Goal: Task Accomplishment & Management: Use online tool/utility

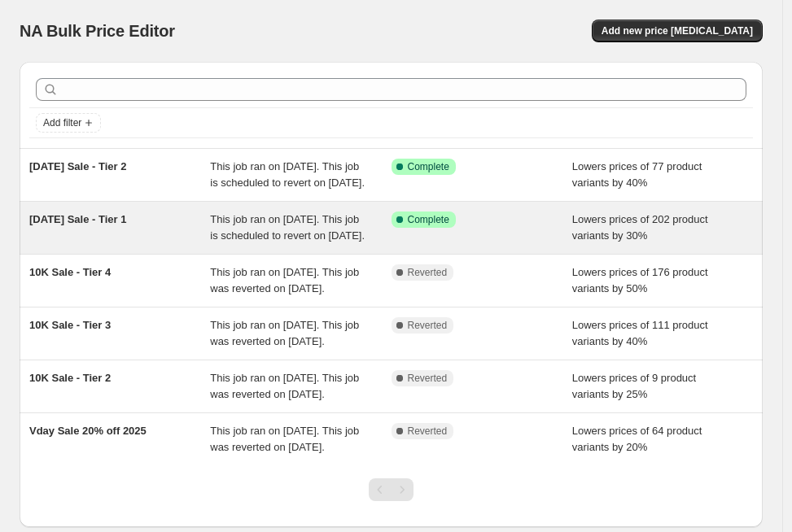
click at [130, 244] on div "[DATE] Sale - Tier 1" at bounding box center [119, 228] width 181 height 33
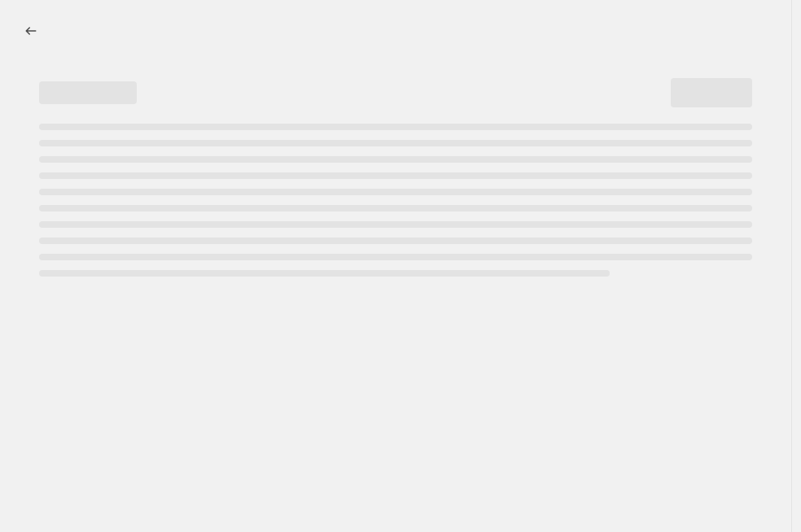
select select "percentage"
select select "collection"
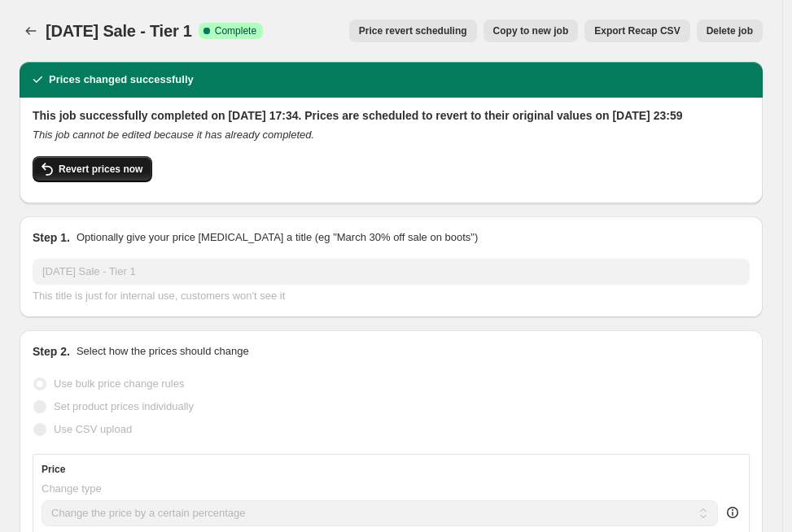
click at [124, 176] on span "Revert prices now" at bounding box center [101, 169] width 84 height 13
checkbox input "false"
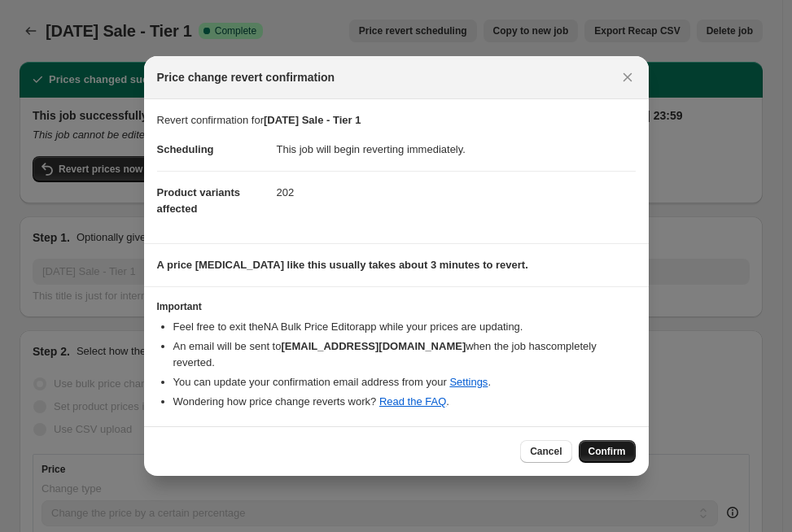
click at [626, 440] on button "Confirm" at bounding box center [607, 451] width 57 height 23
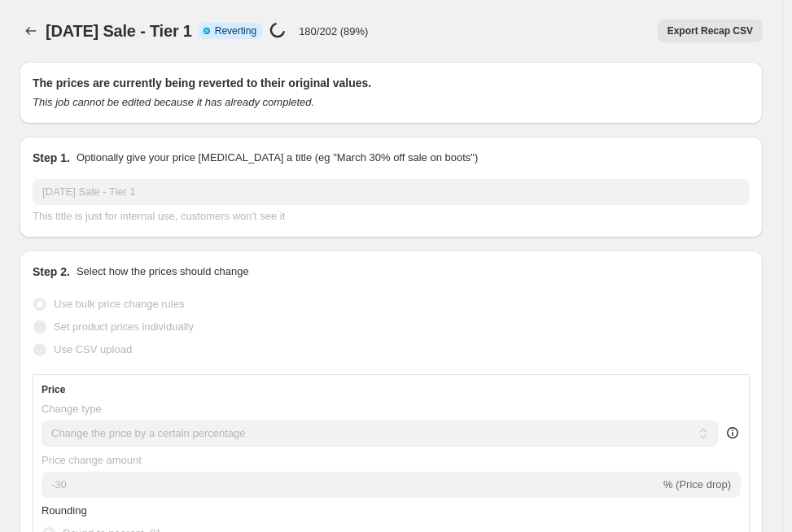
select select "percentage"
select select "collection"
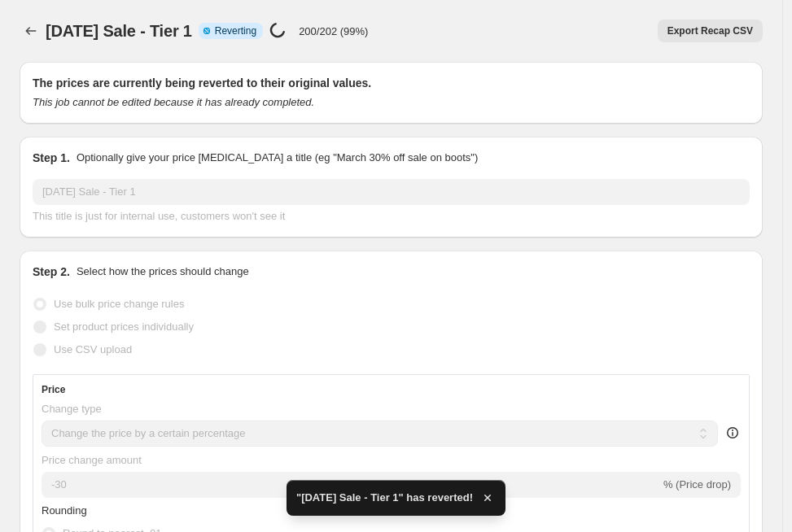
checkbox input "true"
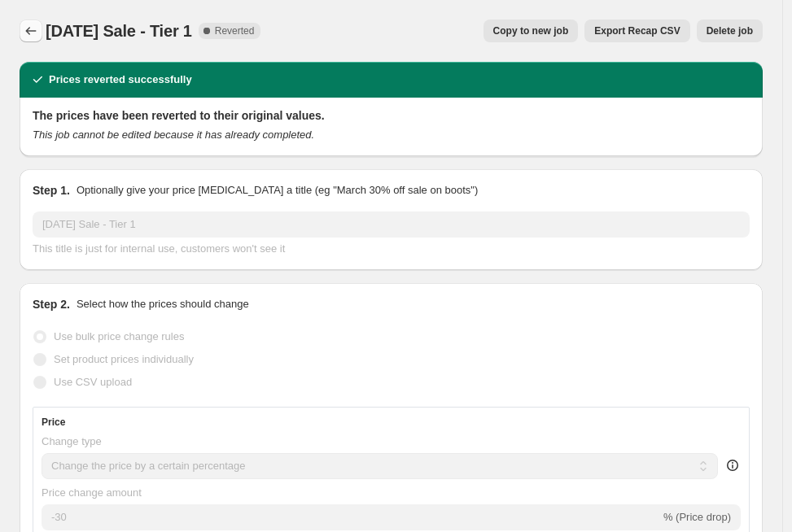
click at [25, 38] on icon "Price change jobs" at bounding box center [31, 31] width 16 height 16
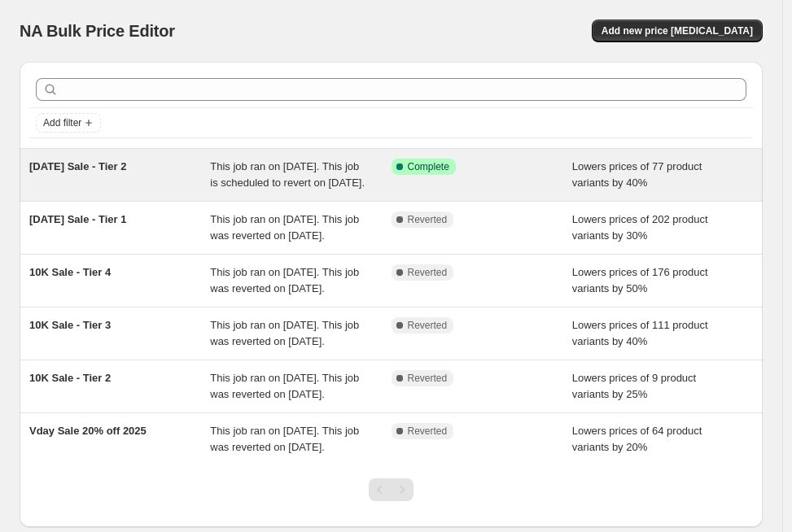
click at [168, 190] on div "Aug 2025 Sale - Tier 2" at bounding box center [119, 175] width 181 height 33
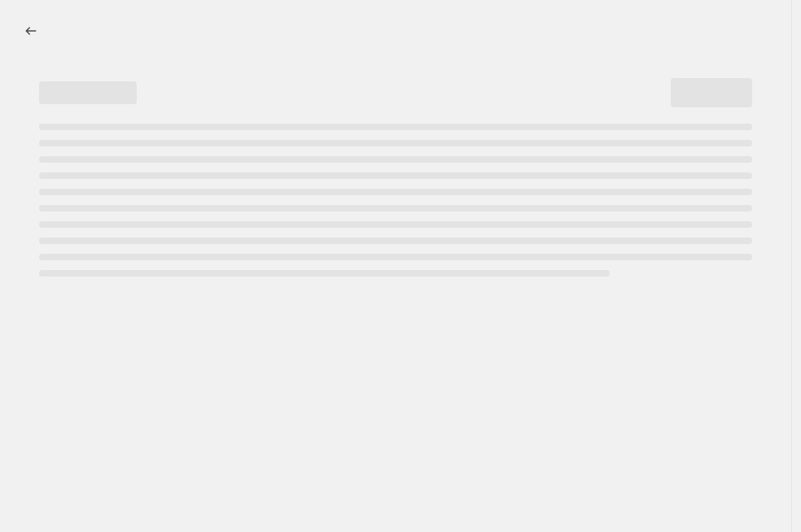
select select "percentage"
select select "collection"
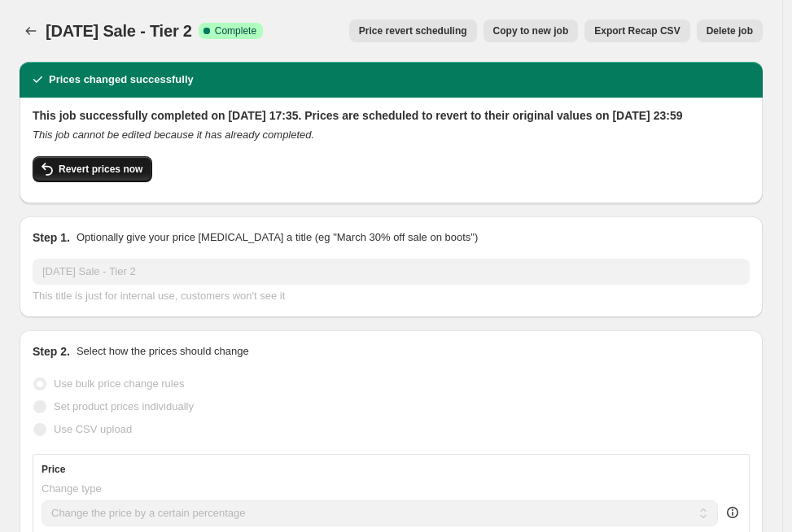
click at [108, 176] on span "Revert prices now" at bounding box center [101, 169] width 84 height 13
checkbox input "false"
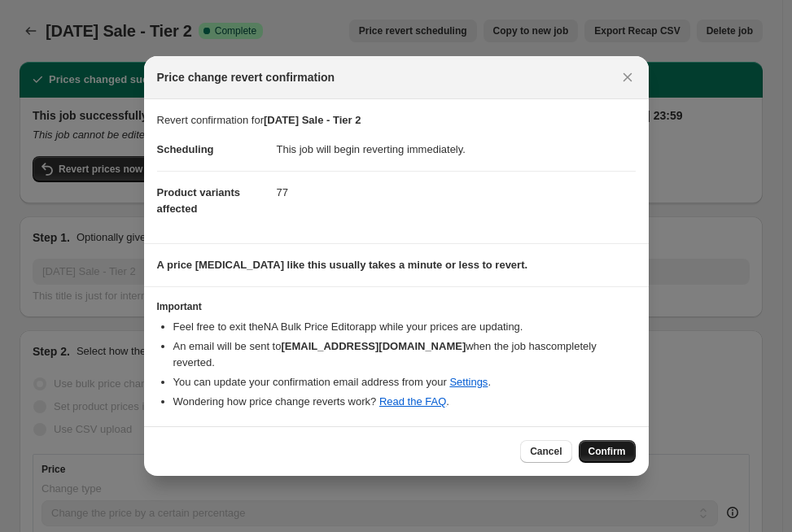
click at [601, 445] on span "Confirm" at bounding box center [606, 451] width 37 height 13
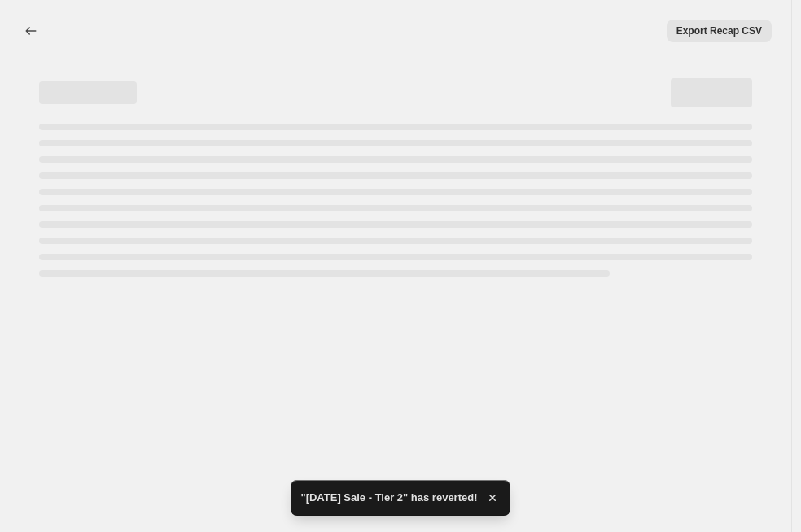
select select "percentage"
select select "collection"
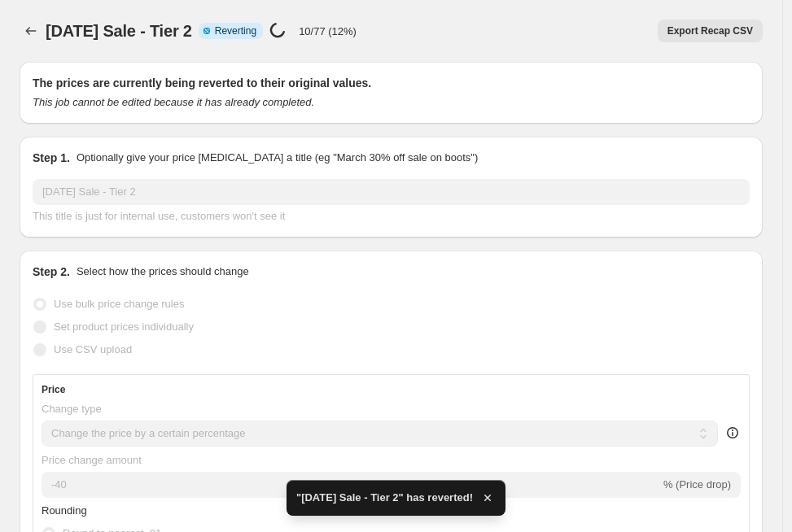
checkbox input "true"
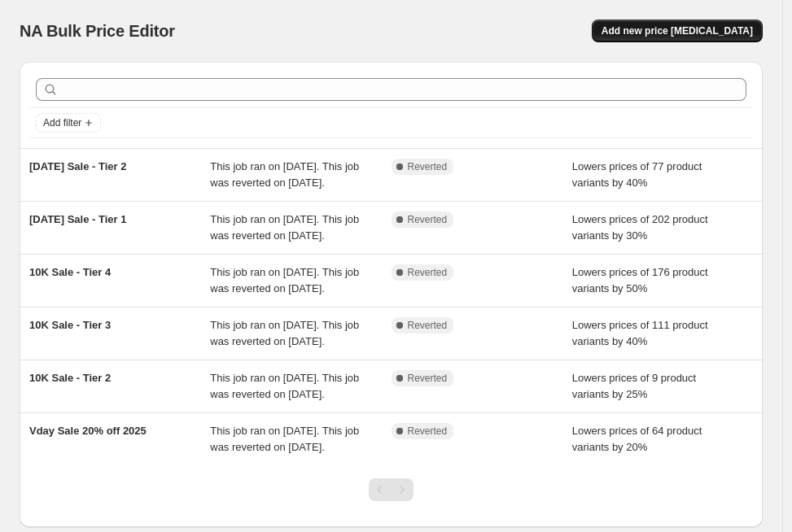
click at [698, 21] on button "Add new price [MEDICAL_DATA]" at bounding box center [677, 31] width 171 height 23
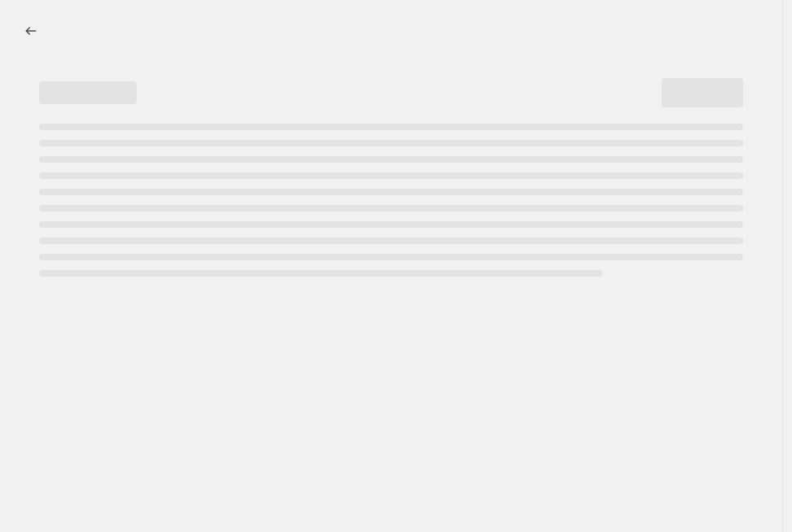
select select "percentage"
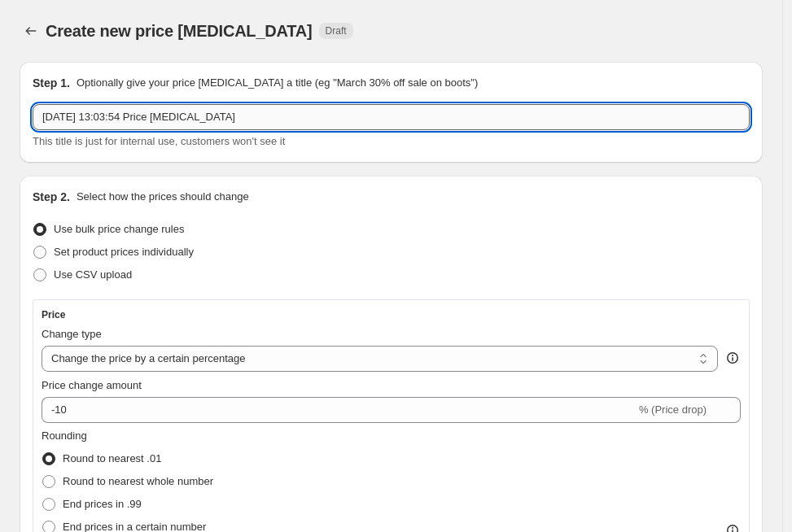
click at [120, 111] on input "[DATE] 13:03:54 Price [MEDICAL_DATA]" at bounding box center [391, 117] width 717 height 26
type input "Pricing Strategy Test - 25% markup"
click at [25, 37] on icon "Price change jobs" at bounding box center [31, 31] width 16 height 16
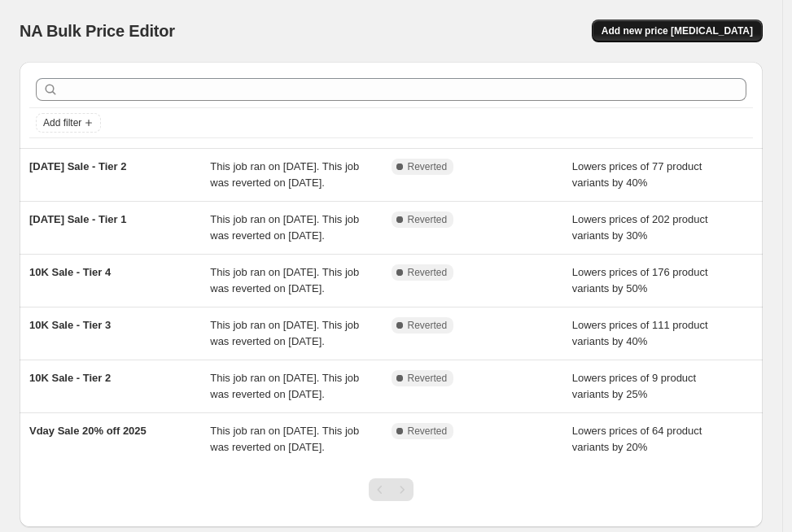
click at [716, 32] on span "Add new price [MEDICAL_DATA]" at bounding box center [676, 30] width 151 height 13
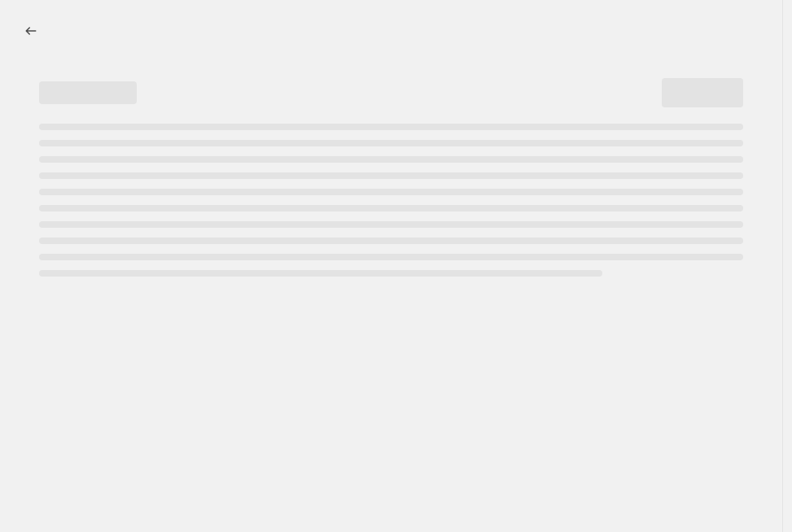
select select "percentage"
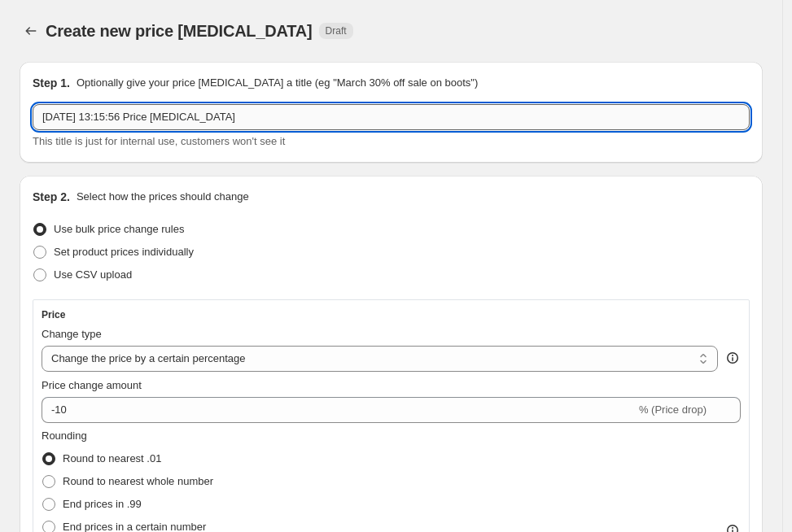
click at [309, 106] on input "21 Aug 2025, 13:15:56 Price change job" at bounding box center [391, 117] width 717 height 26
click at [309, 112] on input "21 Aug 2025, 13:15:56 Price change job" at bounding box center [391, 117] width 717 height 26
type input "P"
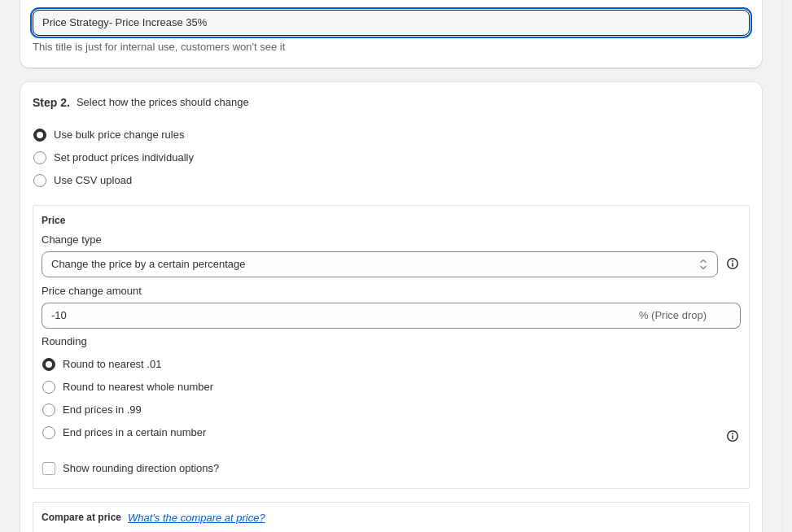
scroll to position [118, 0]
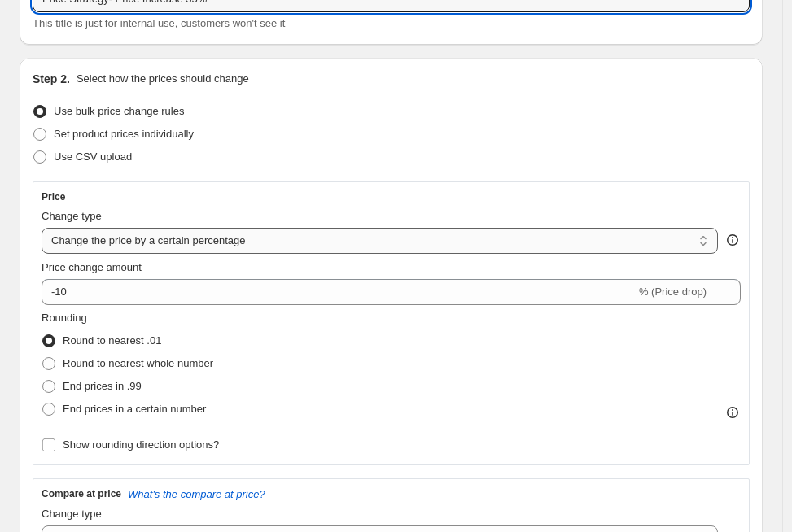
type input "Price Strategy- Price Increase 35%"
click at [304, 238] on select "Change the price to a certain amount Change the price by a certain amount Chang…" at bounding box center [380, 241] width 676 height 26
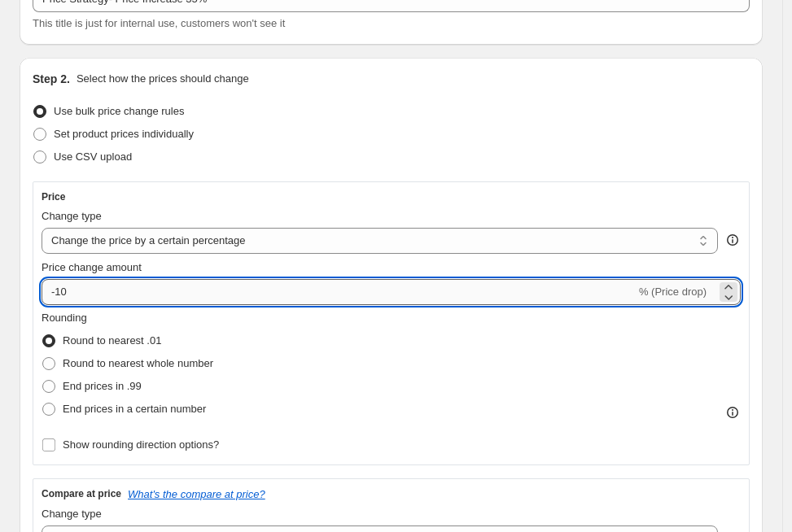
click at [155, 295] on input "-10" at bounding box center [339, 292] width 594 height 26
type input "35"
click at [24, 322] on div "Step 2. Select how the prices should change Use bulk price change rules Set pro…" at bounding box center [391, 427] width 743 height 739
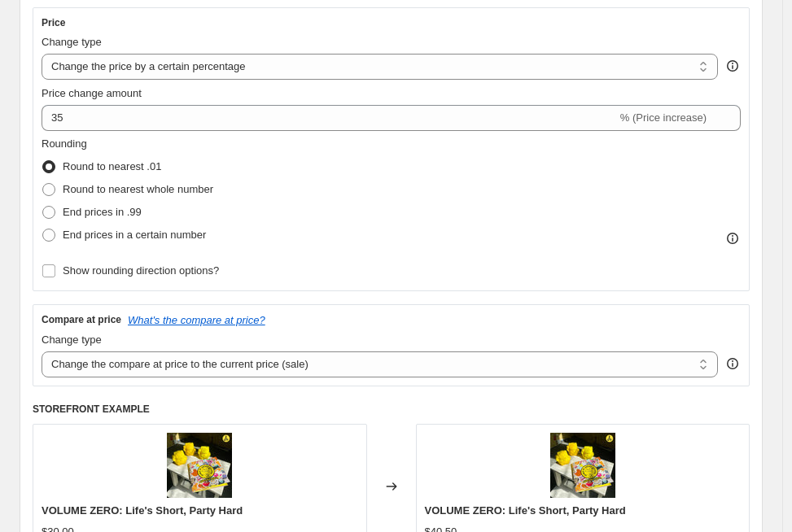
scroll to position [450, 0]
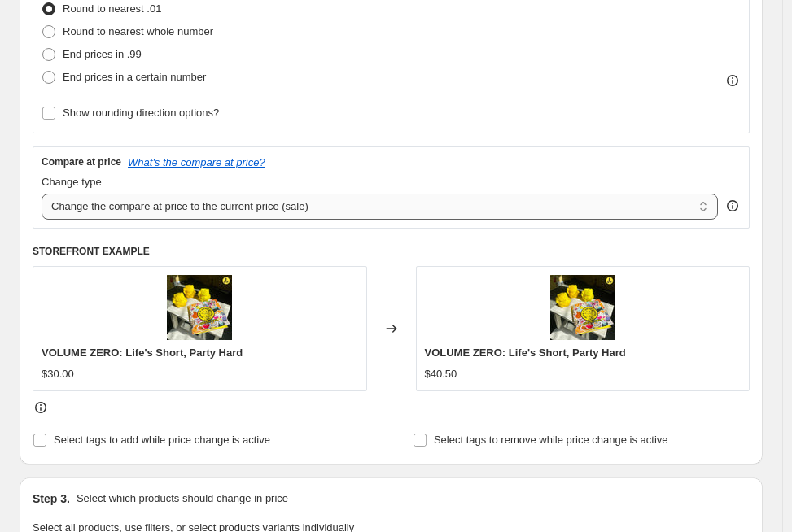
click at [151, 194] on select "Change the compare at price to the current price (sale) Change the compare at p…" at bounding box center [380, 207] width 676 height 26
select select "no_change"
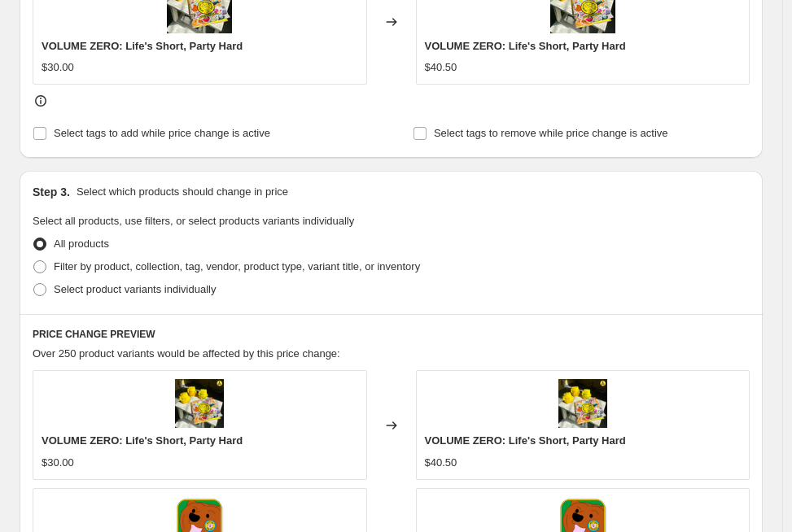
scroll to position [788, 0]
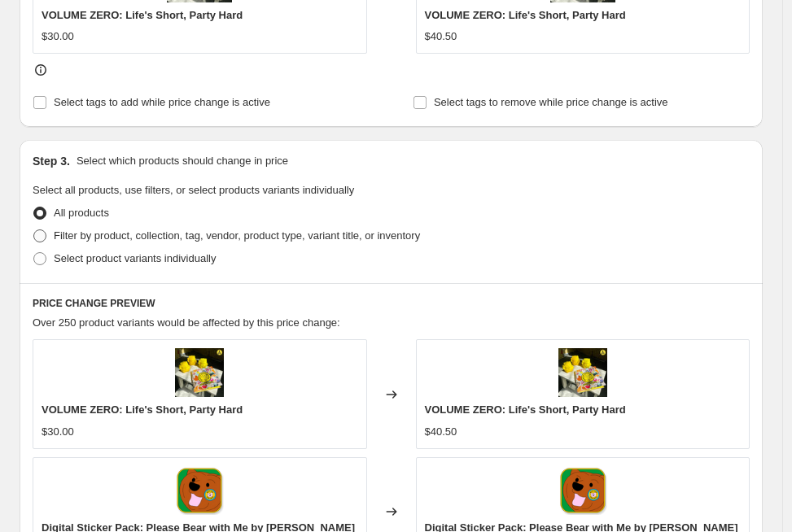
click at [182, 225] on label "Filter by product, collection, tag, vendor, product type, variant title, or inv…" at bounding box center [226, 236] width 387 height 23
click at [34, 229] on input "Filter by product, collection, tag, vendor, product type, variant title, or inv…" at bounding box center [33, 229] width 1 height 1
radio input "true"
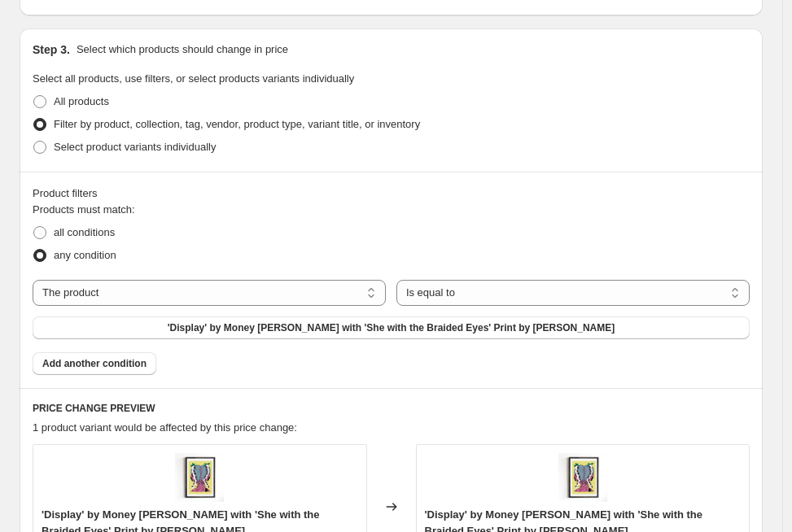
scroll to position [926, 0]
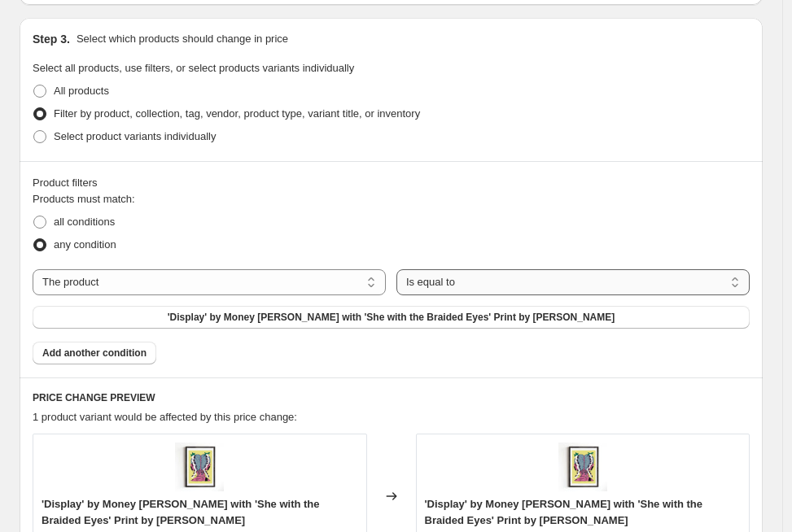
click at [509, 291] on select "Is equal to Is not equal to" at bounding box center [572, 282] width 353 height 26
click at [271, 281] on select "The product The product's collection The product's tag The product's vendor The…" at bounding box center [209, 282] width 353 height 26
select select "tag"
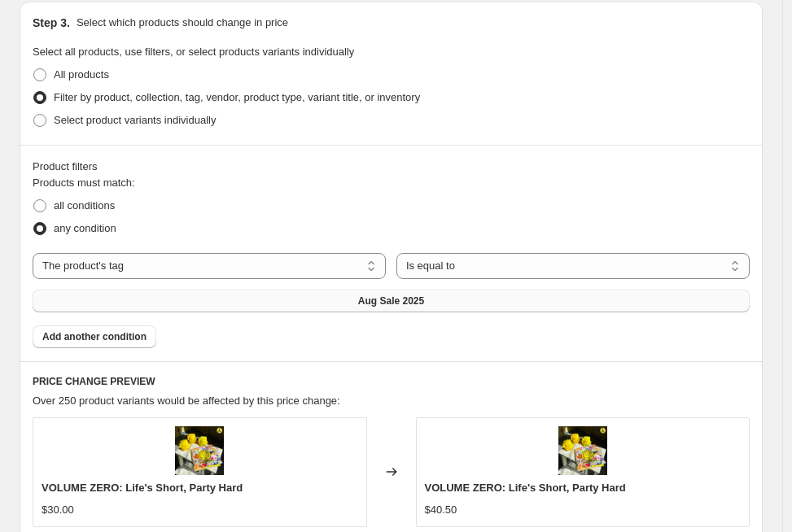
click at [457, 307] on button "Aug Sale 2025" at bounding box center [391, 301] width 717 height 23
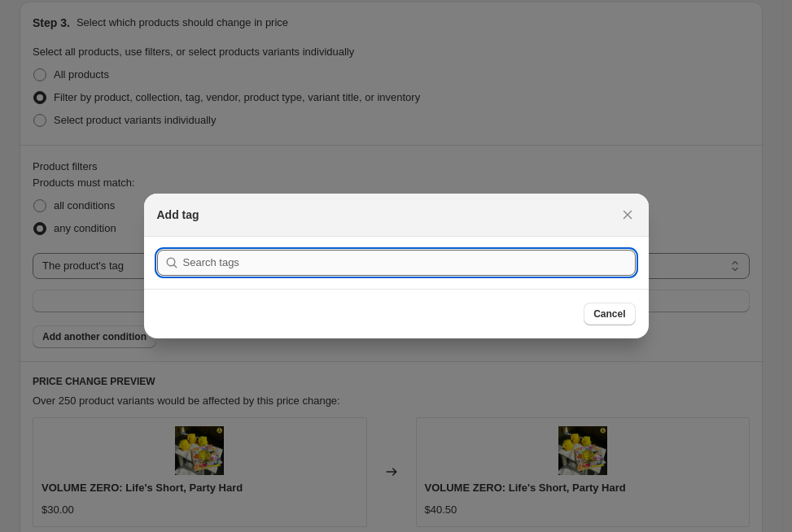
click at [461, 258] on input ":r2f:" at bounding box center [409, 263] width 452 height 26
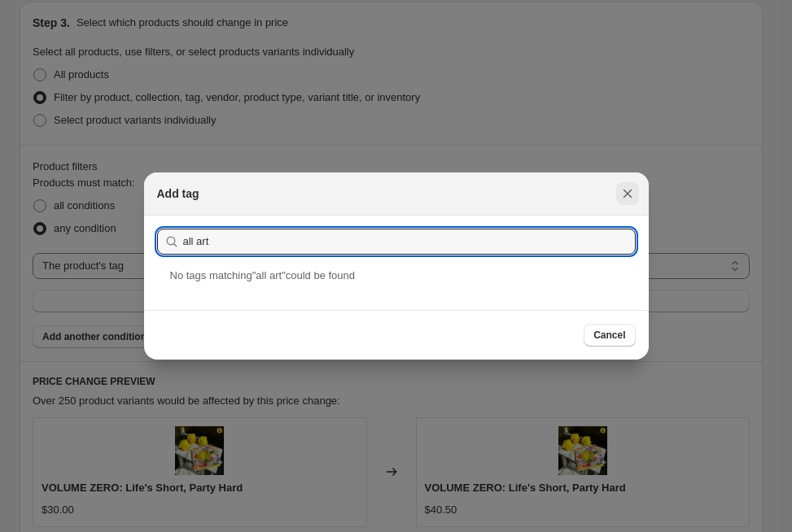
type input "all art"
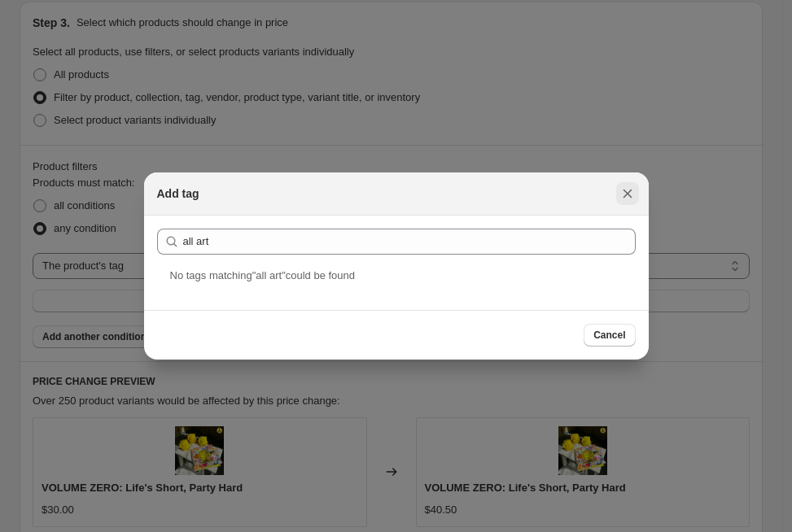
click at [626, 187] on icon "Close" at bounding box center [627, 194] width 16 height 16
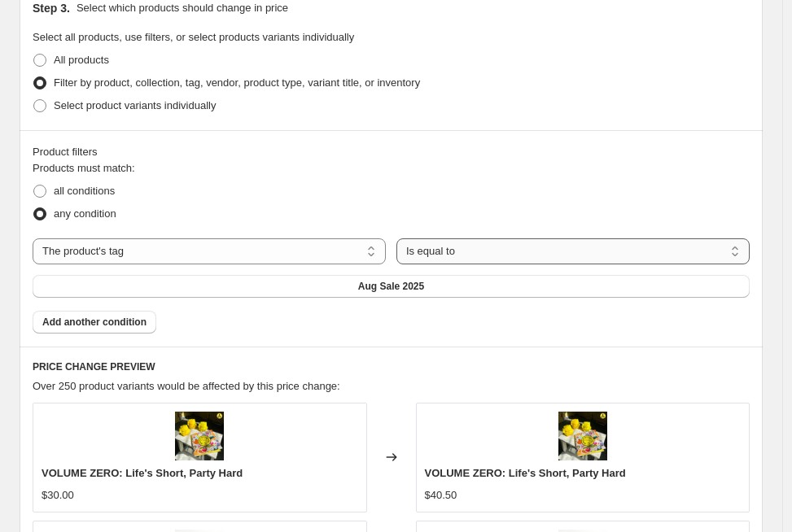
scroll to position [958, 0]
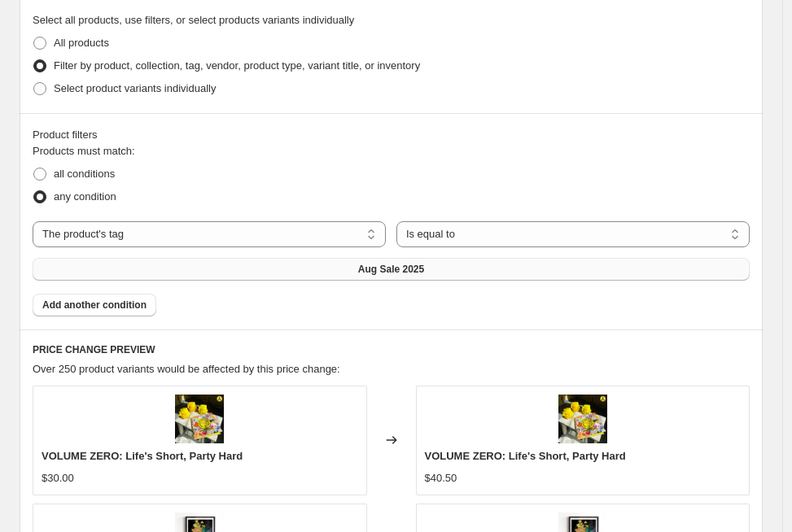
click at [421, 266] on span "Aug Sale 2025" at bounding box center [391, 269] width 66 height 13
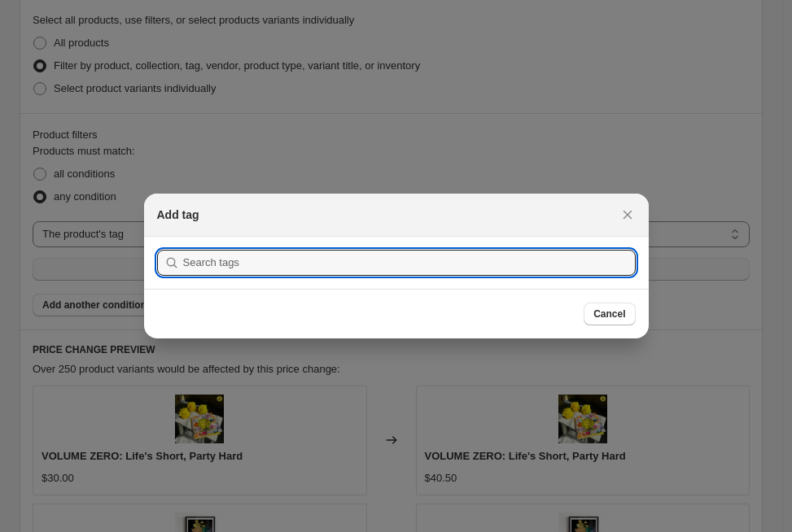
click at [421, 266] on input ":r2f:" at bounding box center [409, 263] width 452 height 26
click at [621, 203] on button "Close" at bounding box center [627, 214] width 23 height 23
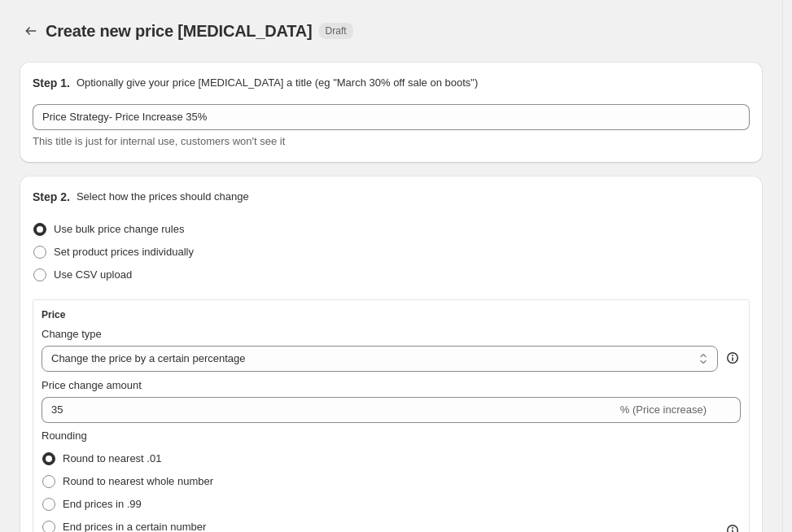
scroll to position [958, 0]
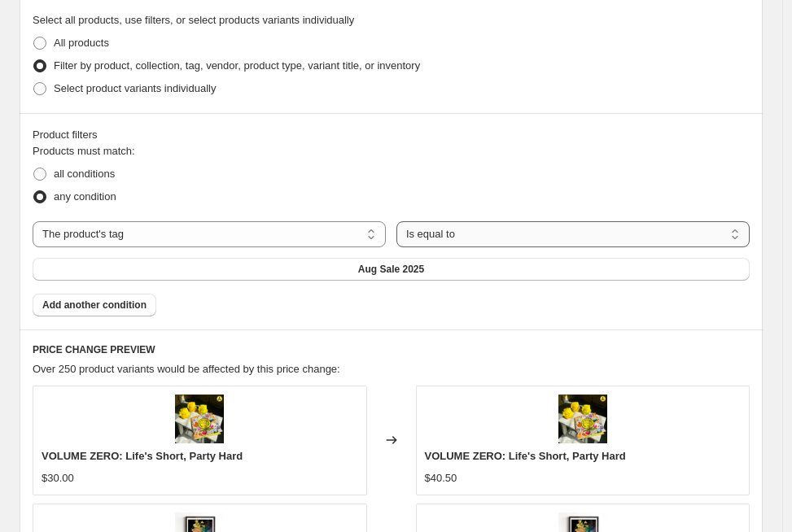
click at [540, 242] on select "Is equal to Is not equal to" at bounding box center [572, 234] width 353 height 26
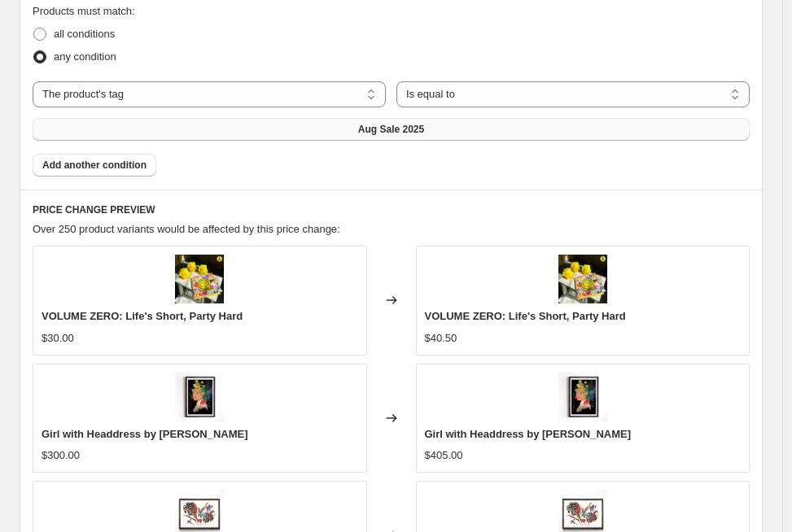
scroll to position [1085, 0]
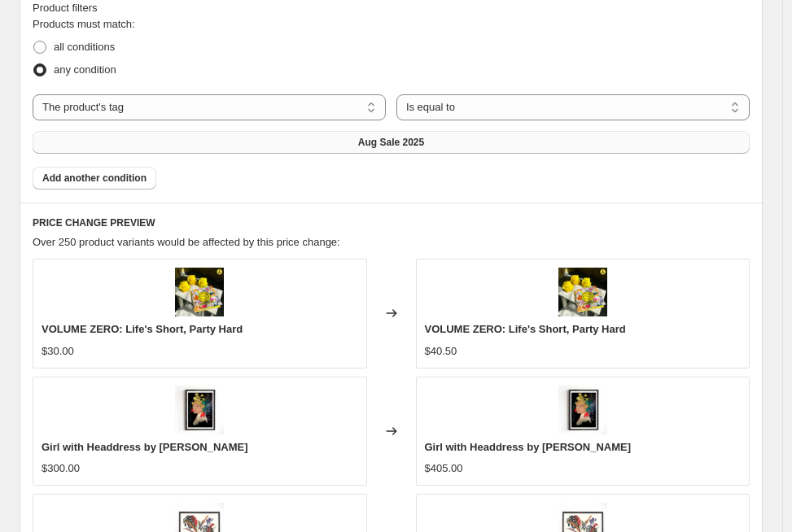
click at [351, 133] on button "Aug Sale 2025" at bounding box center [391, 142] width 717 height 23
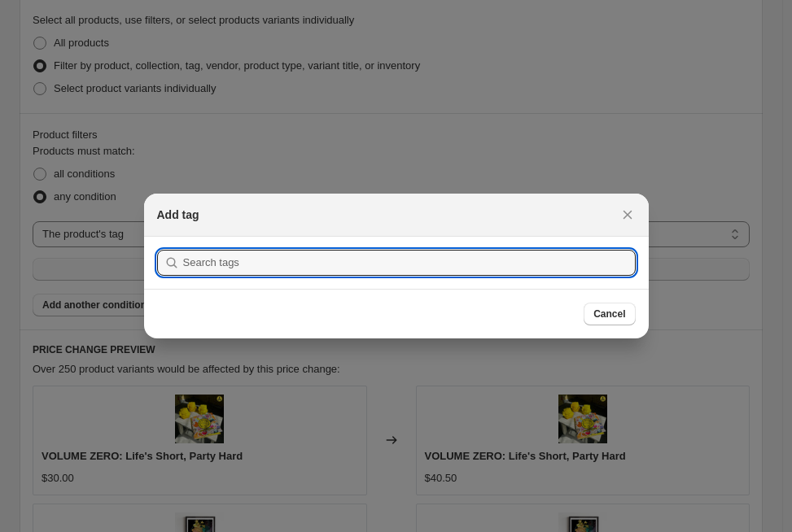
scroll to position [0, 0]
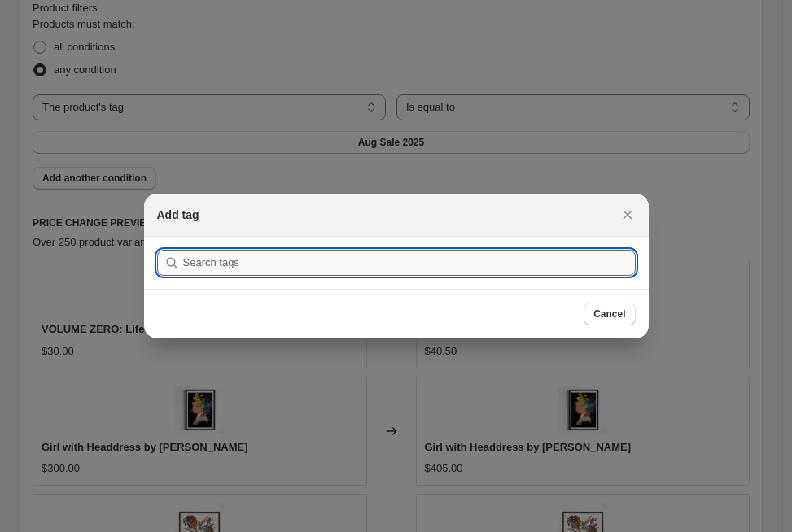
click at [402, 259] on input ":r2f:" at bounding box center [409, 263] width 452 height 26
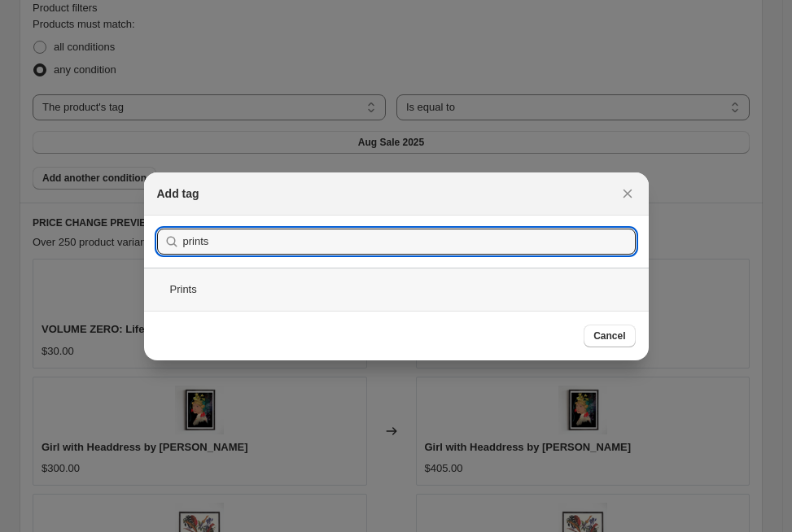
type input "prints"
click at [333, 291] on div "Prints" at bounding box center [396, 289] width 505 height 43
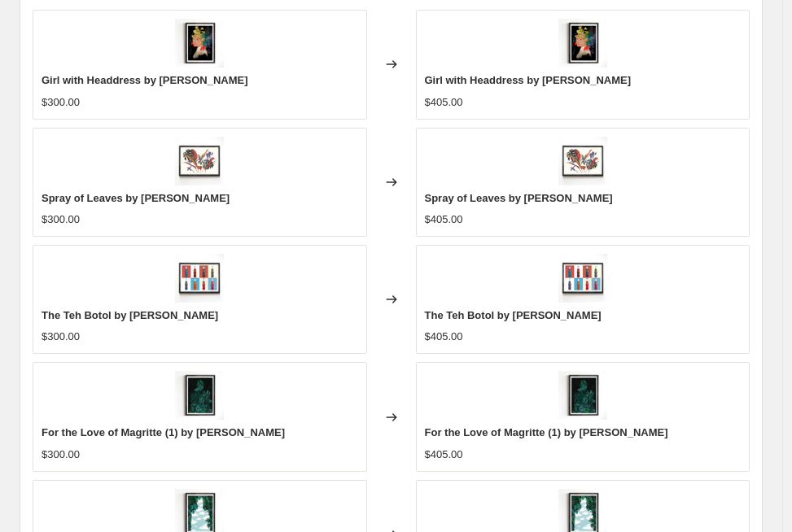
scroll to position [1501, 0]
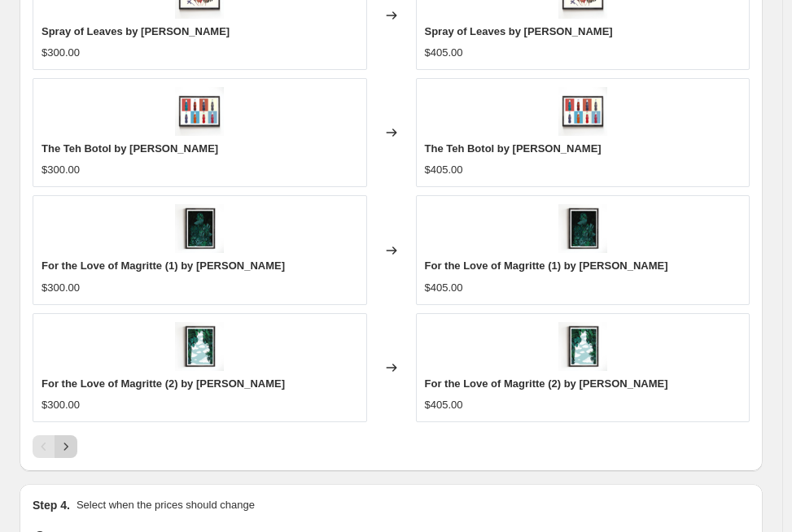
click at [71, 449] on icon "Next" at bounding box center [66, 447] width 16 height 16
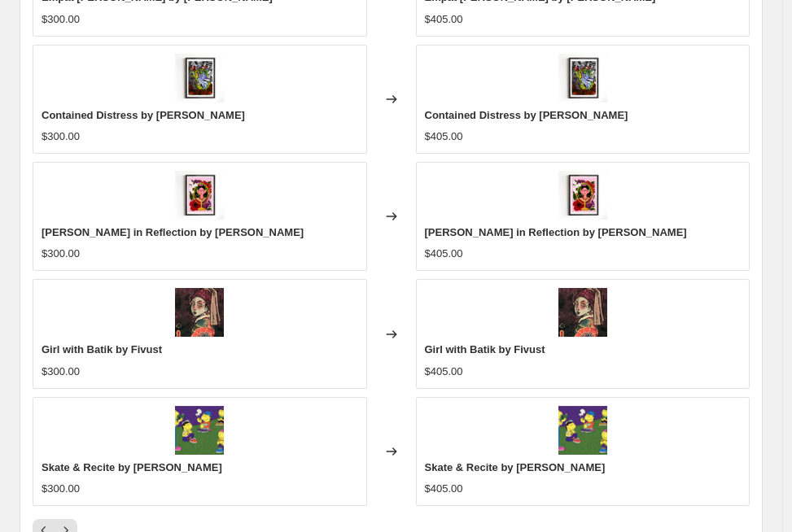
scroll to position [1516, 0]
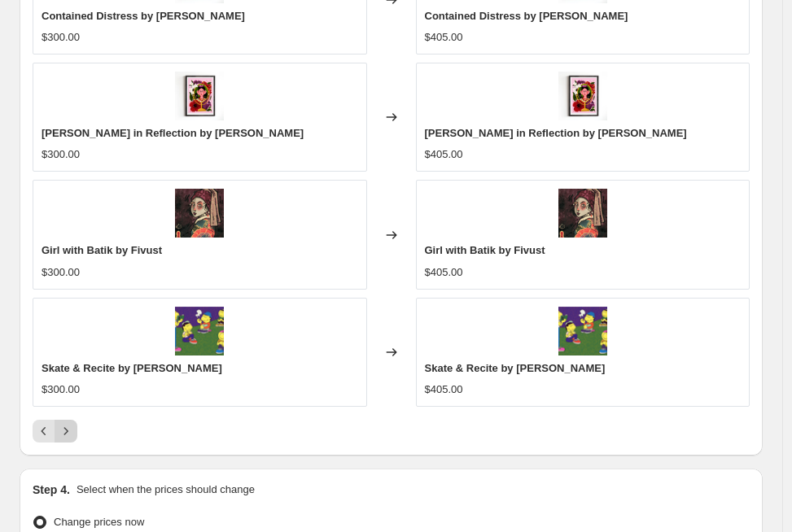
click at [72, 437] on icon "Next" at bounding box center [66, 431] width 16 height 16
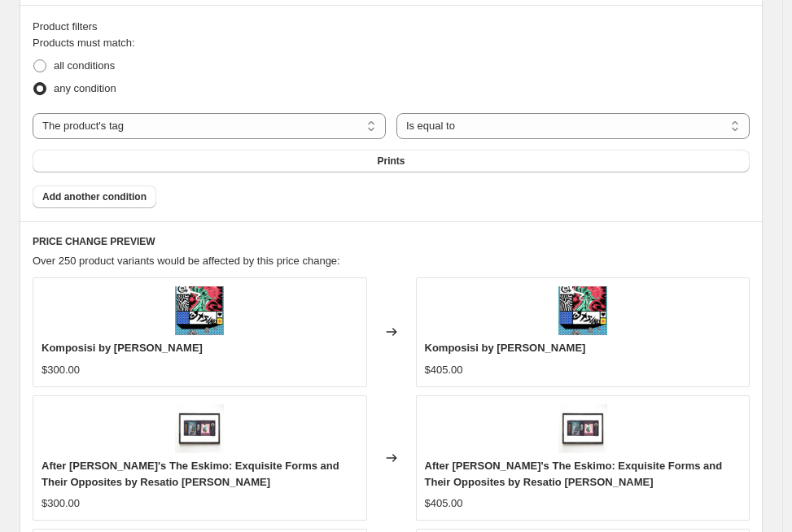
scroll to position [1033, 0]
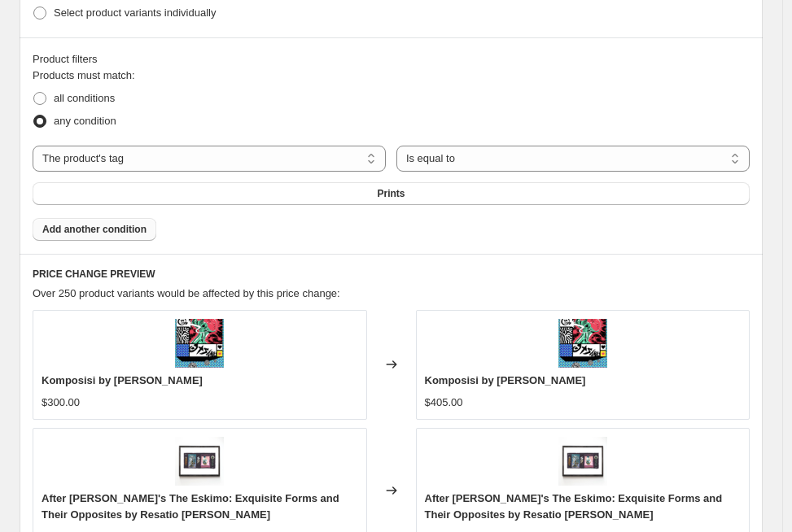
click at [120, 231] on span "Add another condition" at bounding box center [94, 229] width 104 height 13
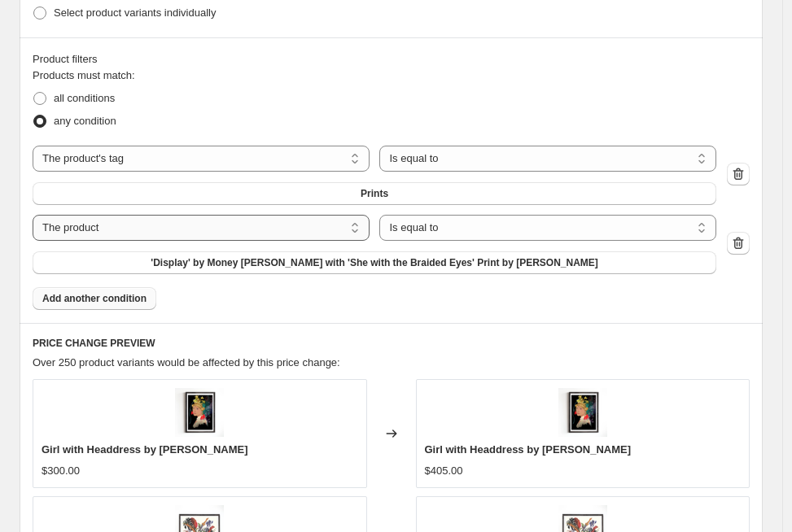
click at [157, 222] on select "The product The product's collection The product's tag The product's vendor The…" at bounding box center [201, 228] width 337 height 26
select select "tag"
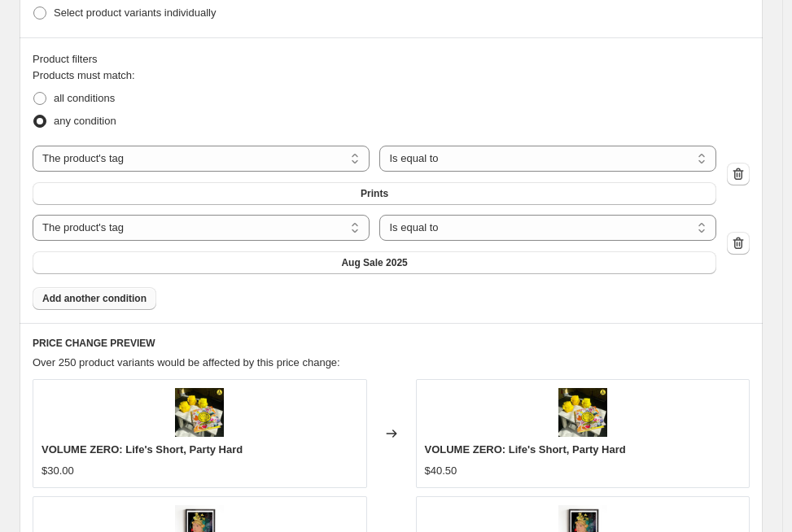
click at [419, 261] on button "Aug Sale 2025" at bounding box center [375, 262] width 684 height 23
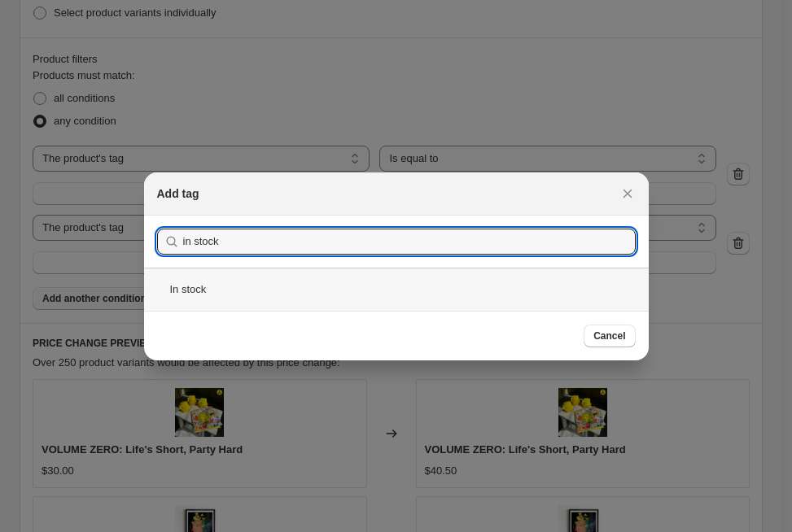
type input "in stock"
click at [411, 287] on div "In stock" at bounding box center [396, 289] width 505 height 43
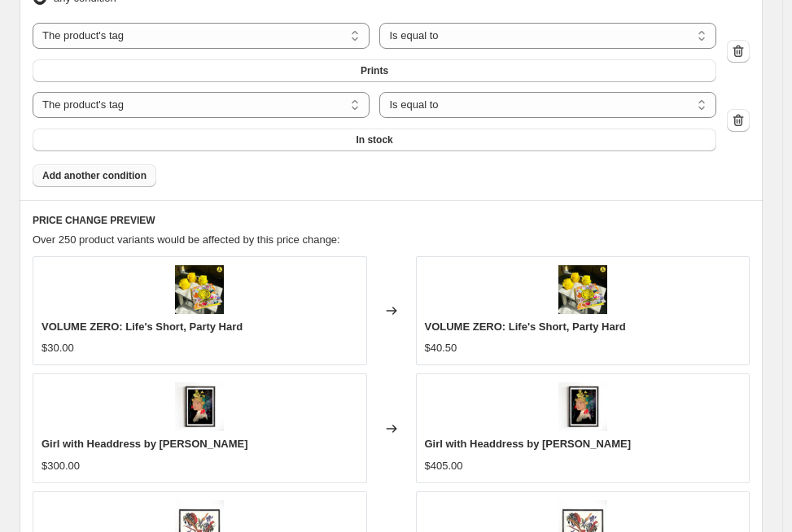
scroll to position [1027, 0]
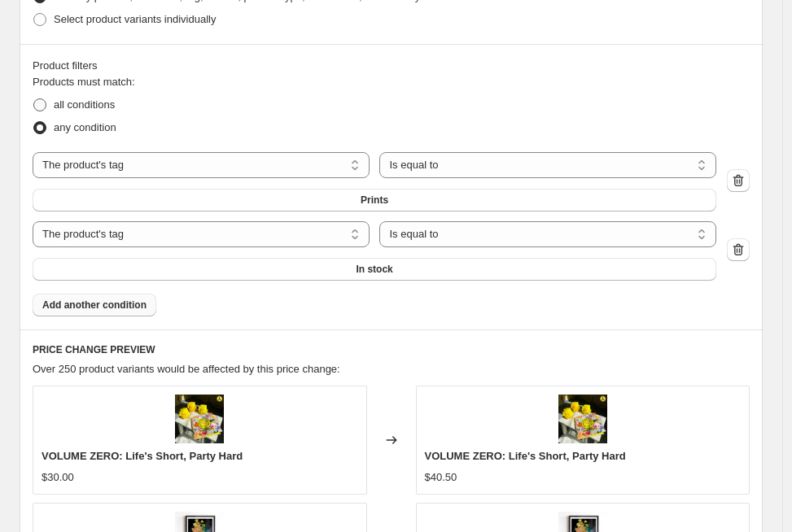
click at [97, 104] on span "all conditions" at bounding box center [84, 104] width 61 height 12
click at [34, 99] on input "all conditions" at bounding box center [33, 98] width 1 height 1
radio input "true"
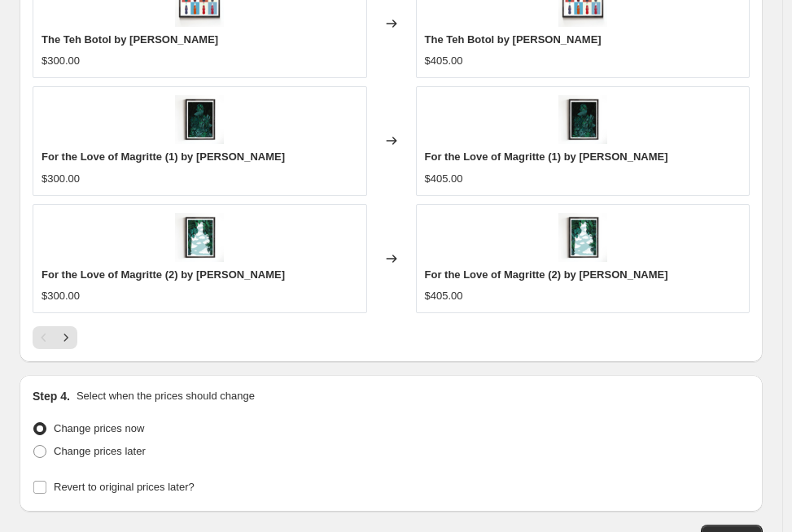
scroll to position [1716, 0]
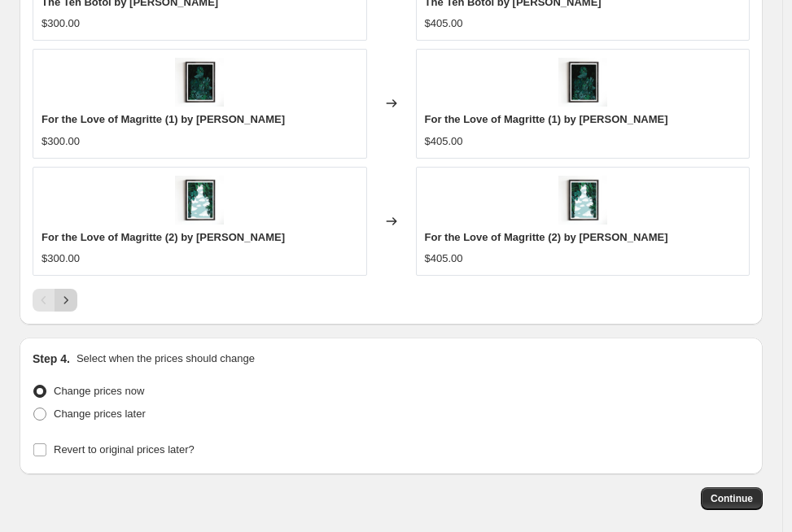
click at [71, 304] on icon "Next" at bounding box center [66, 300] width 16 height 16
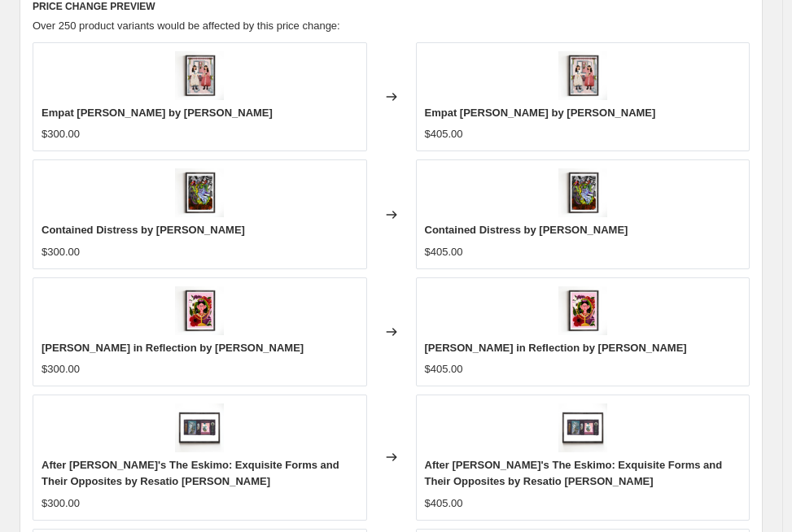
scroll to position [1707, 0]
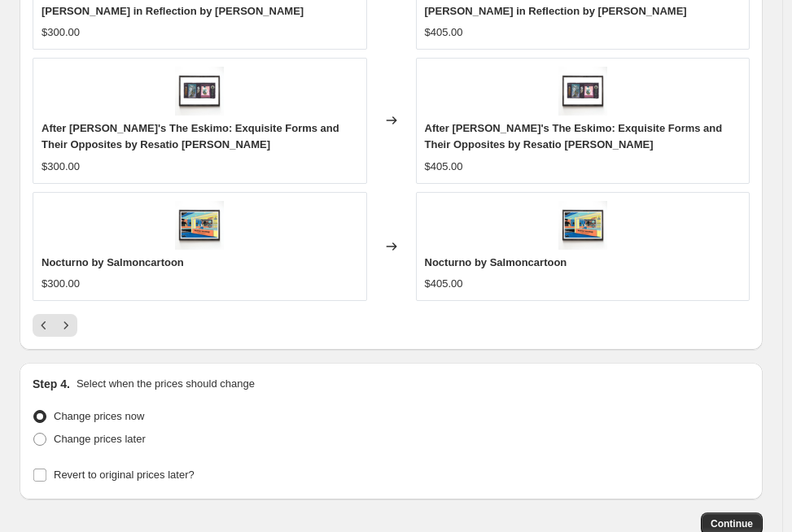
click at [69, 329] on icon "Next" at bounding box center [66, 325] width 16 height 16
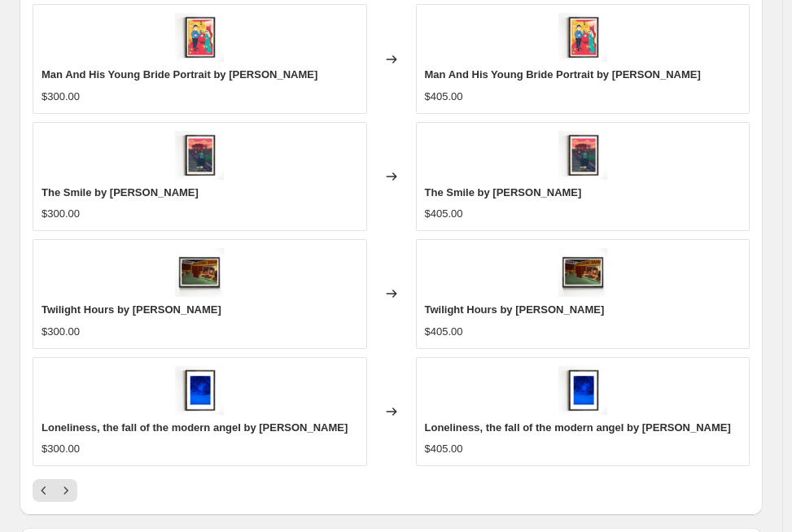
scroll to position [1527, 0]
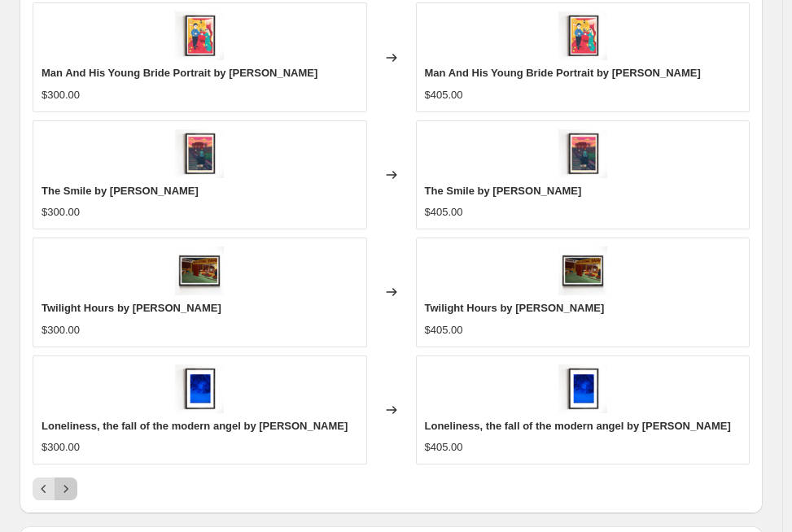
click at [63, 483] on icon "Next" at bounding box center [66, 489] width 16 height 16
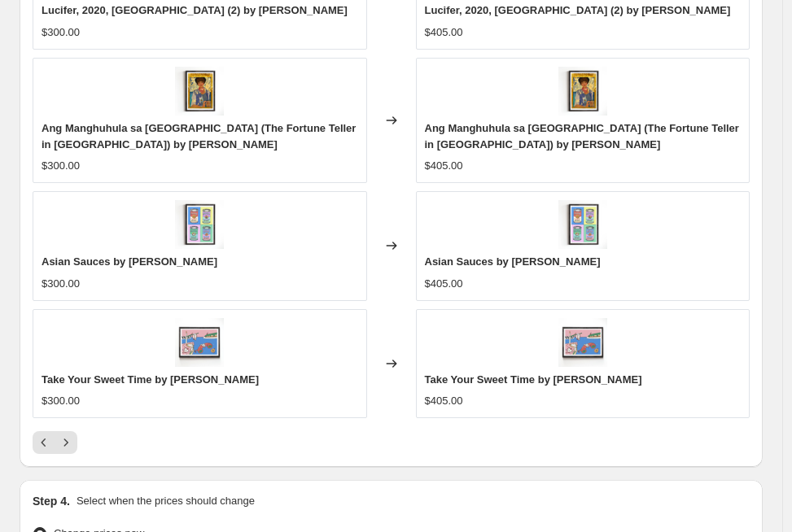
scroll to position [1681, 0]
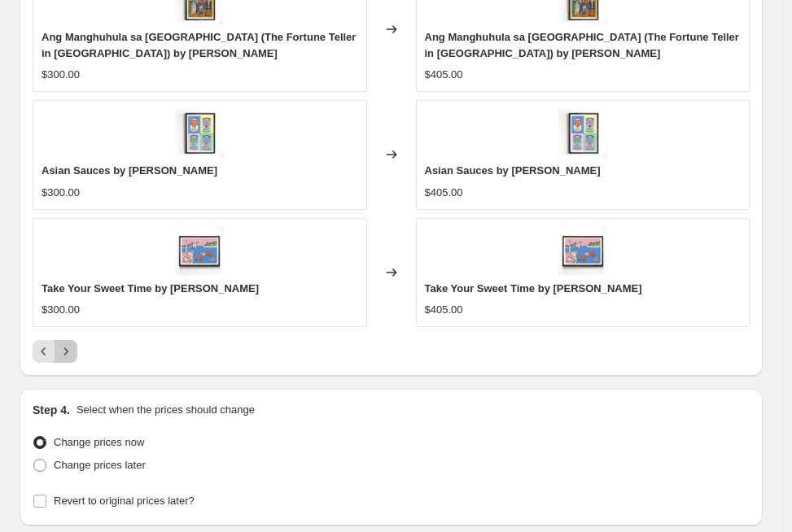
click at [63, 352] on icon "Next" at bounding box center [66, 351] width 16 height 16
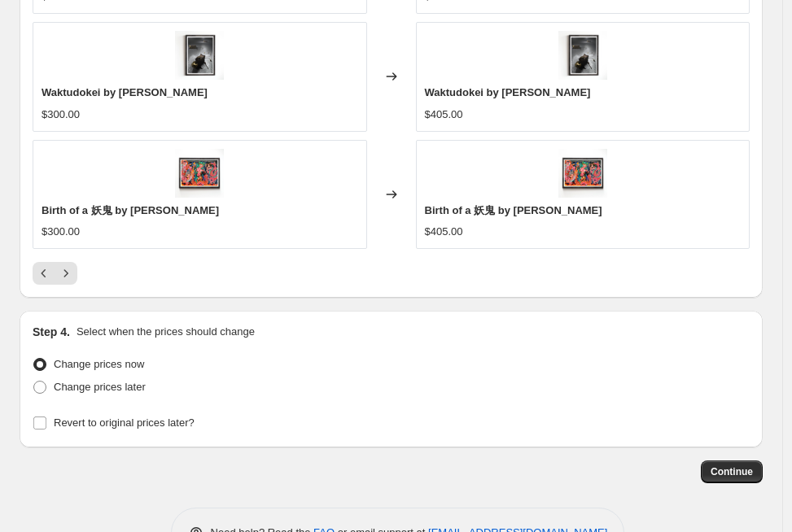
scroll to position [1658, 0]
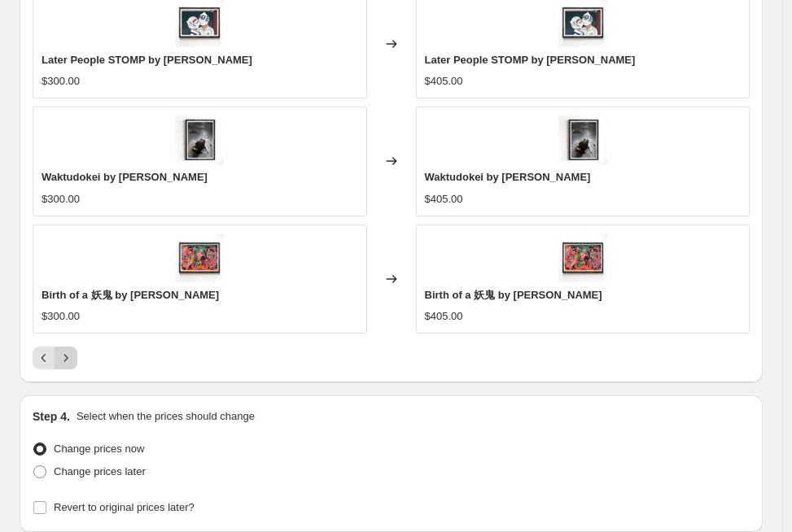
click at [75, 363] on button "Next" at bounding box center [66, 358] width 23 height 23
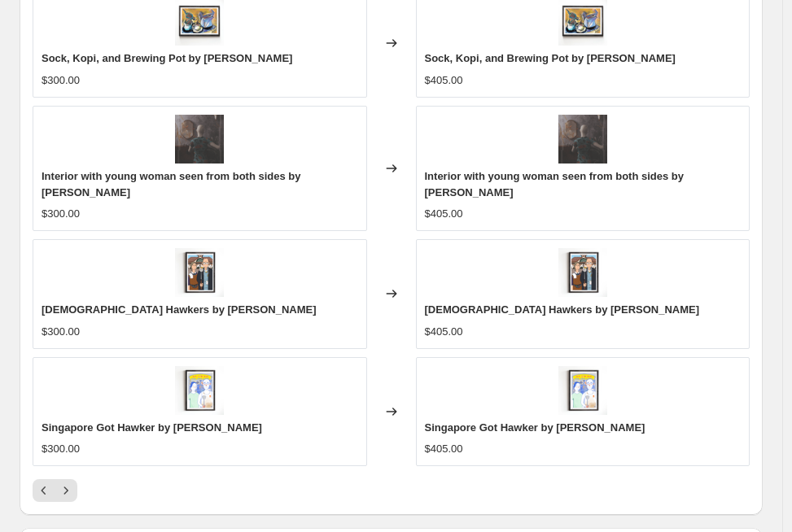
scroll to position [1543, 0]
click at [65, 497] on icon "Next" at bounding box center [66, 490] width 16 height 16
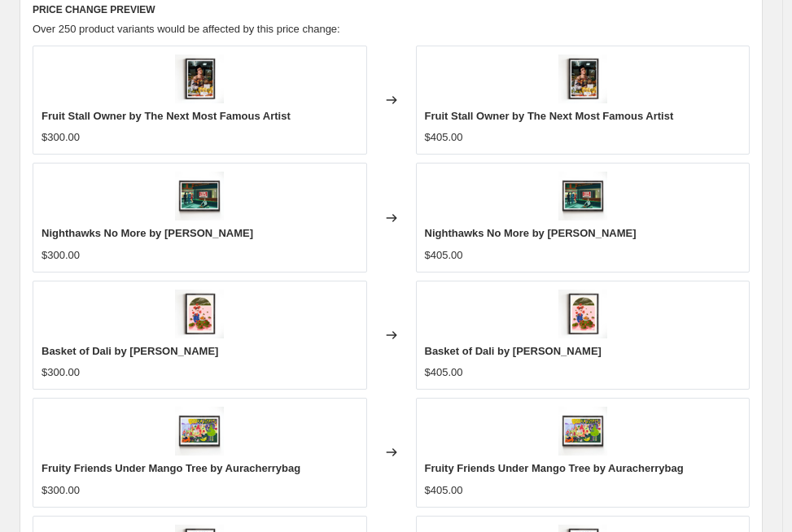
scroll to position [1717, 0]
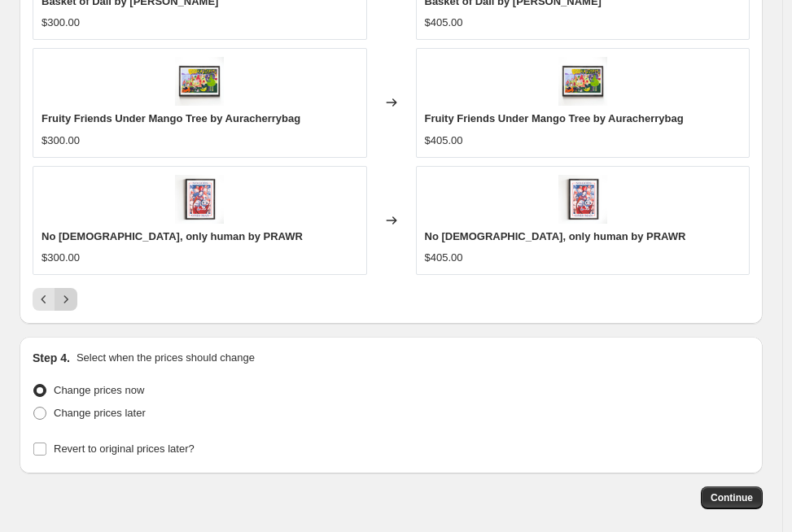
click at [59, 301] on icon "Next" at bounding box center [66, 299] width 16 height 16
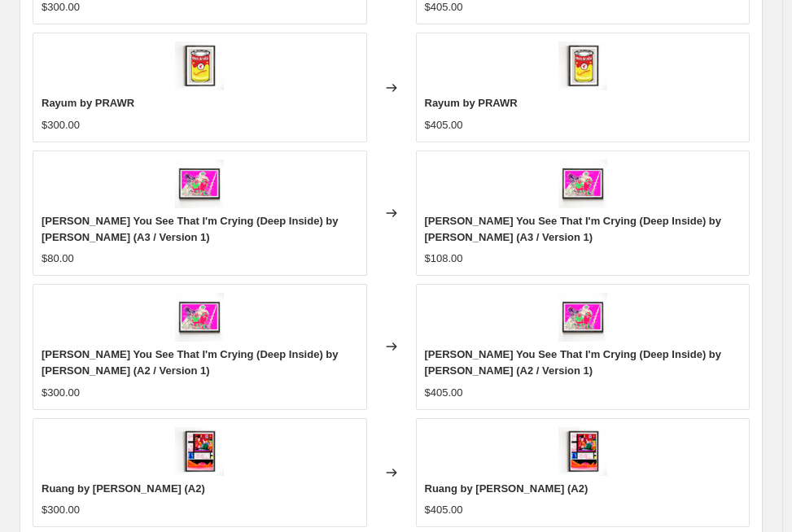
scroll to position [1536, 0]
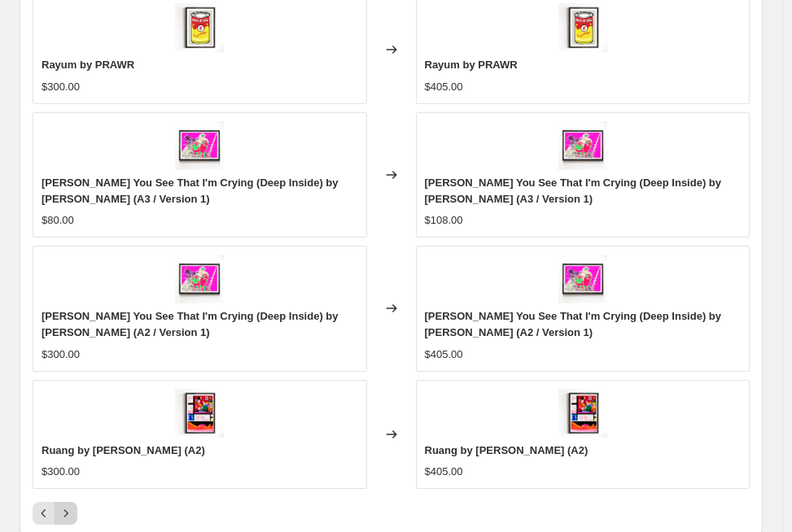
click at [72, 514] on icon "Next" at bounding box center [66, 513] width 16 height 16
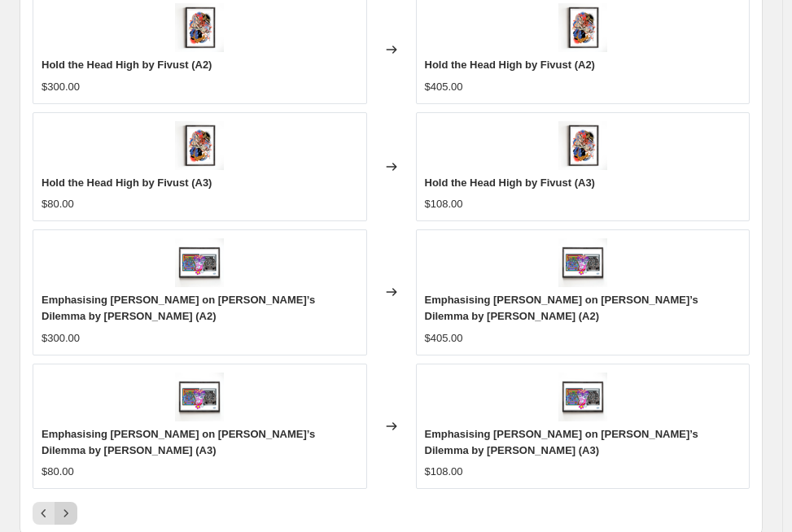
click at [63, 514] on icon "Next" at bounding box center [66, 513] width 16 height 16
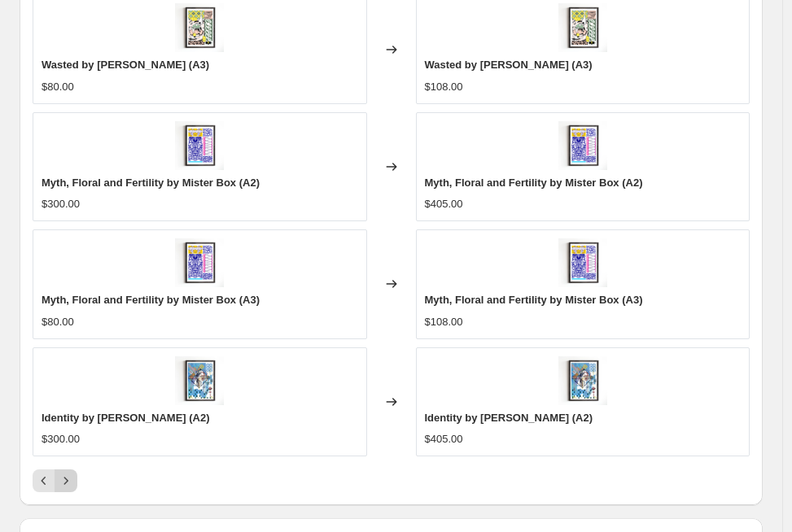
click at [70, 480] on icon "Next" at bounding box center [66, 481] width 16 height 16
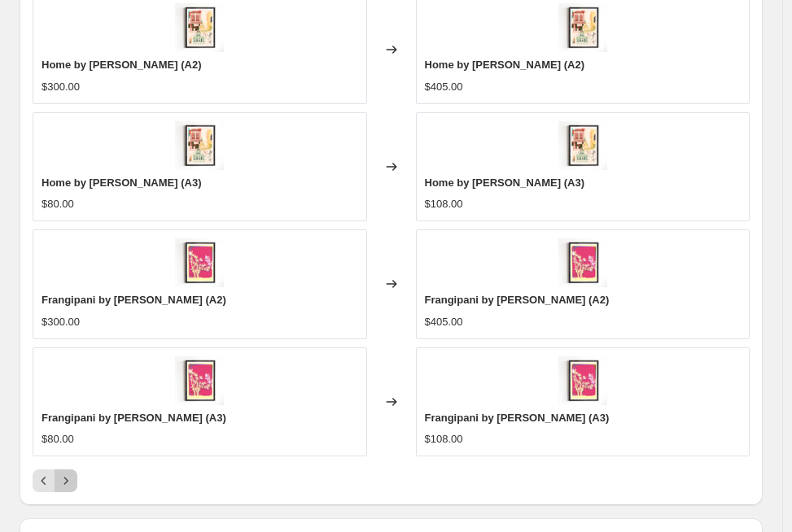
click at [70, 480] on icon "Next" at bounding box center [66, 481] width 16 height 16
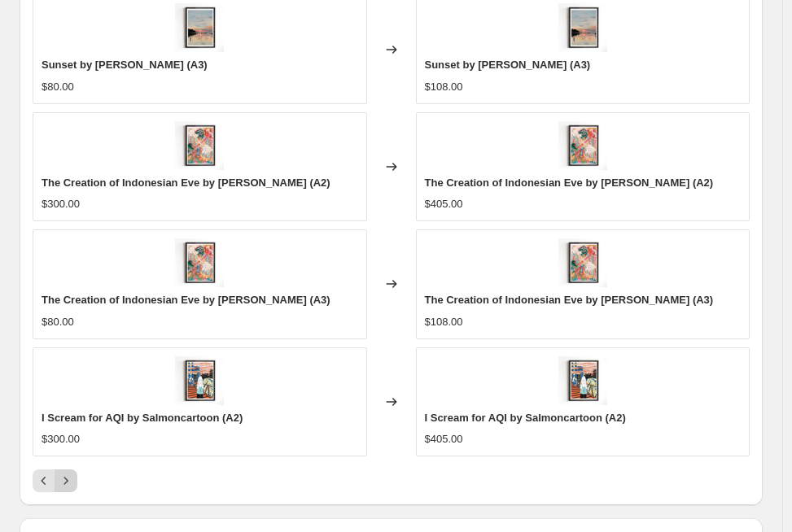
click at [70, 480] on icon "Next" at bounding box center [66, 481] width 16 height 16
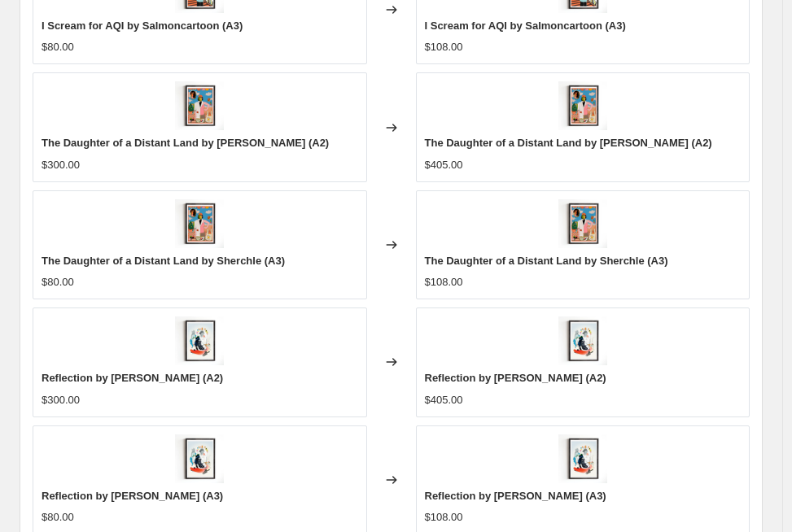
scroll to position [1558, 0]
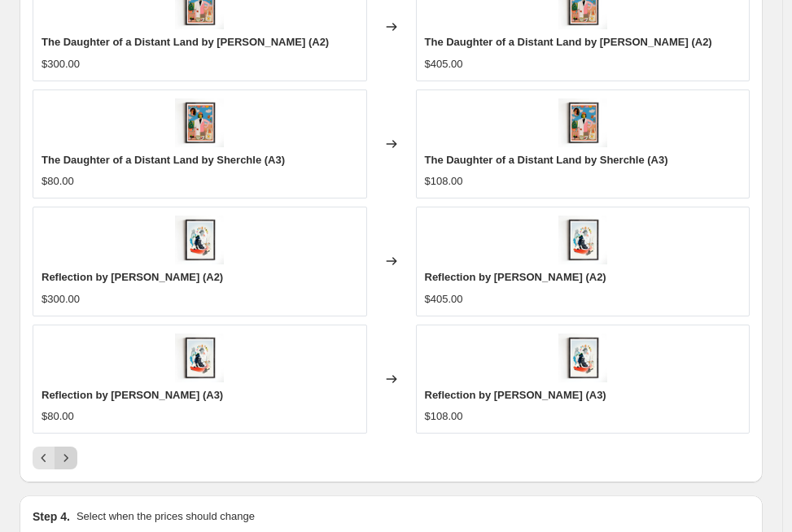
click at [73, 463] on icon "Next" at bounding box center [66, 458] width 16 height 16
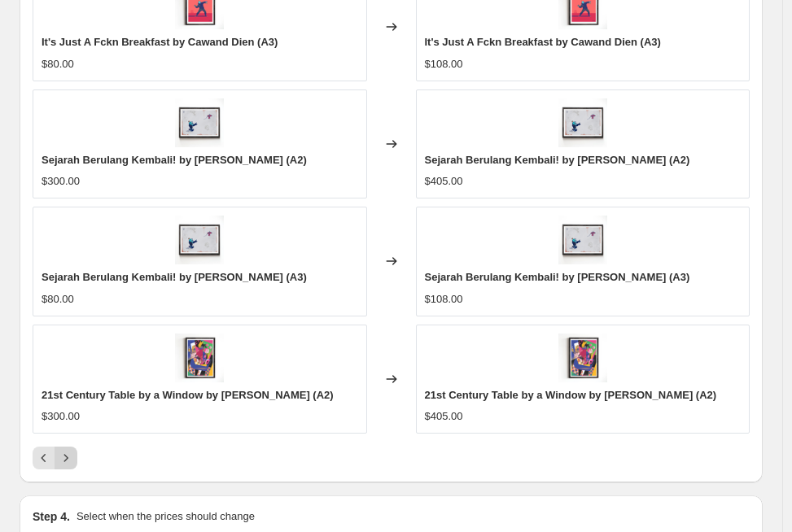
click at [73, 465] on icon "Next" at bounding box center [66, 458] width 16 height 16
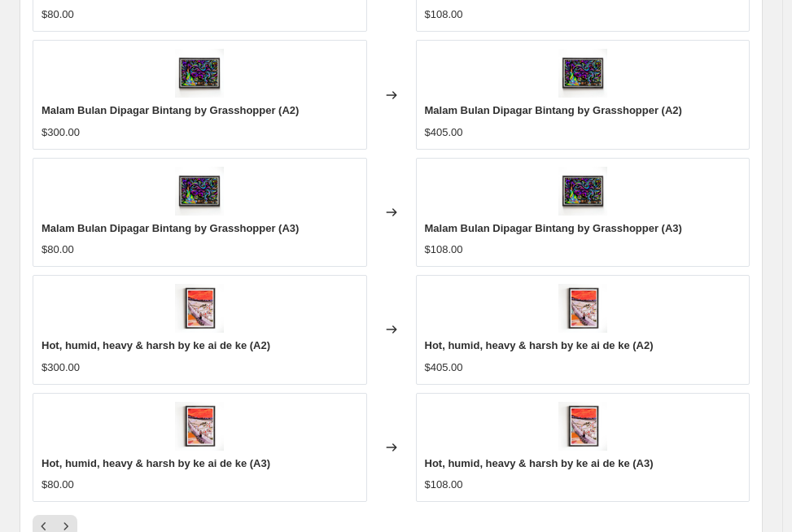
scroll to position [1556, 0]
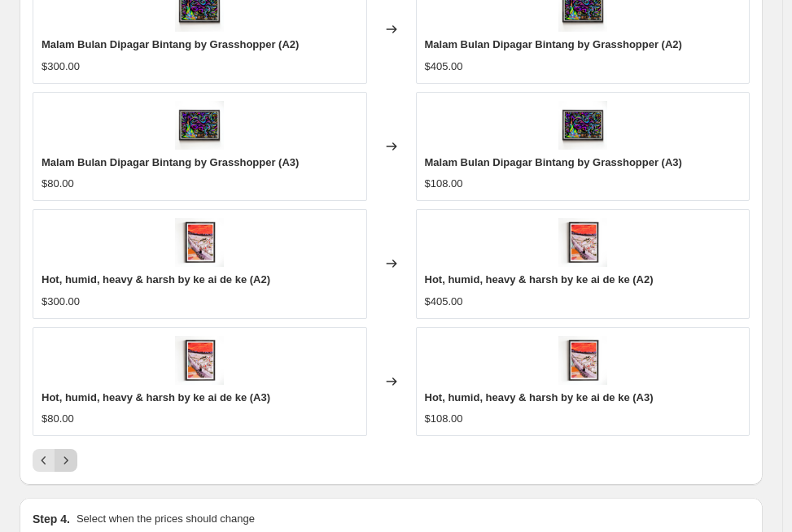
click at [71, 461] on icon "Next" at bounding box center [66, 460] width 16 height 16
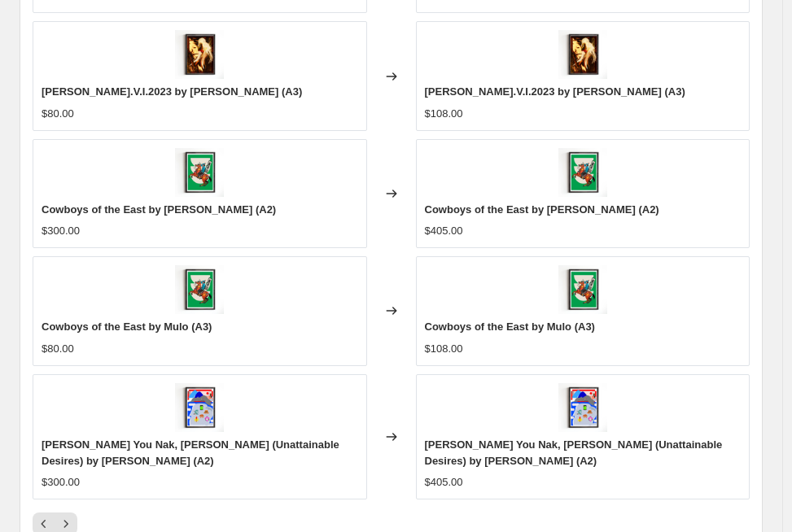
scroll to position [1526, 0]
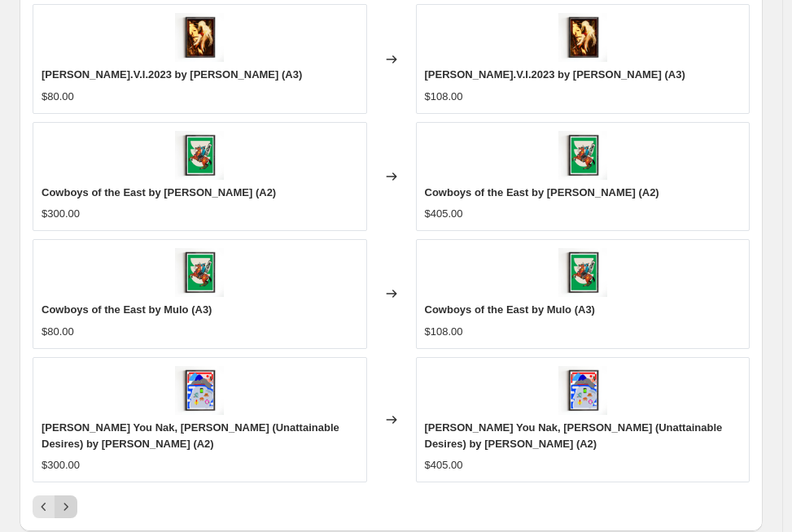
click at [72, 503] on icon "Next" at bounding box center [66, 507] width 16 height 16
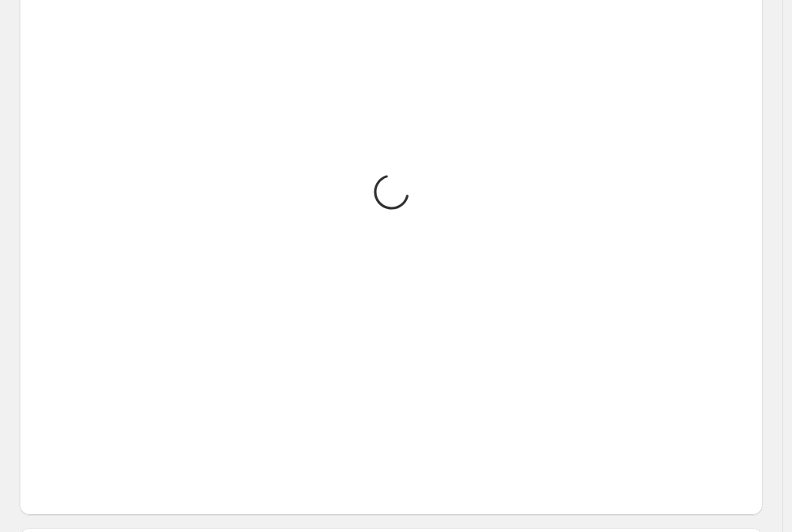
scroll to position [1542, 0]
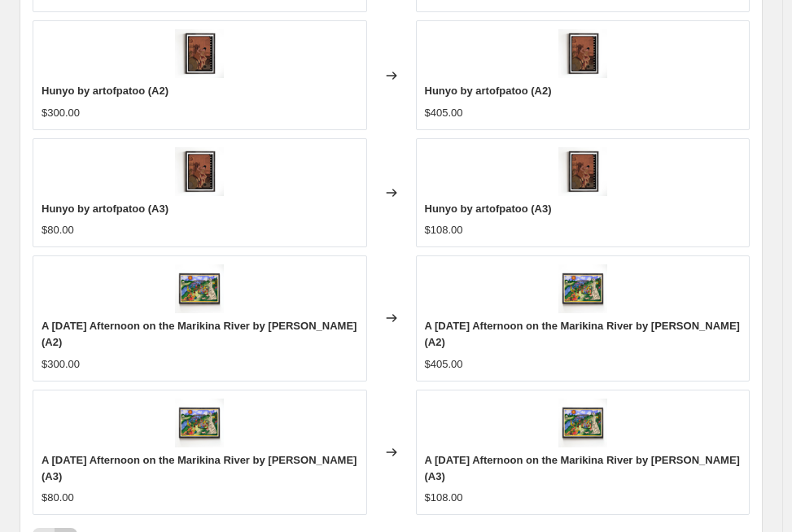
click at [72, 531] on icon "Next" at bounding box center [66, 539] width 16 height 16
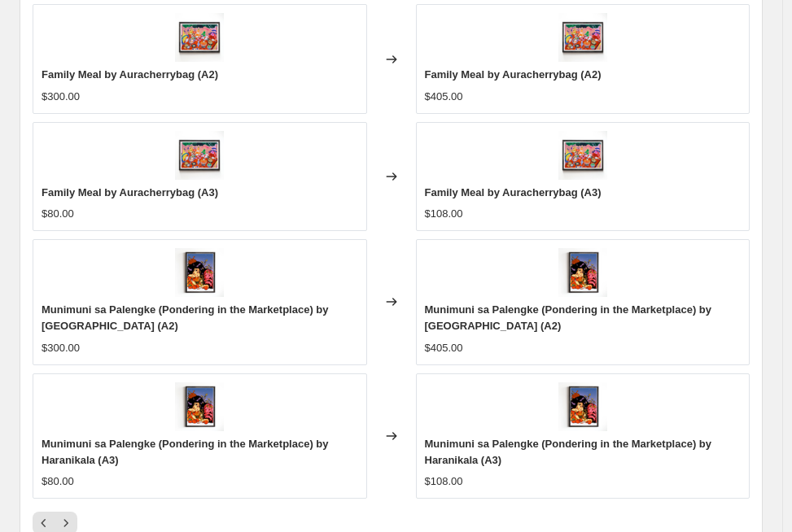
click at [72, 503] on div "Girl with a Lato-Lato Earring by Ennuh Tiu (A2) $150.00 $300.00 Changed to Girl…" at bounding box center [391, 211] width 717 height 648
click at [71, 526] on icon "Next" at bounding box center [66, 523] width 16 height 16
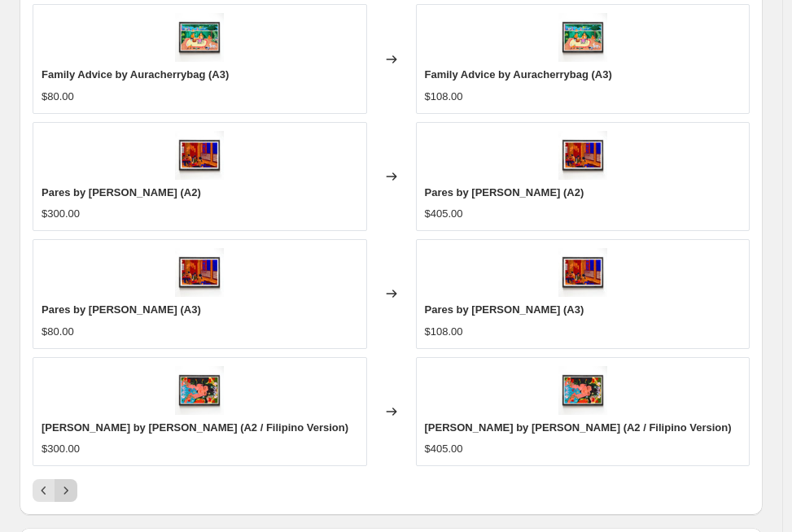
click at [70, 498] on button "Next" at bounding box center [66, 490] width 23 height 23
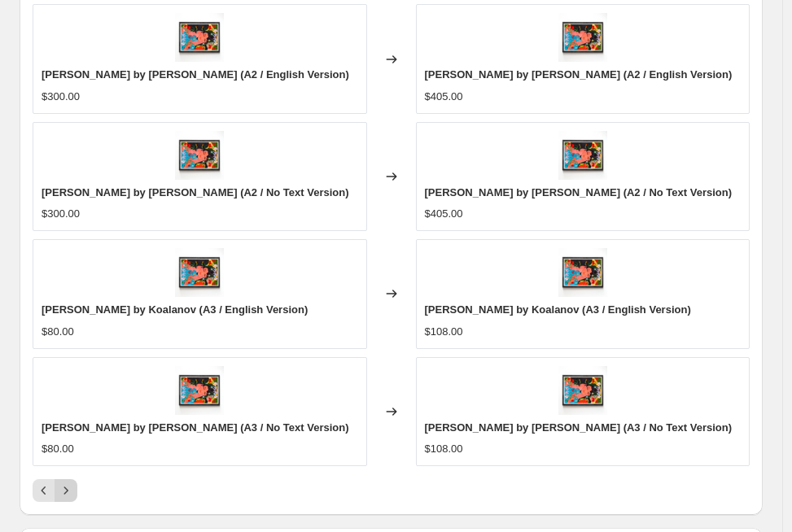
click at [70, 498] on button "Next" at bounding box center [66, 490] width 23 height 23
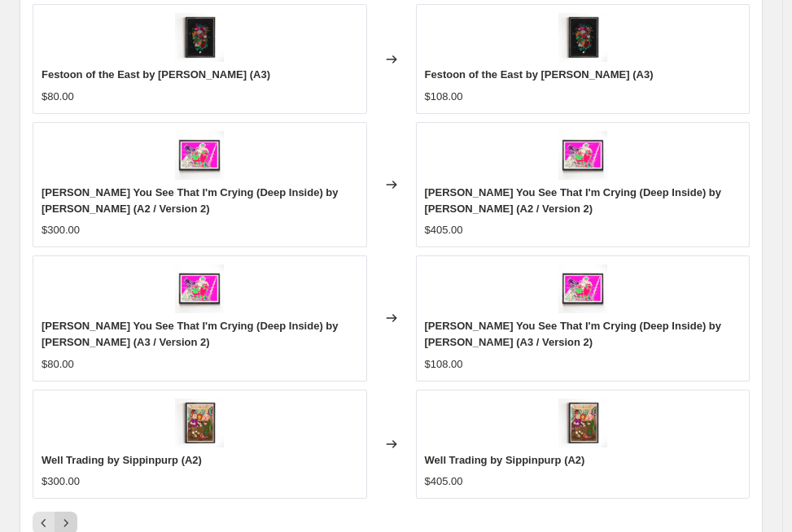
click at [69, 526] on icon "Next" at bounding box center [66, 523] width 16 height 16
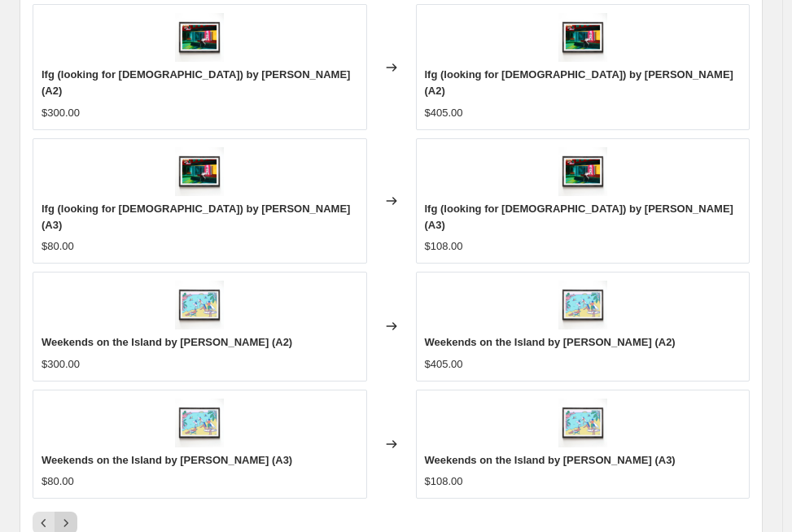
click at [74, 512] on button "Next" at bounding box center [66, 523] width 23 height 23
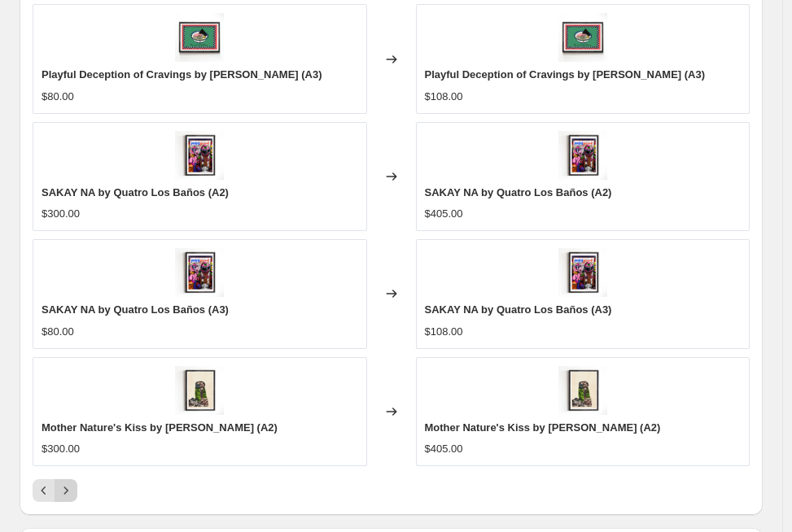
click at [72, 487] on icon "Next" at bounding box center [66, 491] width 16 height 16
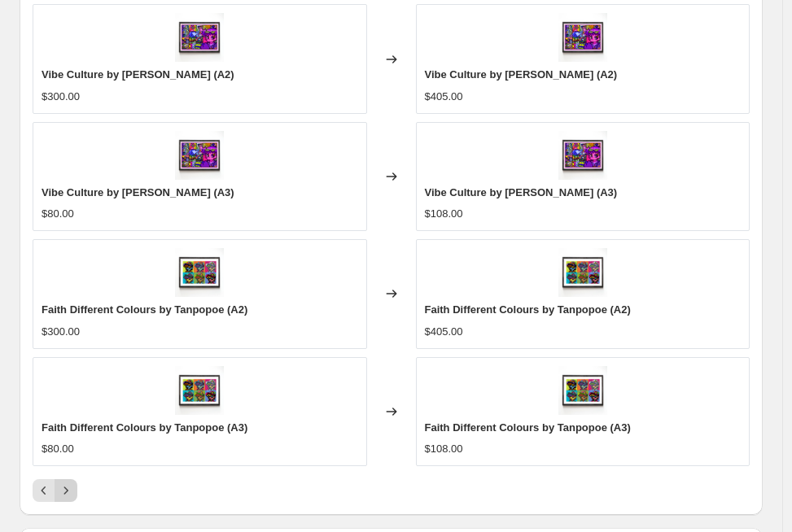
click at [72, 487] on icon "Next" at bounding box center [66, 491] width 16 height 16
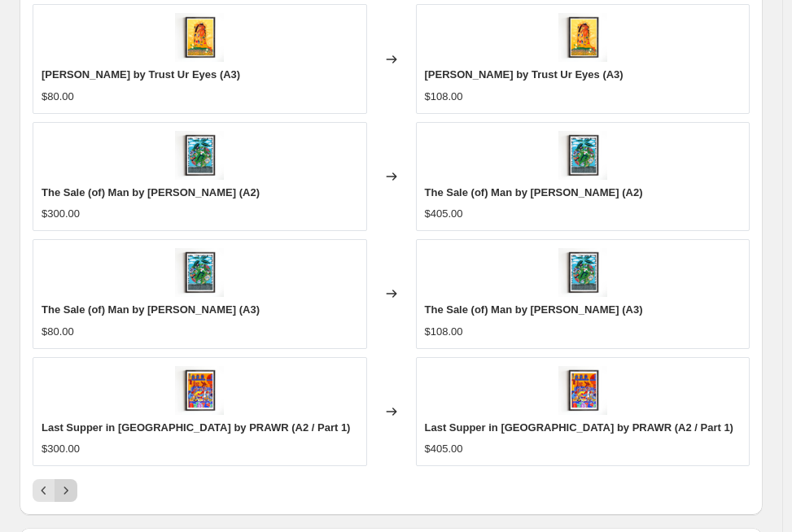
click at [72, 487] on icon "Next" at bounding box center [66, 491] width 16 height 16
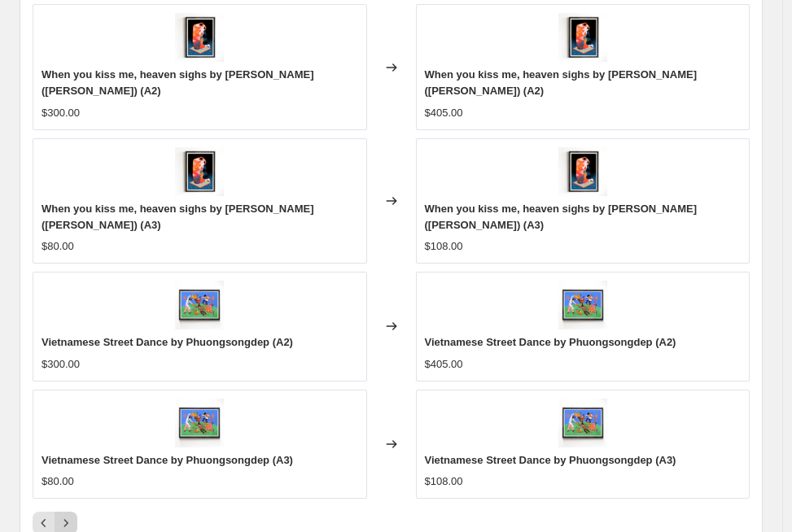
click at [72, 515] on icon "Next" at bounding box center [66, 523] width 16 height 16
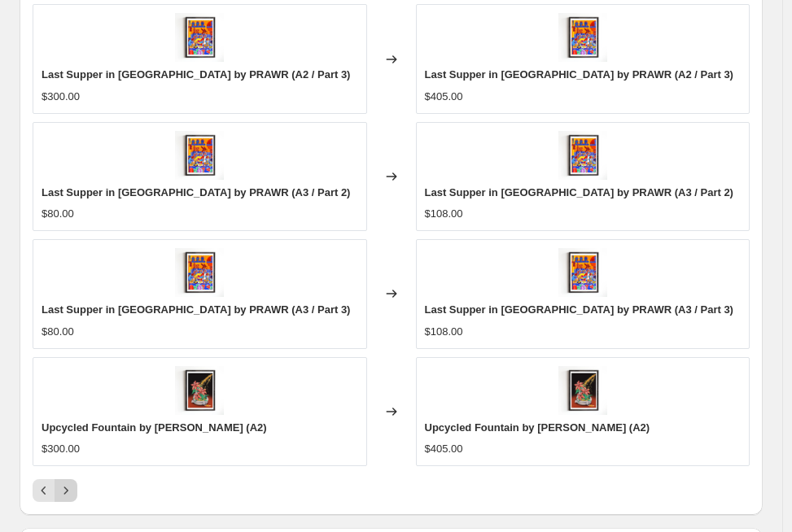
click at [72, 487] on icon "Next" at bounding box center [66, 491] width 16 height 16
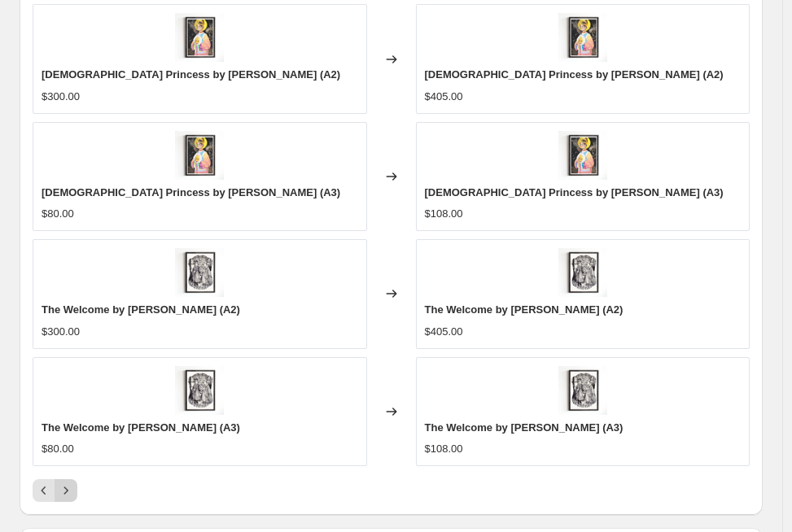
click at [72, 487] on icon "Next" at bounding box center [66, 491] width 16 height 16
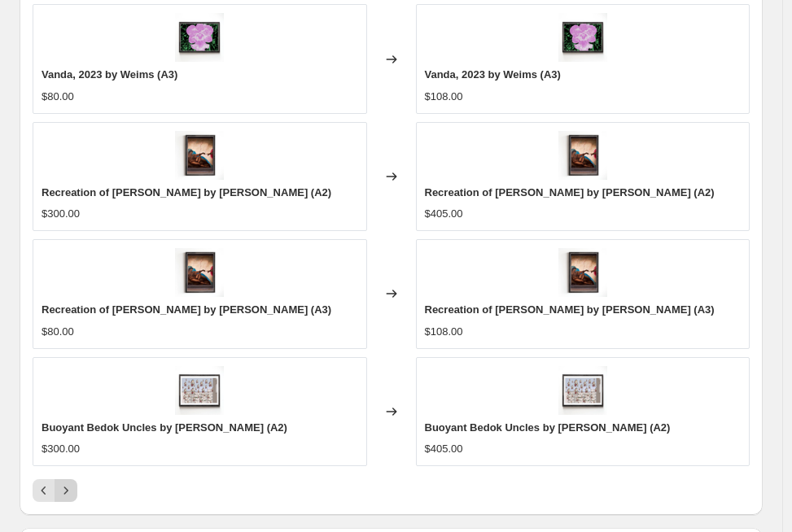
click at [72, 487] on icon "Next" at bounding box center [66, 491] width 16 height 16
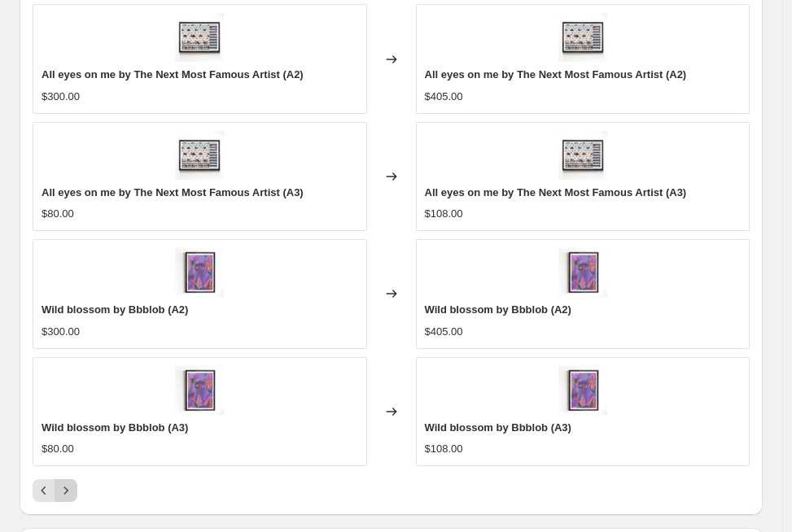
click at [72, 487] on icon "Next" at bounding box center [66, 491] width 16 height 16
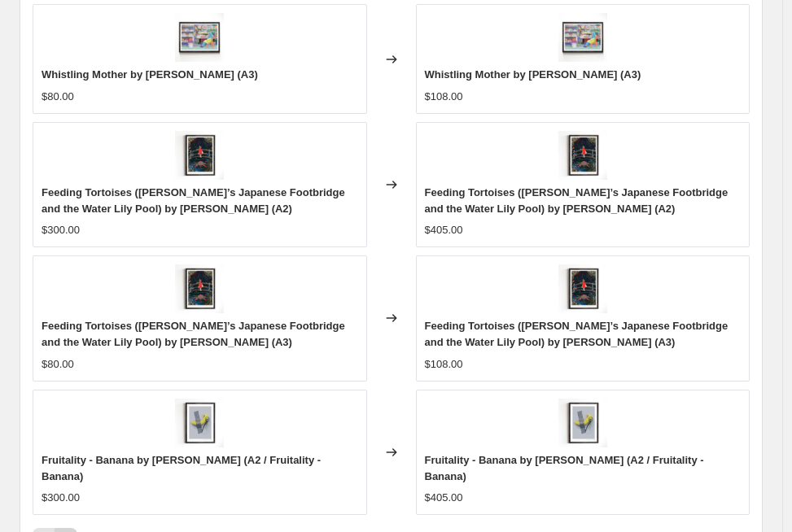
click at [72, 528] on button "Next" at bounding box center [66, 539] width 23 height 23
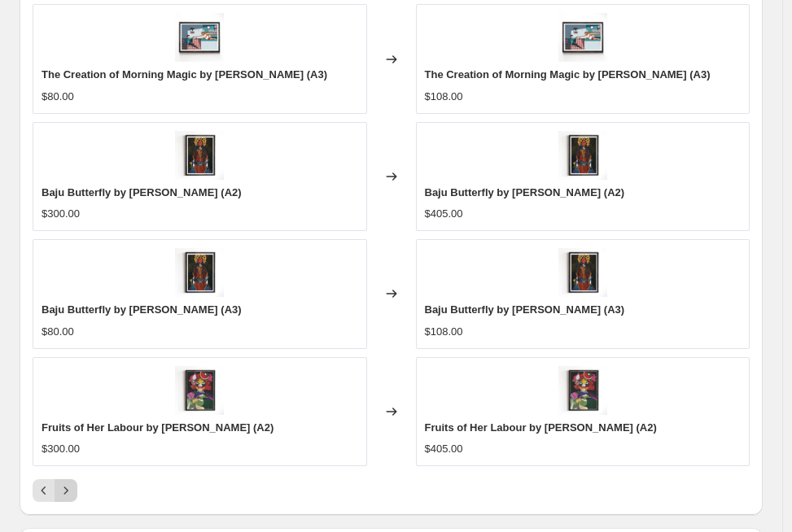
click at [74, 493] on button "Next" at bounding box center [66, 490] width 23 height 23
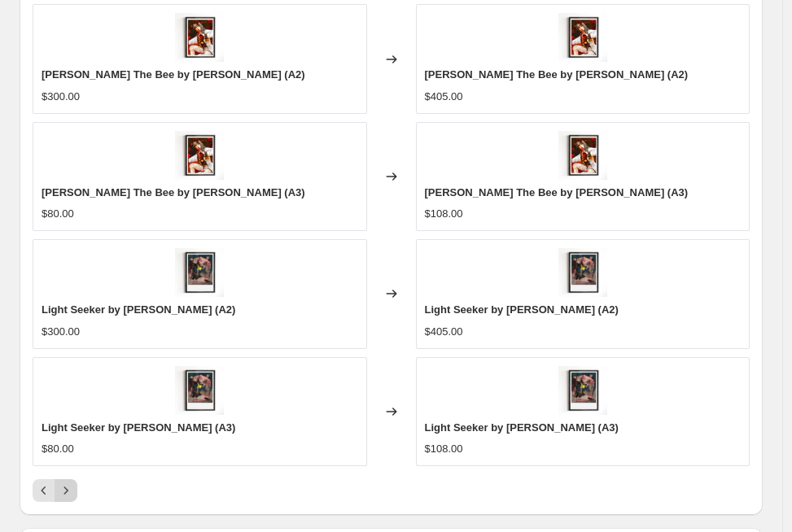
click at [74, 493] on button "Next" at bounding box center [66, 490] width 23 height 23
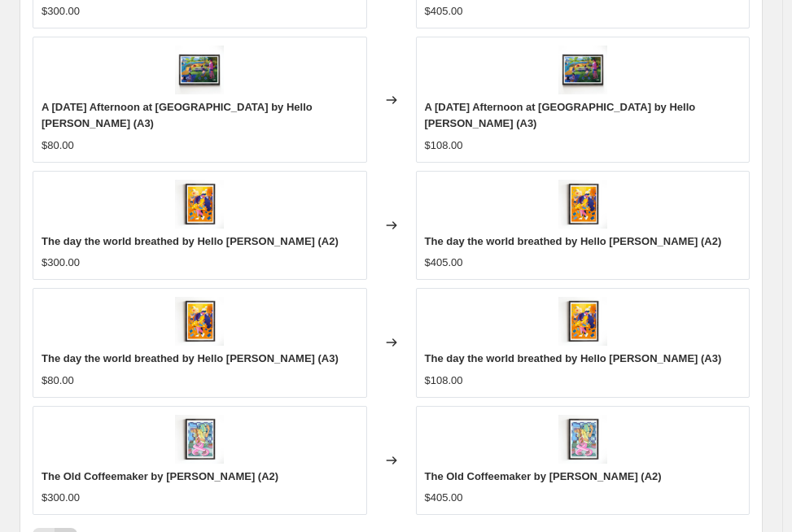
click at [74, 528] on button "Next" at bounding box center [66, 539] width 23 height 23
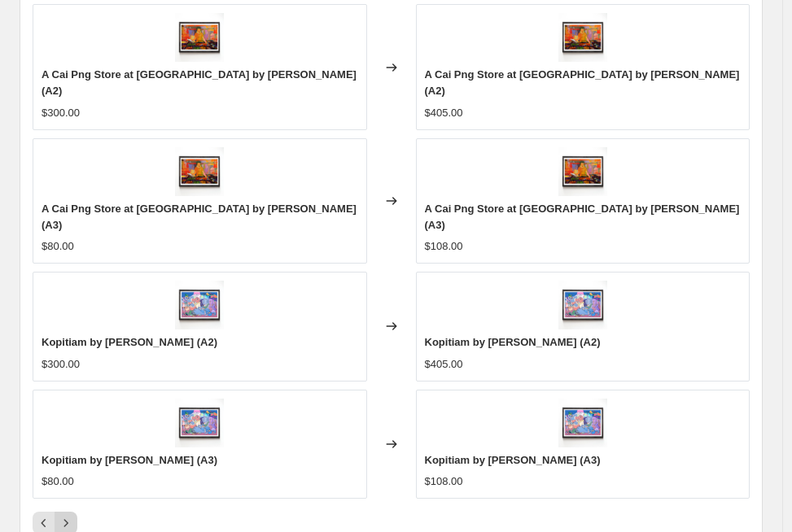
click at [63, 525] on icon "Next" at bounding box center [66, 523] width 16 height 16
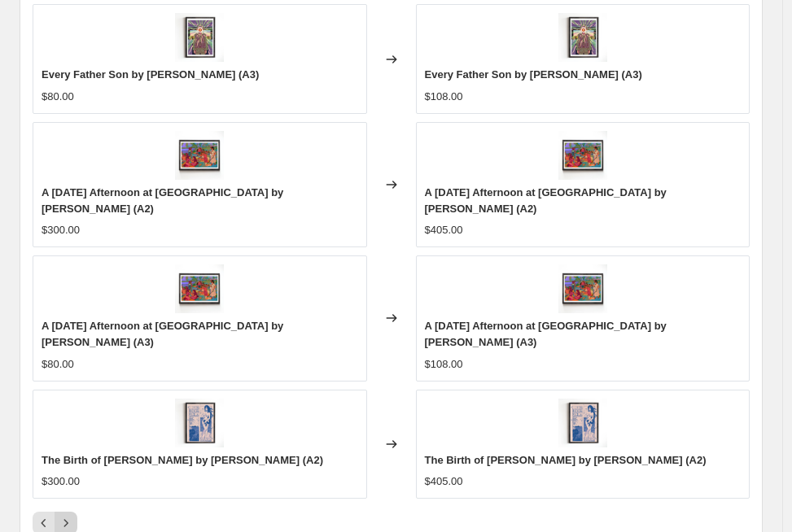
click at [71, 515] on icon "Next" at bounding box center [66, 523] width 16 height 16
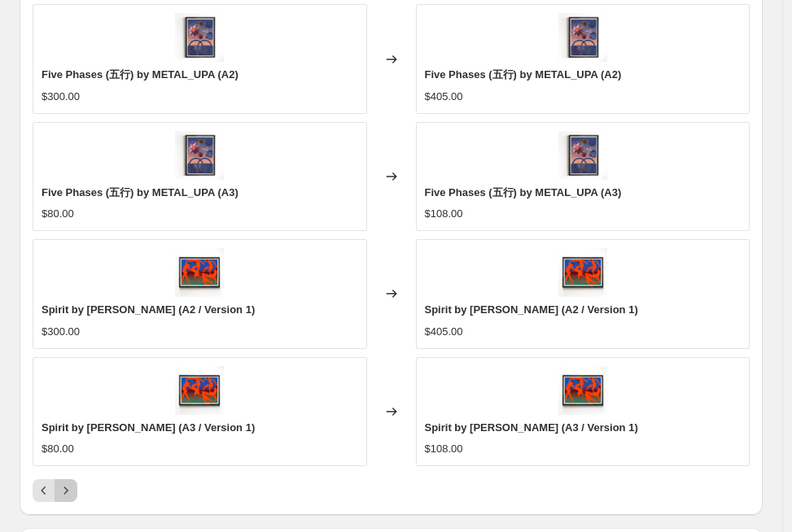
click at [75, 492] on button "Next" at bounding box center [66, 490] width 23 height 23
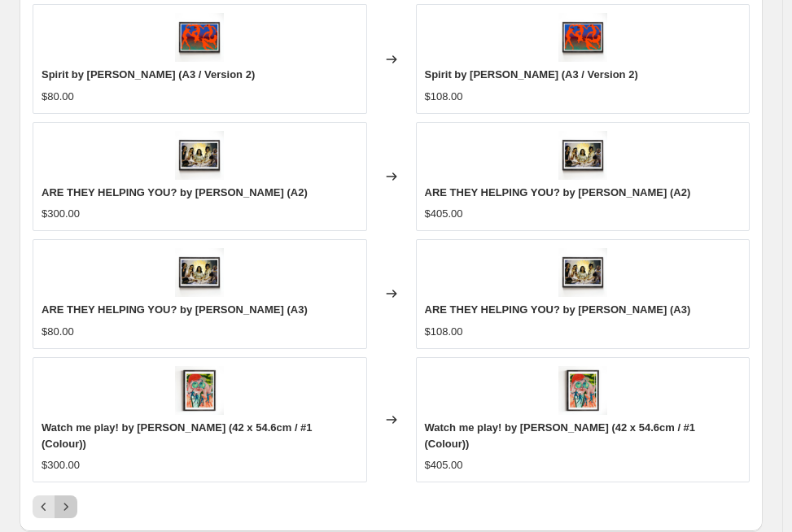
click at [75, 496] on button "Next" at bounding box center [66, 507] width 23 height 23
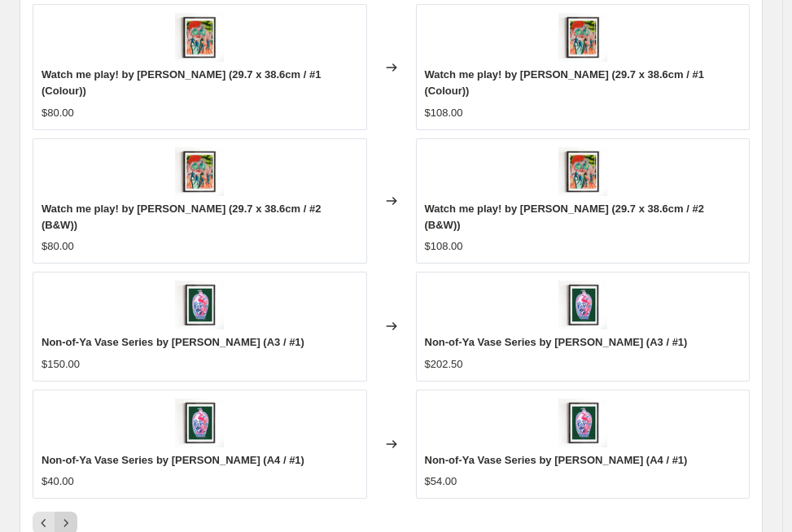
click at [75, 512] on button "Next" at bounding box center [66, 523] width 23 height 23
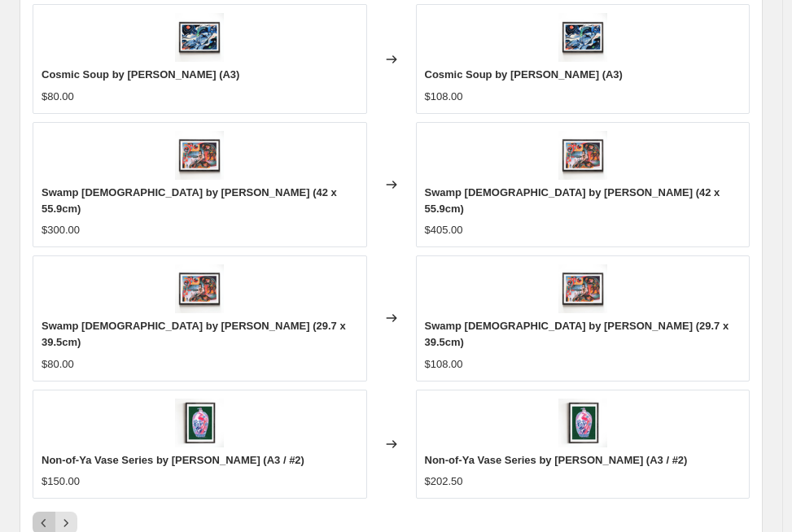
click at [46, 515] on icon "Previous" at bounding box center [44, 523] width 16 height 16
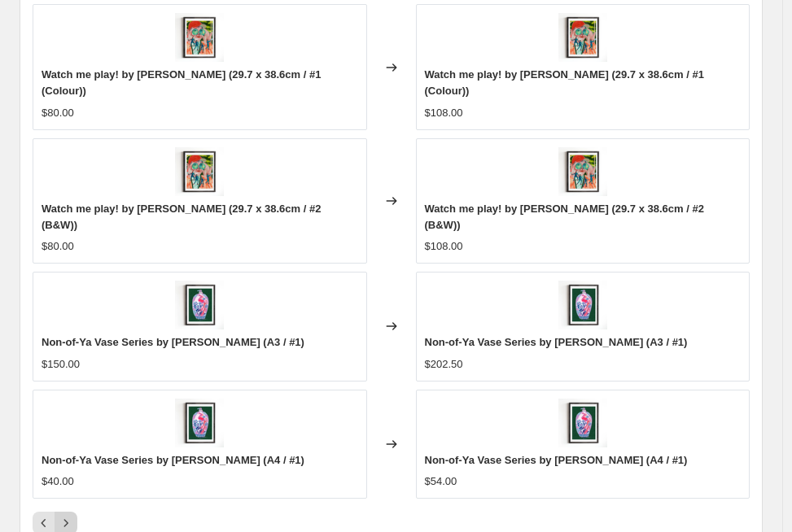
click at [71, 515] on icon "Next" at bounding box center [66, 523] width 16 height 16
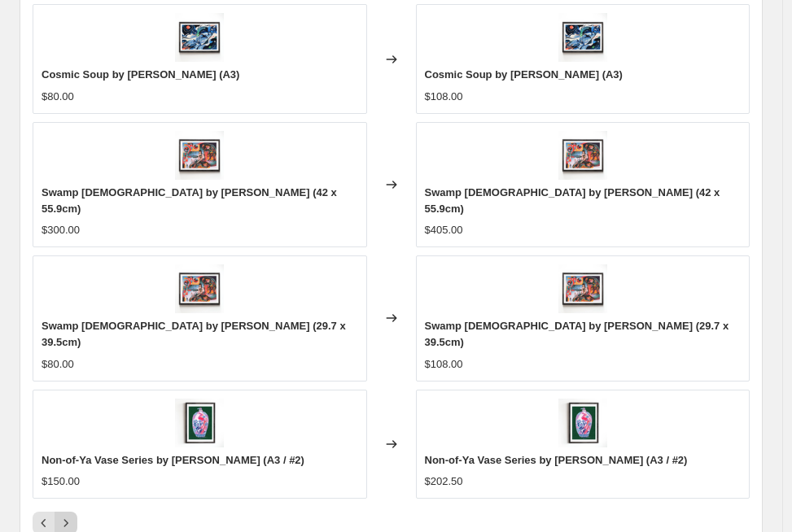
click at [71, 515] on icon "Next" at bounding box center [66, 523] width 16 height 16
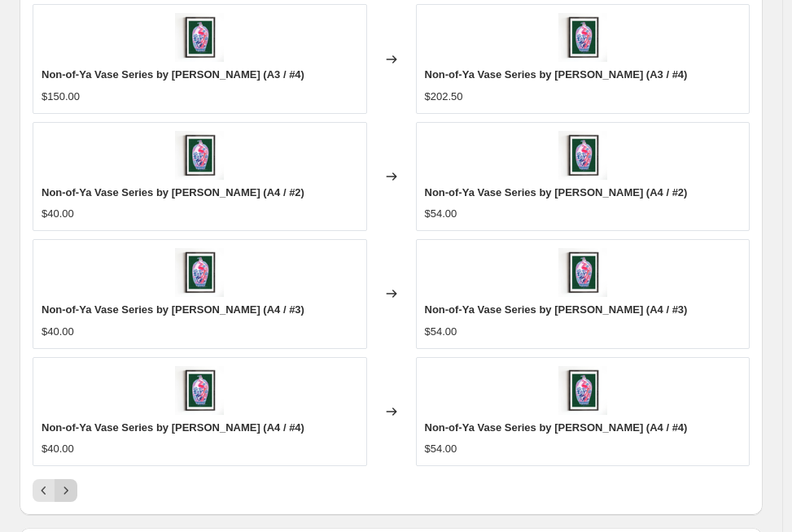
click at [71, 486] on icon "Next" at bounding box center [66, 491] width 16 height 16
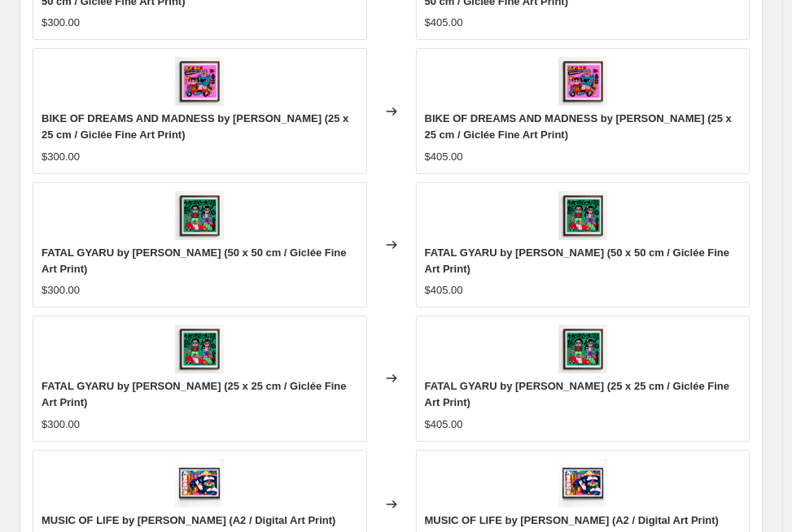
scroll to position [1725, 0]
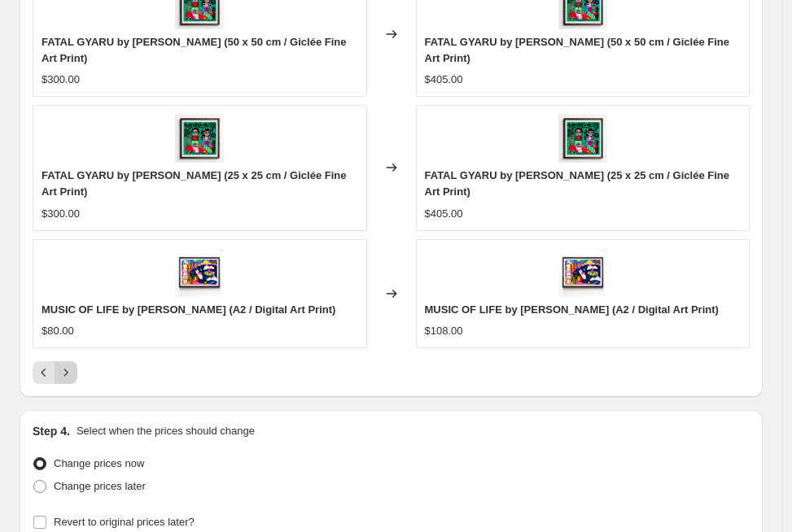
click at [66, 368] on icon "Next" at bounding box center [66, 373] width 16 height 16
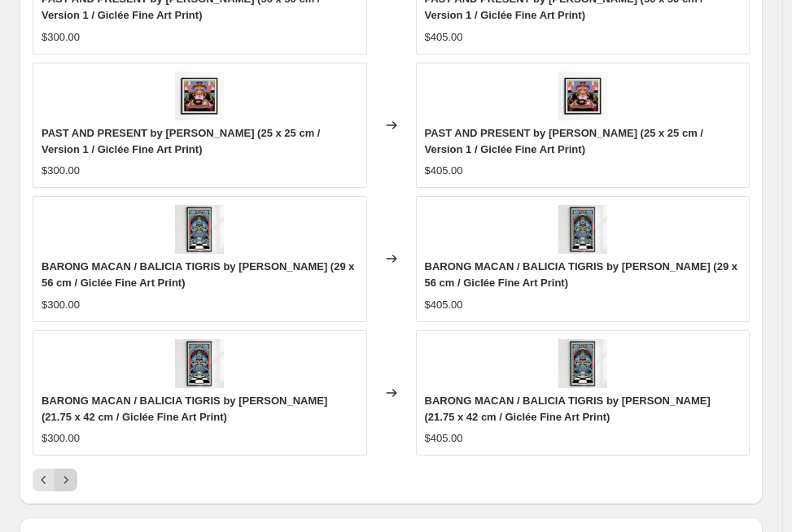
scroll to position [1563, 0]
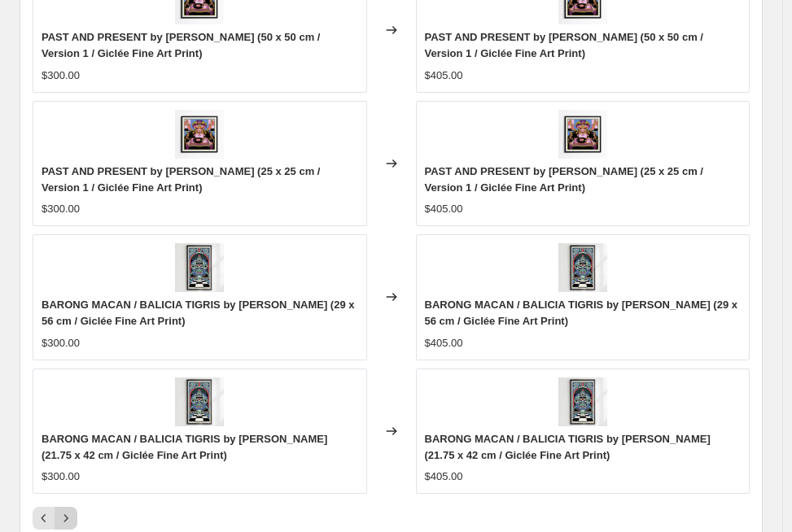
click at [72, 513] on icon "Next" at bounding box center [66, 518] width 16 height 16
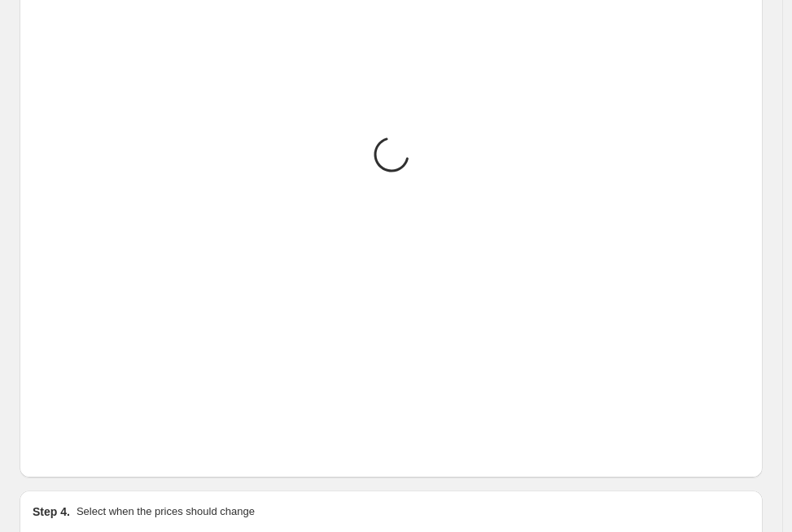
scroll to position [1579, 0]
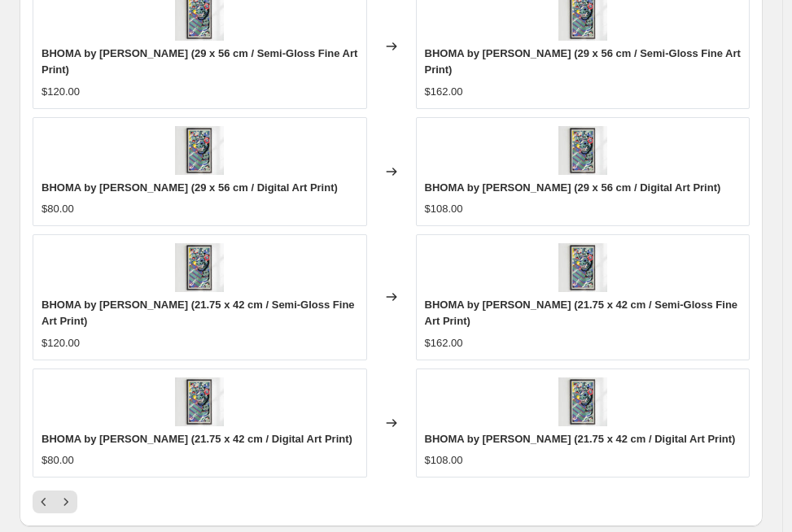
click at [79, 504] on div at bounding box center [391, 502] width 717 height 23
click at [71, 501] on icon "Next" at bounding box center [66, 502] width 16 height 16
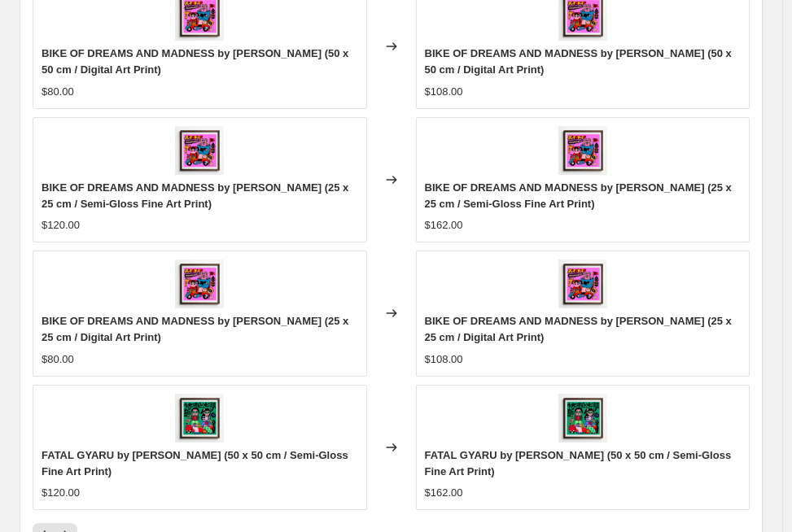
scroll to position [1689, 0]
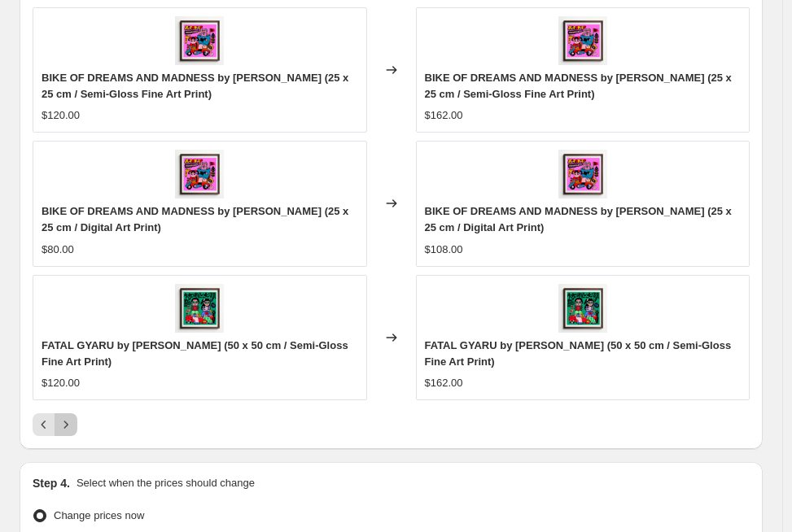
click at [69, 421] on icon "Next" at bounding box center [66, 425] width 16 height 16
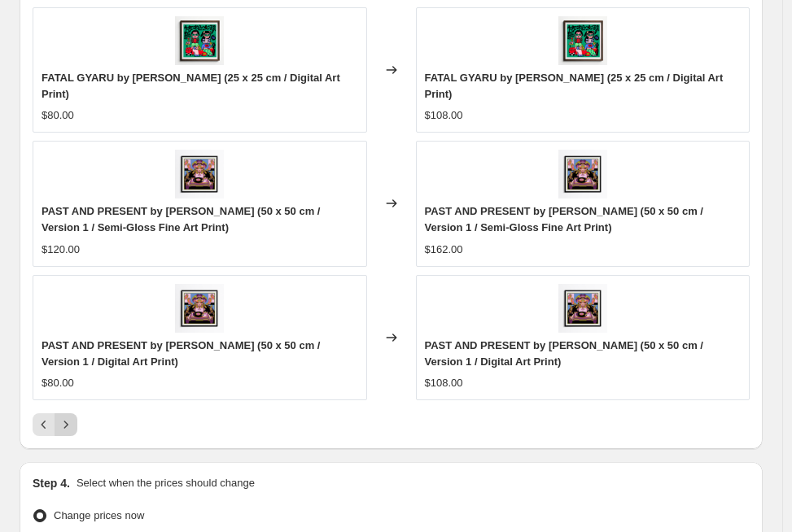
click at [71, 417] on icon "Next" at bounding box center [66, 425] width 16 height 16
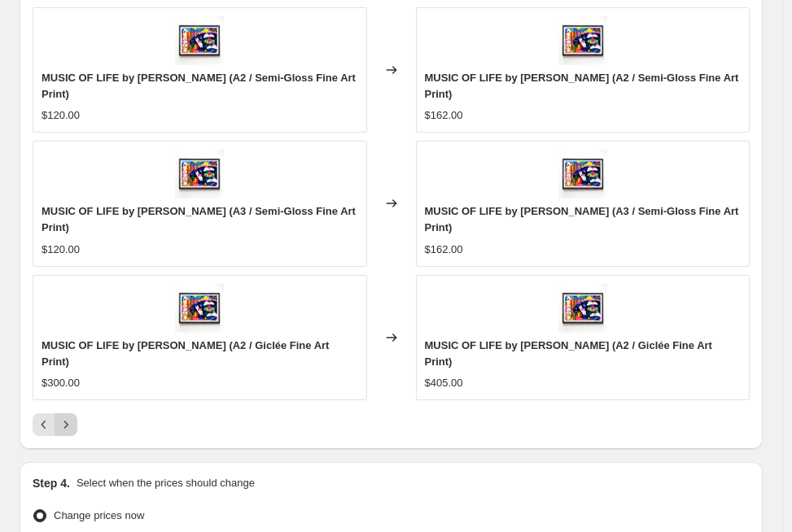
click at [70, 417] on icon "Next" at bounding box center [66, 425] width 16 height 16
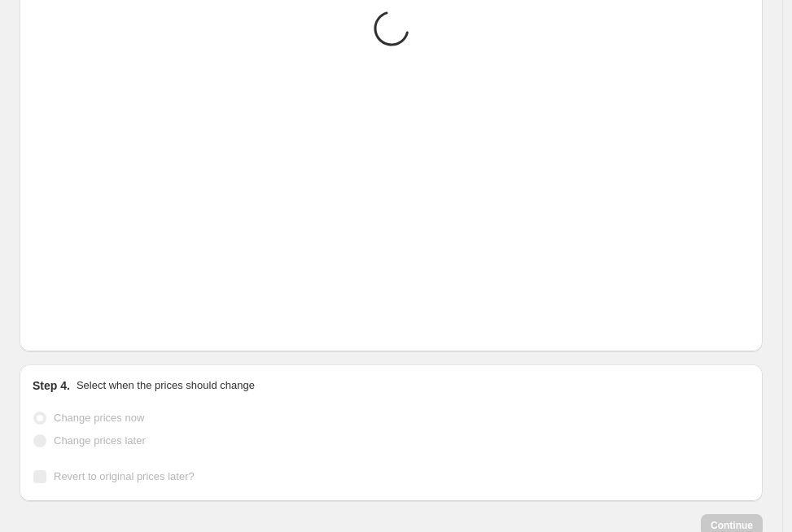
scroll to position [1673, 0]
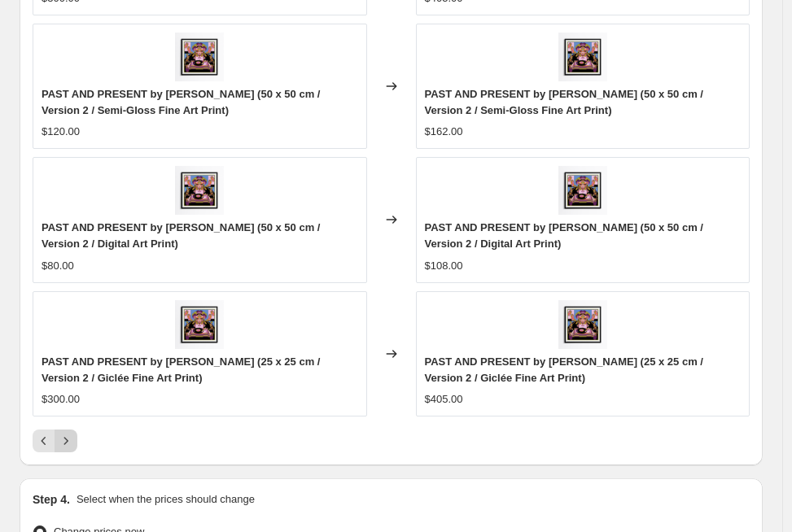
click at [72, 433] on icon "Next" at bounding box center [66, 441] width 16 height 16
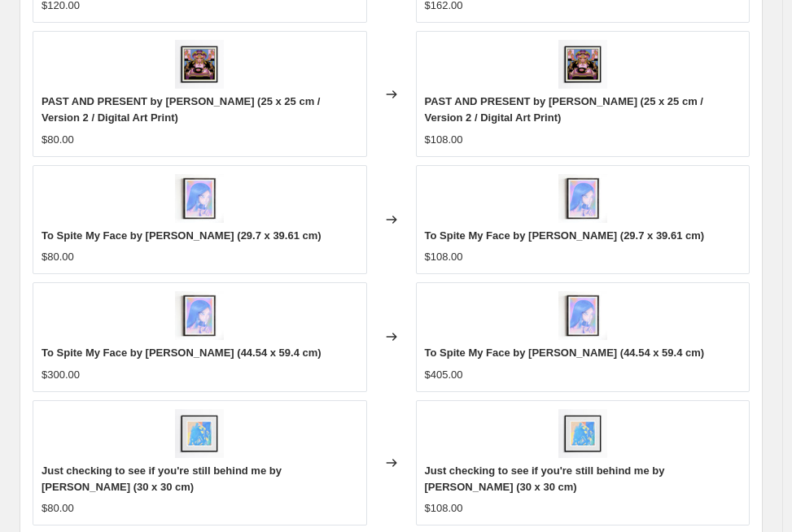
scroll to position [1670, 0]
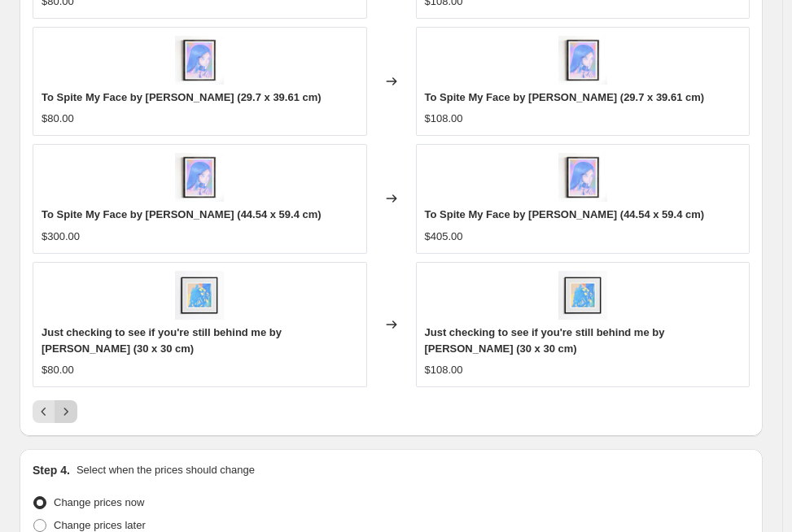
click at [72, 406] on icon "Next" at bounding box center [66, 412] width 16 height 16
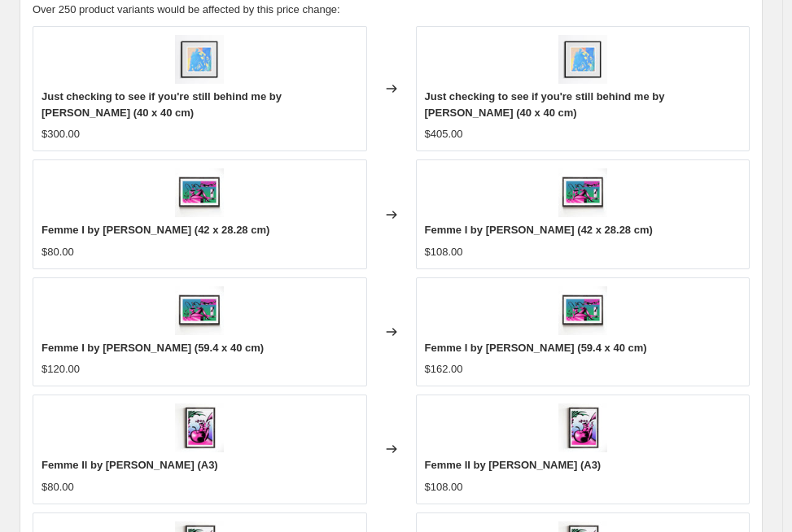
scroll to position [1219, 0]
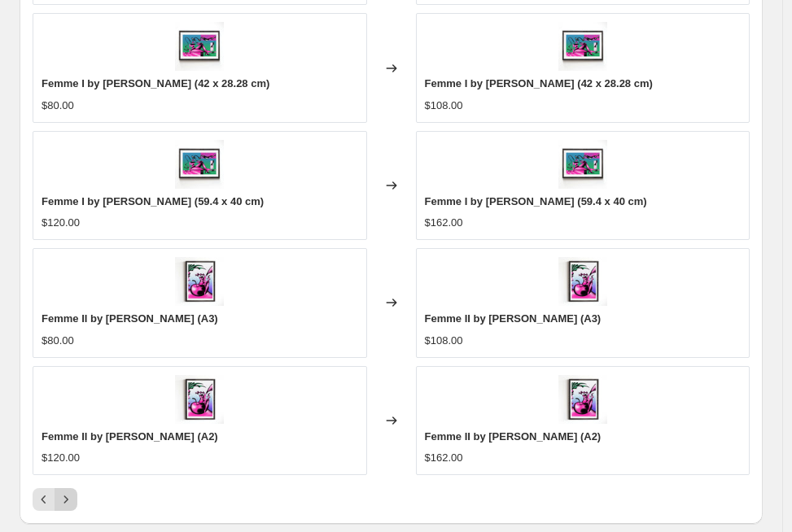
click at [72, 500] on icon "Next" at bounding box center [66, 499] width 16 height 16
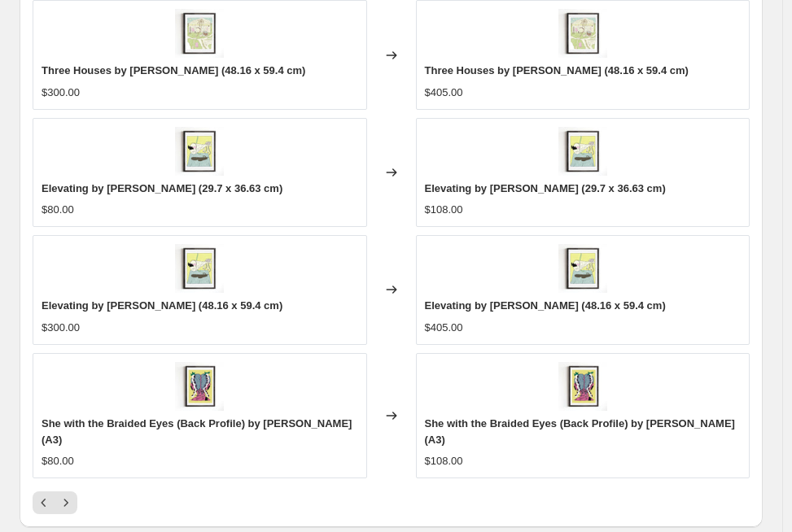
scroll to position [1530, 0]
click at [72, 495] on icon "Next" at bounding box center [66, 503] width 16 height 16
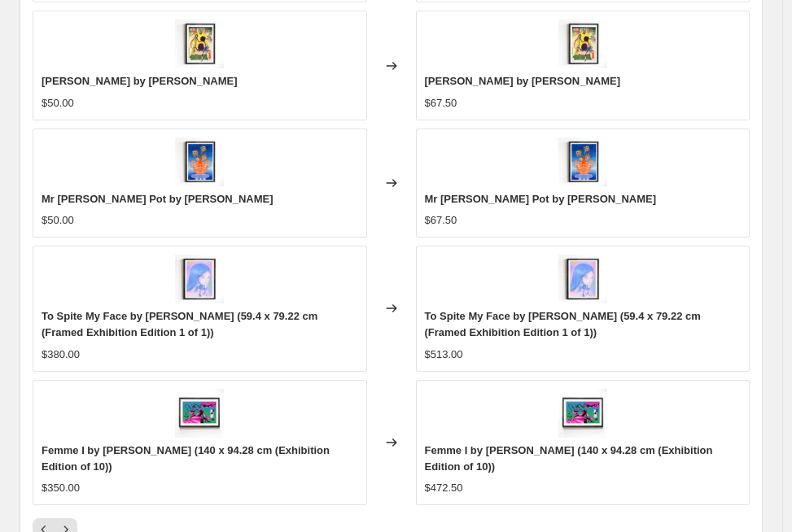
scroll to position [1631, 0]
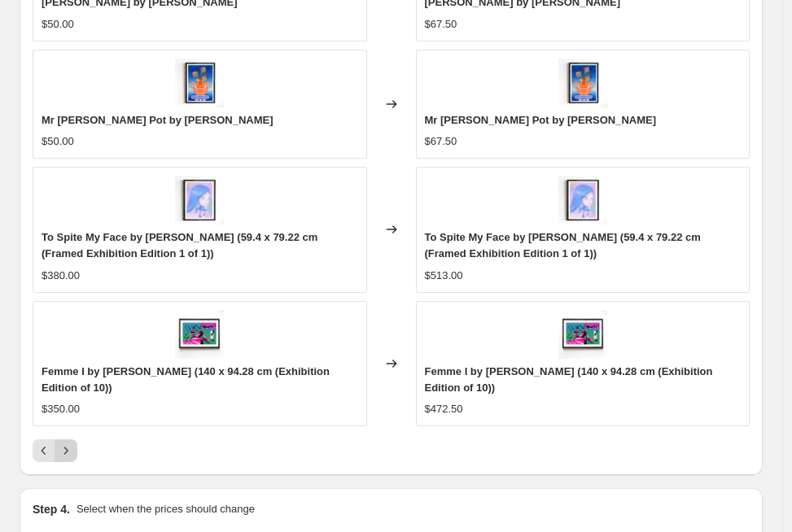
click at [71, 443] on icon "Next" at bounding box center [66, 451] width 16 height 16
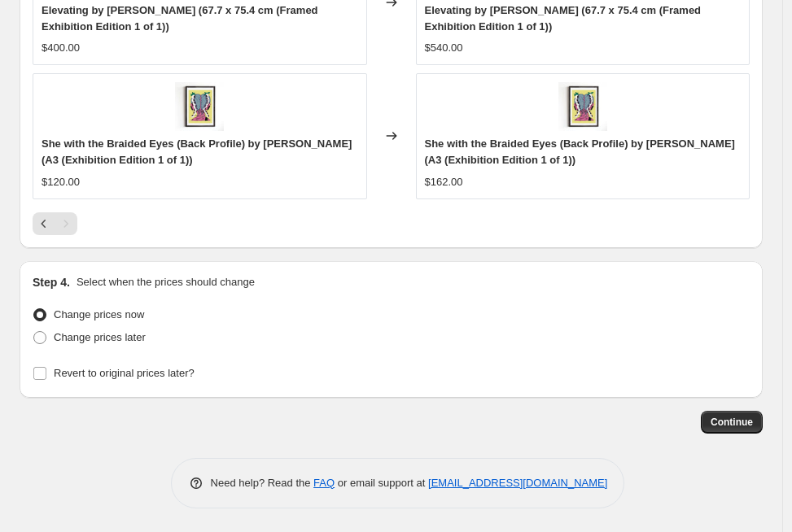
scroll to position [1757, 0]
click at [732, 422] on span "Continue" at bounding box center [731, 422] width 42 height 13
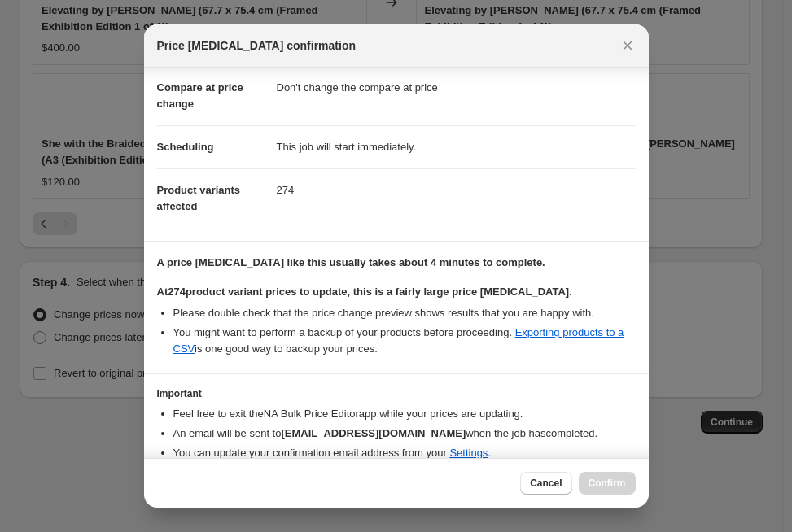
scroll to position [142, 0]
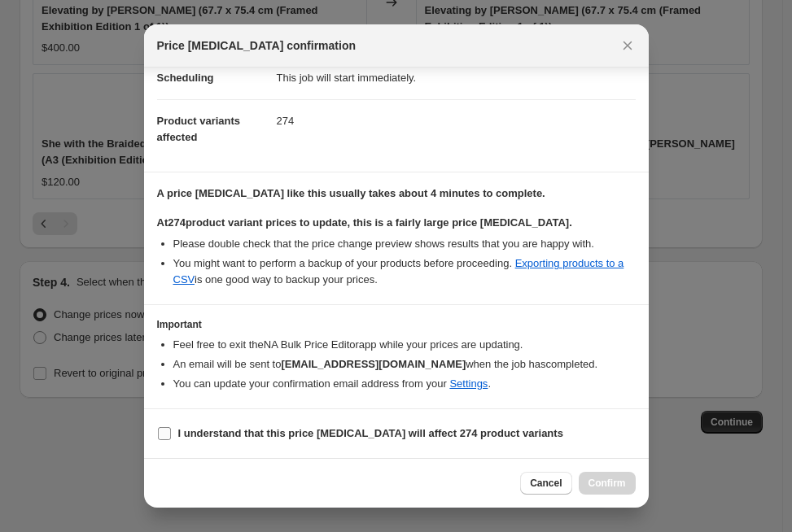
click at [189, 426] on span "I understand that this price change job will affect 274 product variants" at bounding box center [370, 434] width 385 height 16
click at [171, 427] on input "I understand that this price change job will affect 274 product variants" at bounding box center [164, 433] width 13 height 13
checkbox input "true"
click at [613, 481] on span "Confirm" at bounding box center [606, 483] width 37 height 13
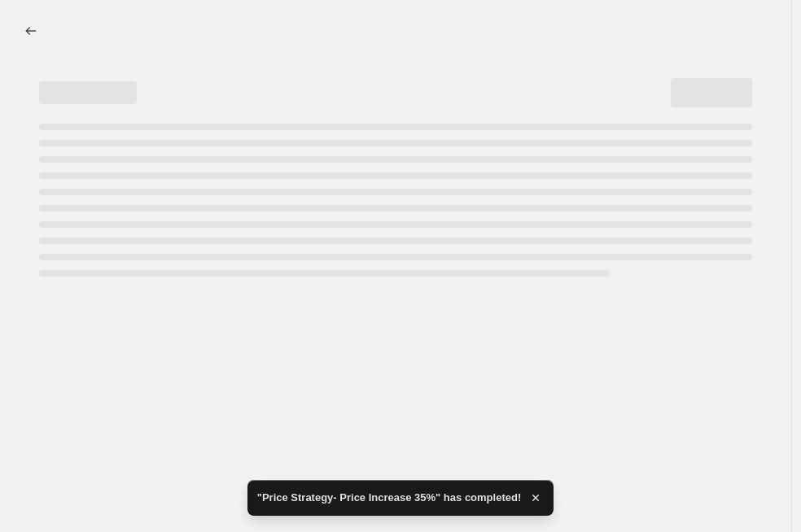
select select "percentage"
select select "no_change"
select select "tag"
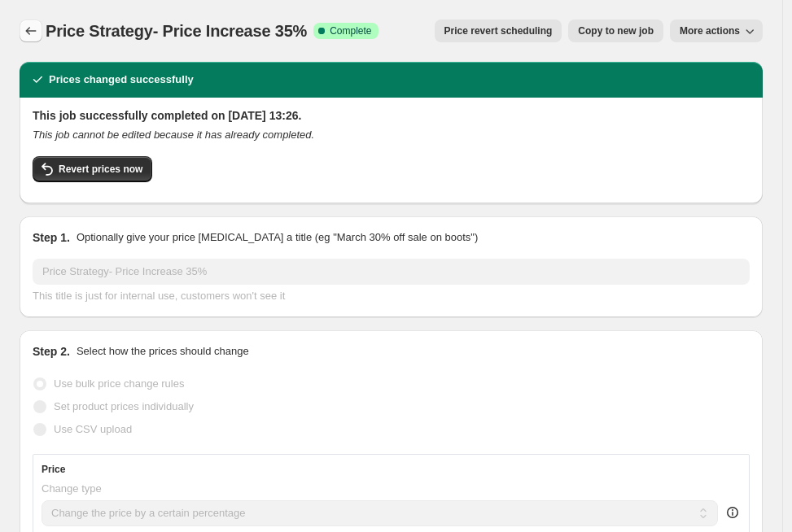
click at [25, 33] on icon "Price change jobs" at bounding box center [31, 31] width 16 height 16
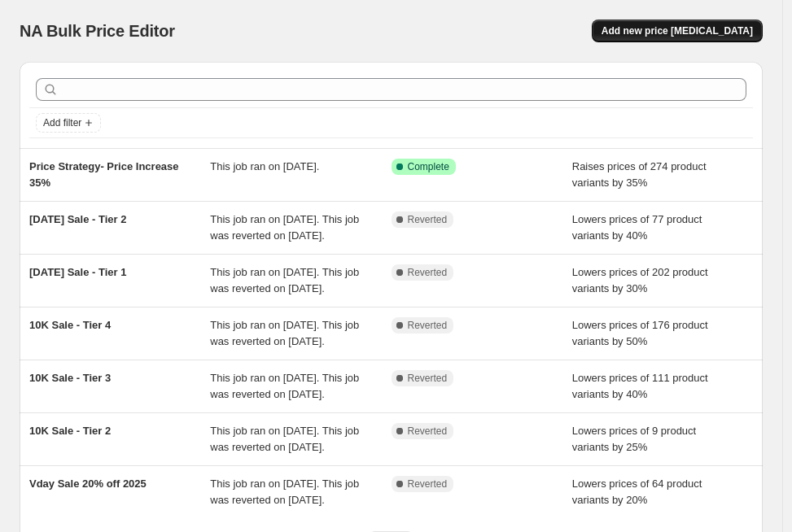
click at [703, 33] on span "Add new price [MEDICAL_DATA]" at bounding box center [676, 30] width 151 height 13
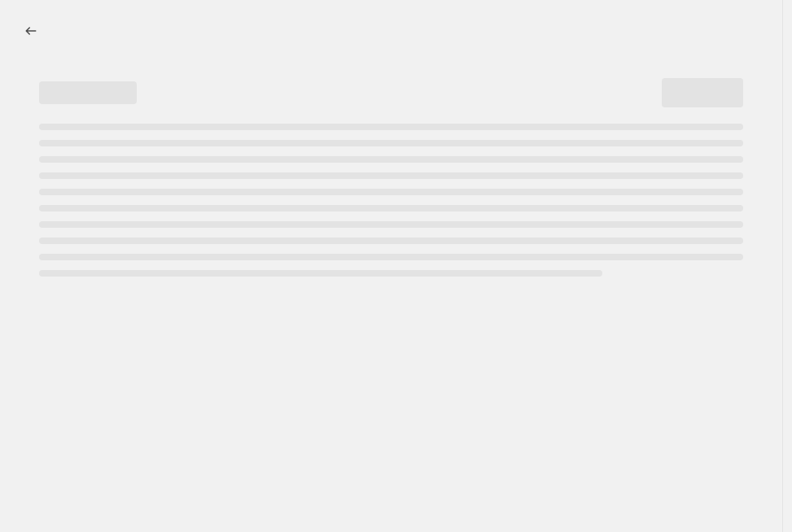
select select "percentage"
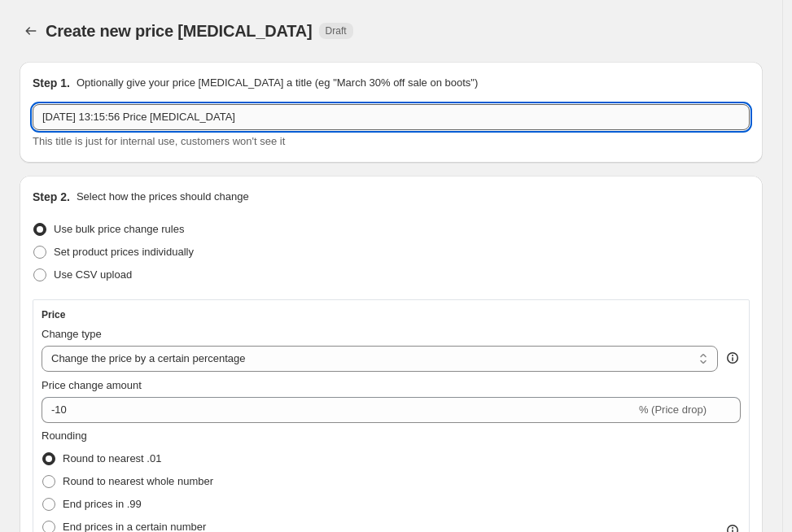
click at [304, 121] on input "21 Aug 2025, 13:15:56 Price change job" at bounding box center [391, 117] width 717 height 26
type input "Price"
click at [25, 28] on icon "Price change jobs" at bounding box center [31, 31] width 16 height 16
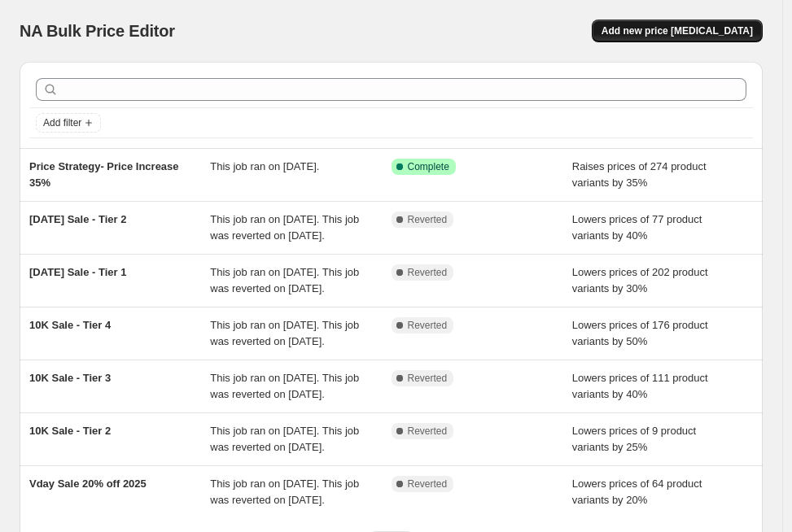
click at [692, 27] on span "Add new price [MEDICAL_DATA]" at bounding box center [676, 30] width 151 height 13
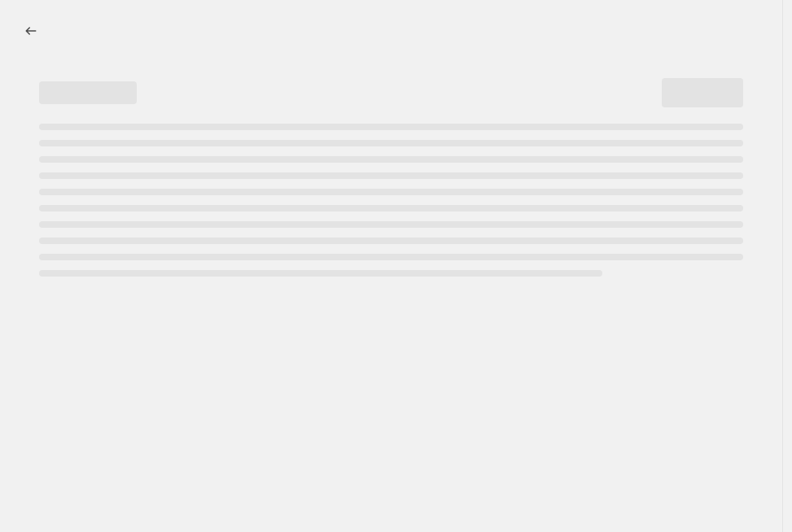
select select "percentage"
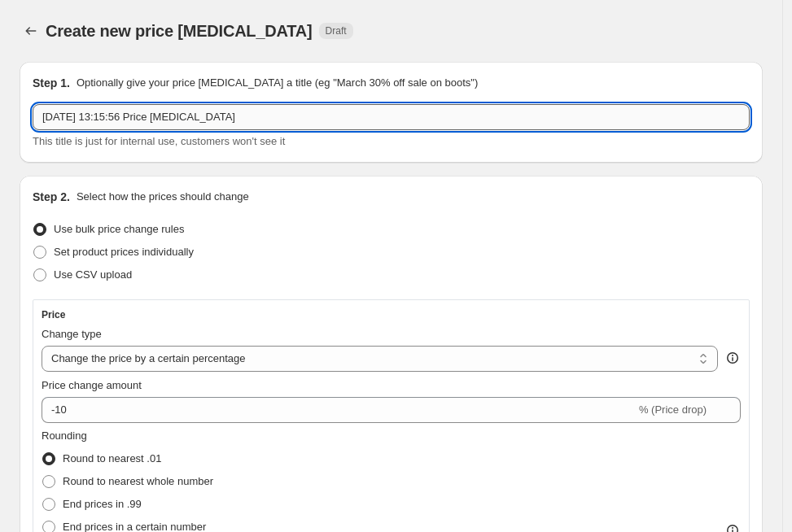
click at [435, 116] on input "21 Aug 2025, 13:15:56 Price change job" at bounding box center [391, 117] width 717 height 26
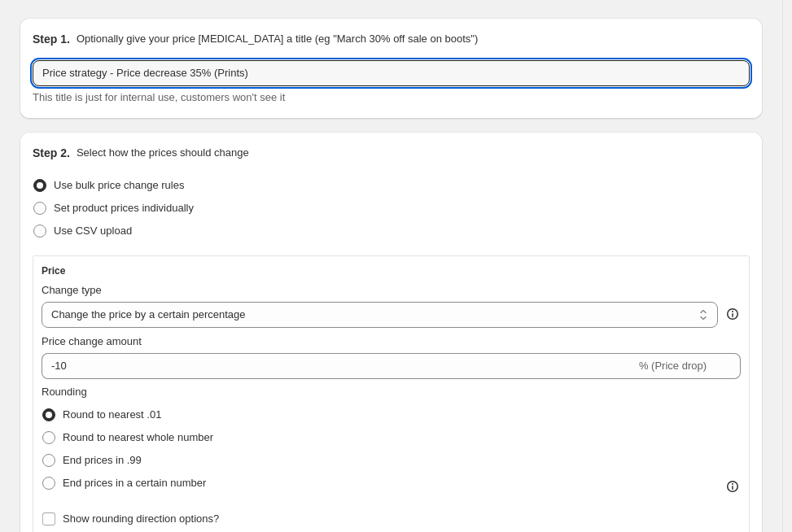
scroll to position [138, 0]
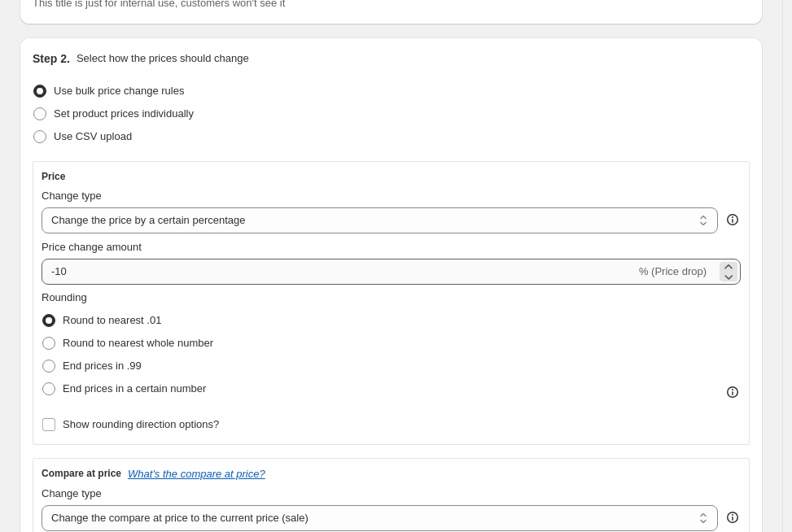
type input "Price strategy - Price decrease 35% (Prints)"
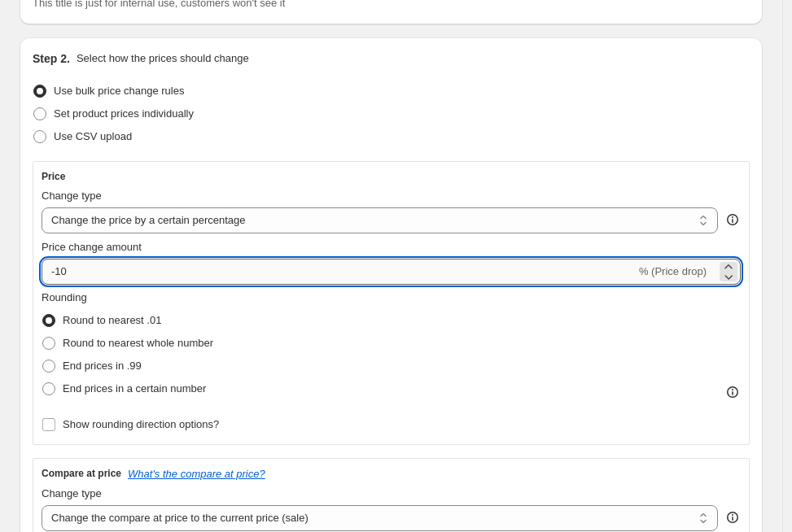
click at [210, 275] on input "-10" at bounding box center [339, 272] width 594 height 26
type input "-1"
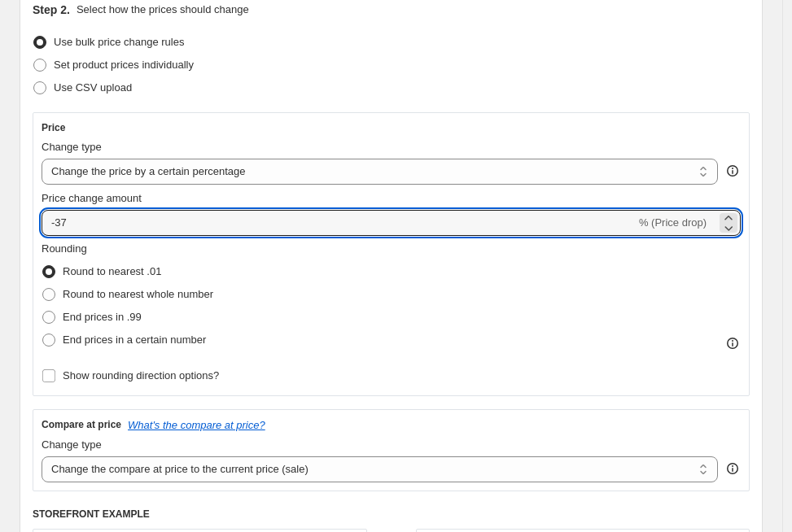
scroll to position [266, 0]
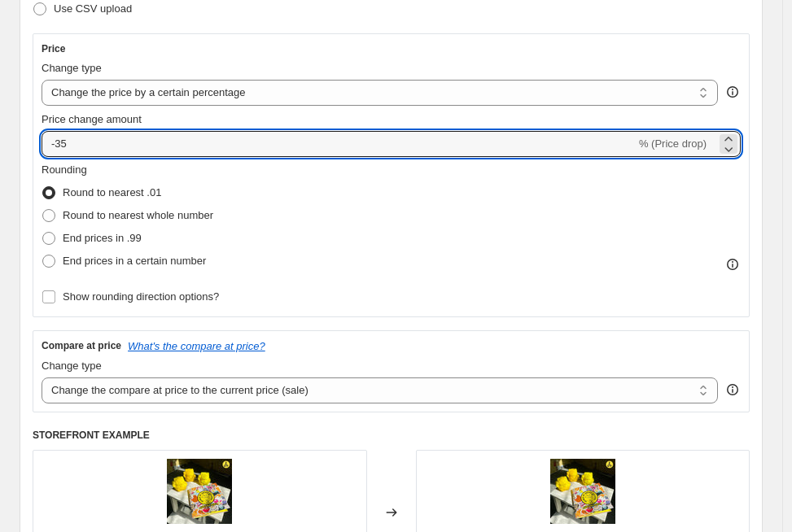
type input "-35"
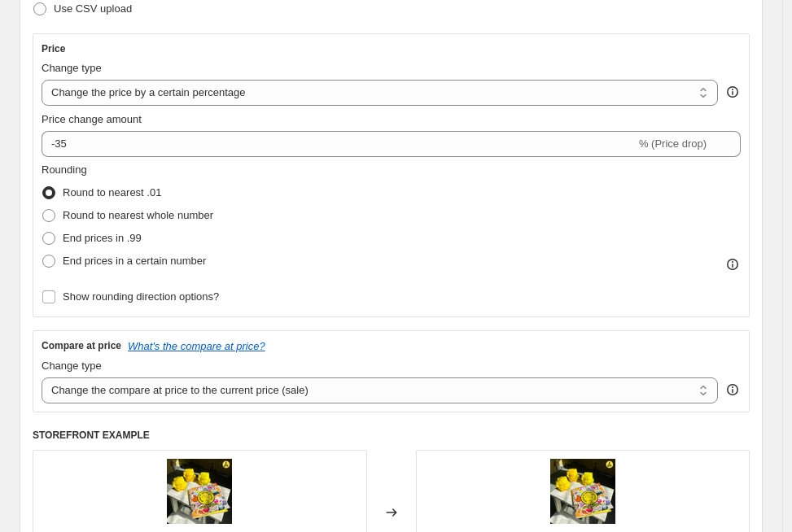
click at [24, 267] on div "Step 2. Select how the prices should change Use bulk price change rules Set pro…" at bounding box center [391, 279] width 743 height 739
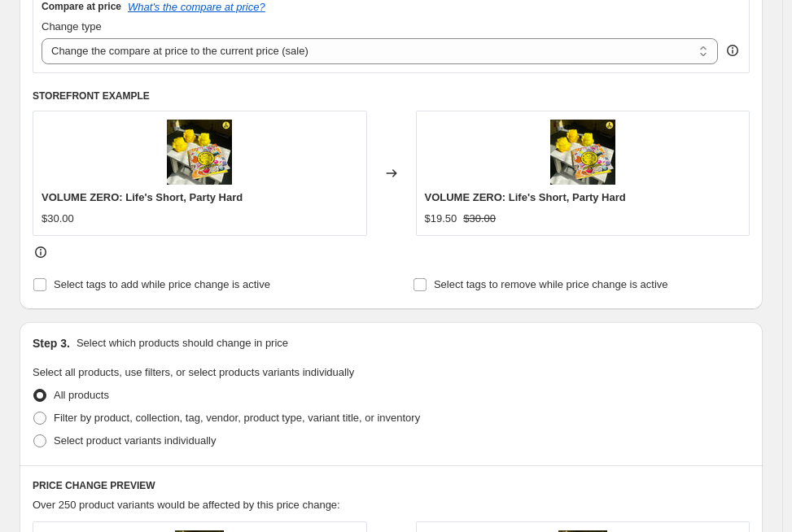
scroll to position [723, 0]
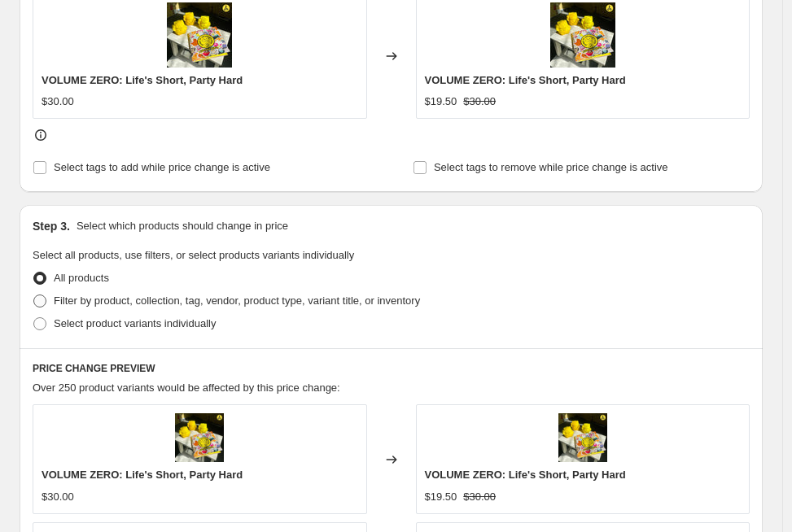
click at [108, 306] on span "Filter by product, collection, tag, vendor, product type, variant title, or inv…" at bounding box center [237, 301] width 366 height 12
click at [34, 295] on input "Filter by product, collection, tag, vendor, product type, variant title, or inv…" at bounding box center [33, 295] width 1 height 1
radio input "true"
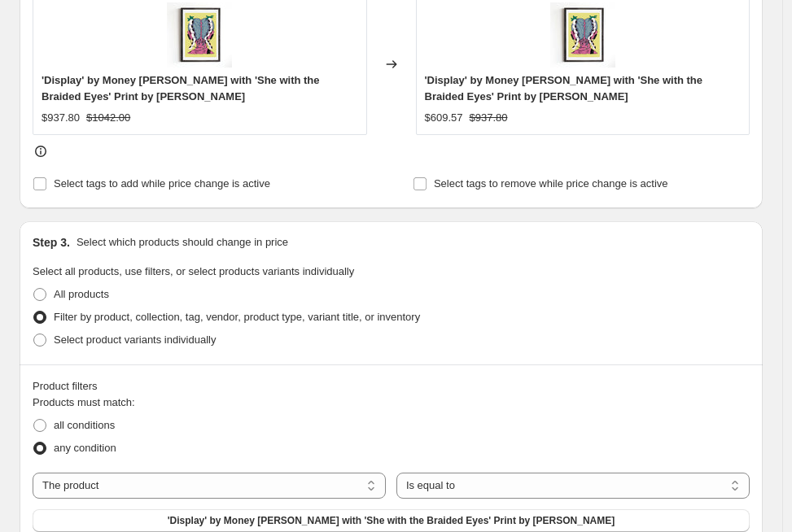
scroll to position [875, 0]
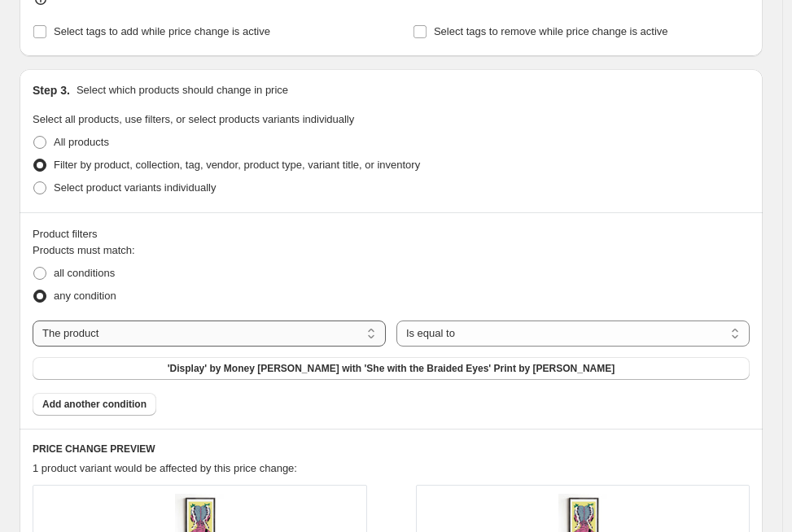
click at [310, 338] on select "The product The product's collection The product's tag The product's vendor The…" at bounding box center [209, 334] width 353 height 26
select select "tag"
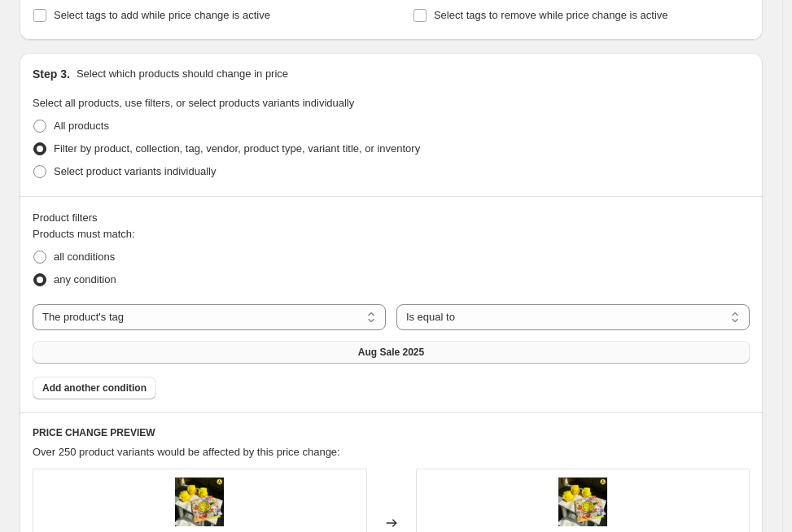
click at [386, 349] on span "Aug Sale 2025" at bounding box center [391, 352] width 66 height 13
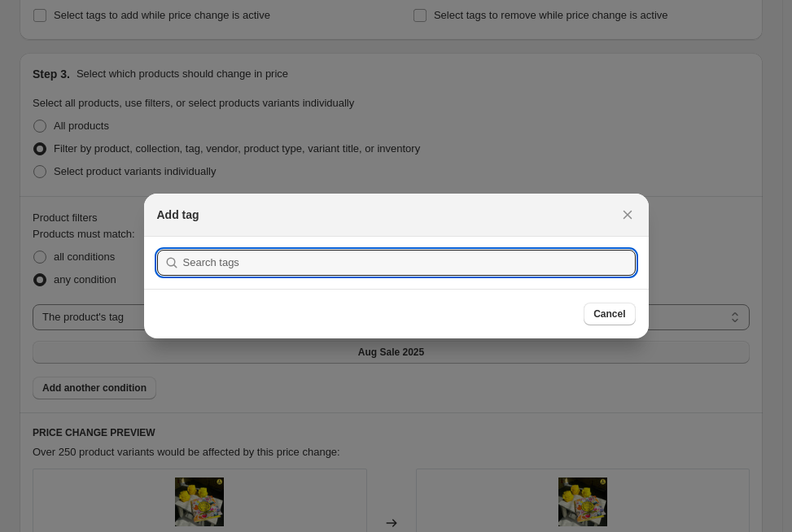
scroll to position [0, 0]
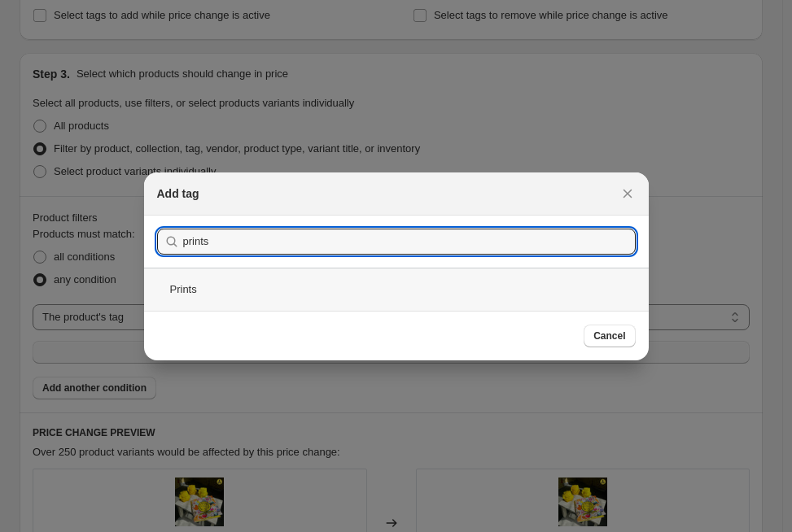
type input "prints"
click at [261, 295] on div "Prints" at bounding box center [396, 289] width 505 height 43
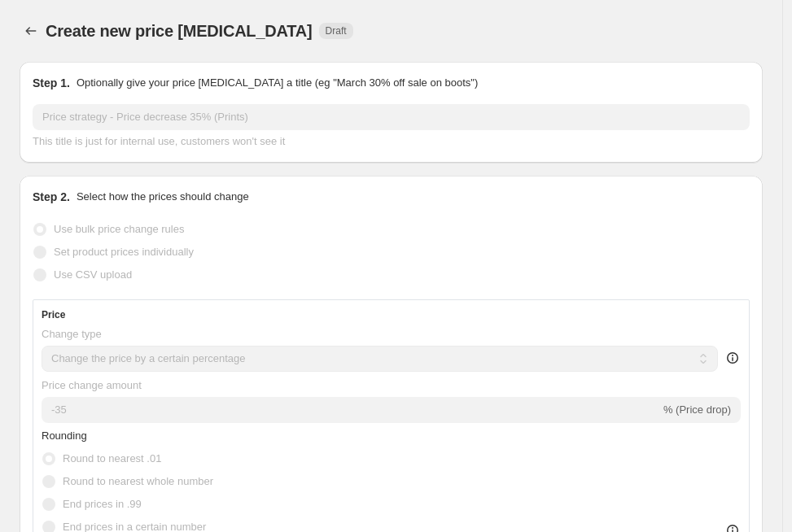
scroll to position [875, 0]
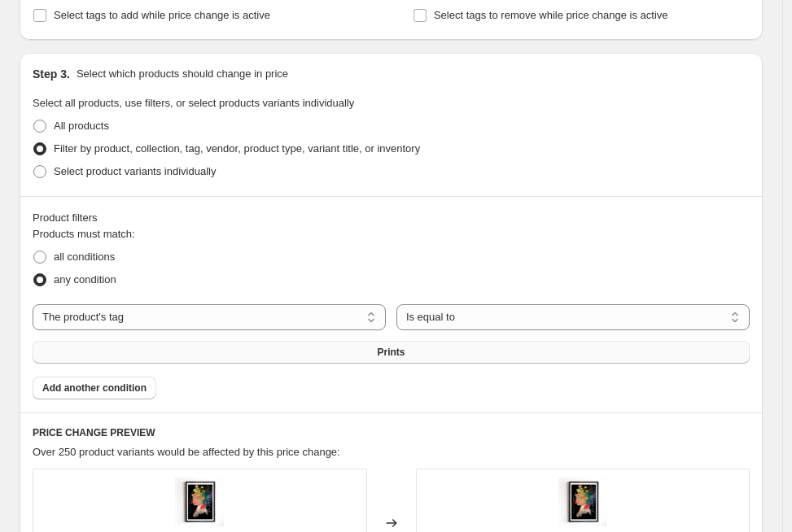
click at [84, 374] on div "Products must match: all conditions any condition The product The product's col…" at bounding box center [391, 312] width 717 height 173
click at [96, 258] on span "all conditions" at bounding box center [84, 257] width 61 height 12
click at [34, 251] on input "all conditions" at bounding box center [33, 251] width 1 height 1
radio input "true"
click at [85, 389] on span "Add another condition" at bounding box center [94, 388] width 104 height 13
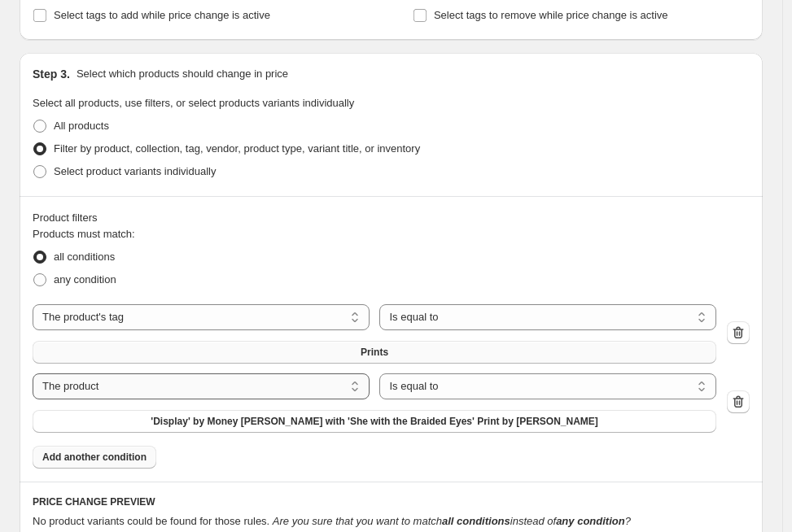
click at [220, 380] on select "The product The product's collection The product's tag The product's vendor The…" at bounding box center [201, 387] width 337 height 26
select select "tag"
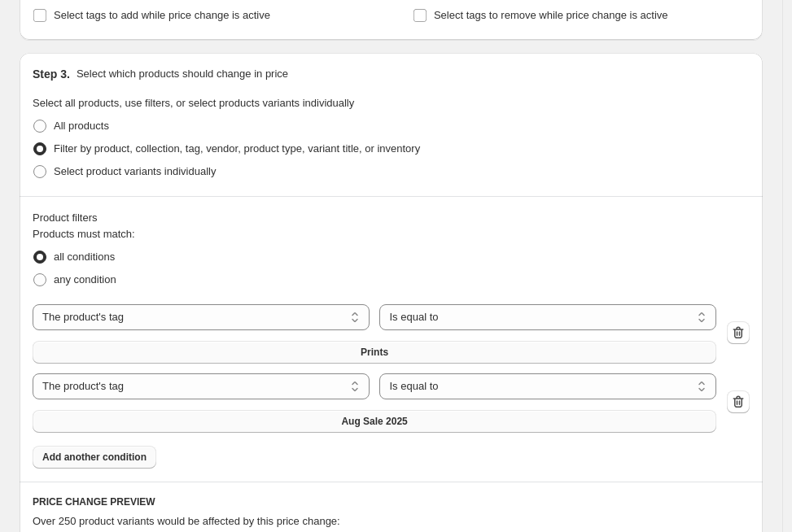
click at [346, 424] on span "Aug Sale 2025" at bounding box center [374, 421] width 66 height 13
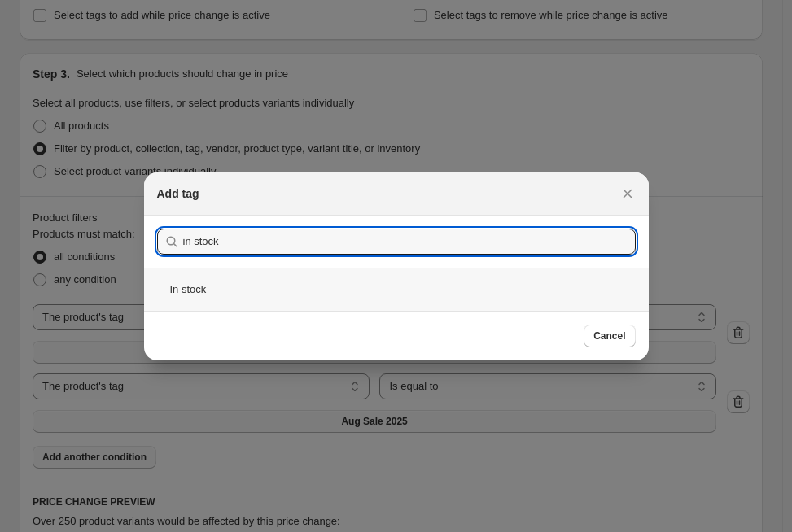
type input "in stock"
click at [181, 279] on div "In stock" at bounding box center [396, 289] width 505 height 43
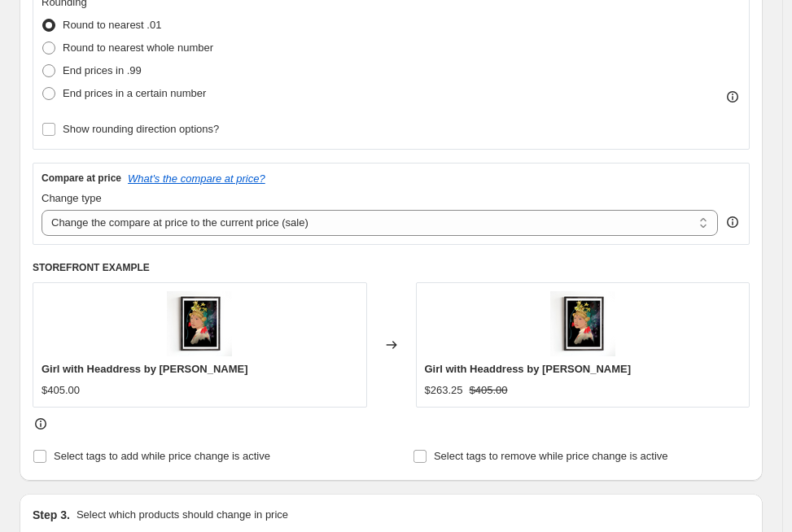
scroll to position [99, 0]
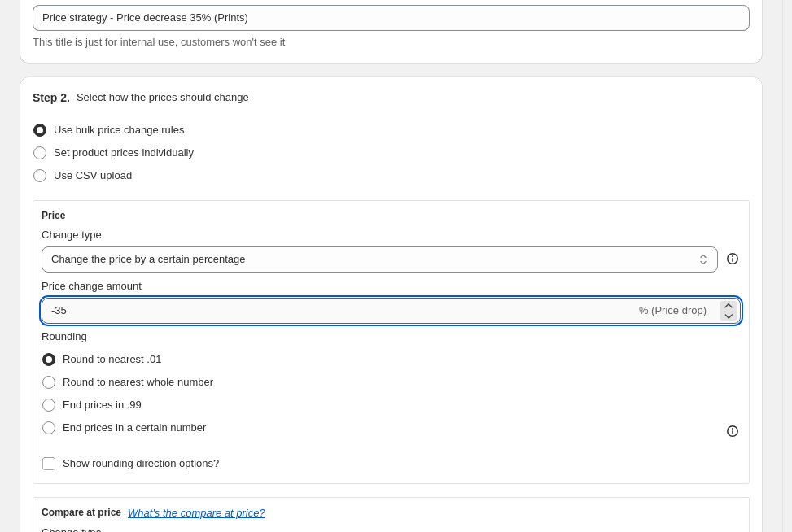
click at [71, 314] on input "-35" at bounding box center [339, 311] width 594 height 26
type input "-3"
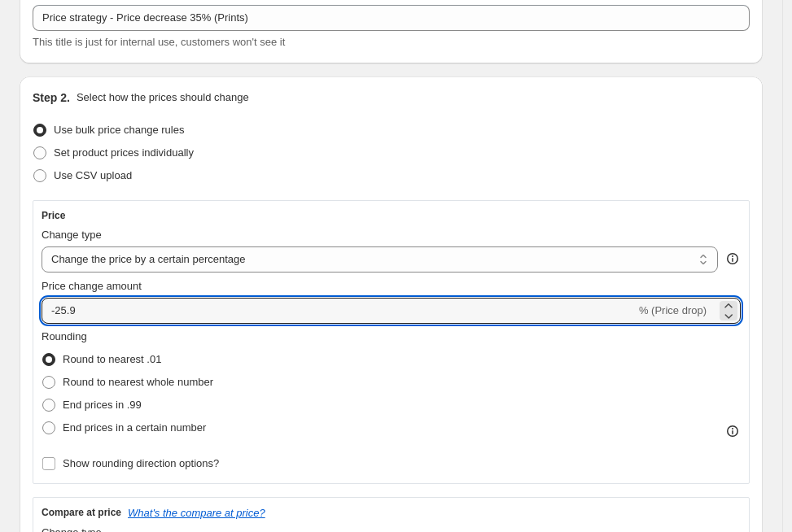
type input "-25.9"
click at [23, 306] on div "Step 2. Select how the prices should change Use bulk price change rules Set pro…" at bounding box center [391, 445] width 743 height 739
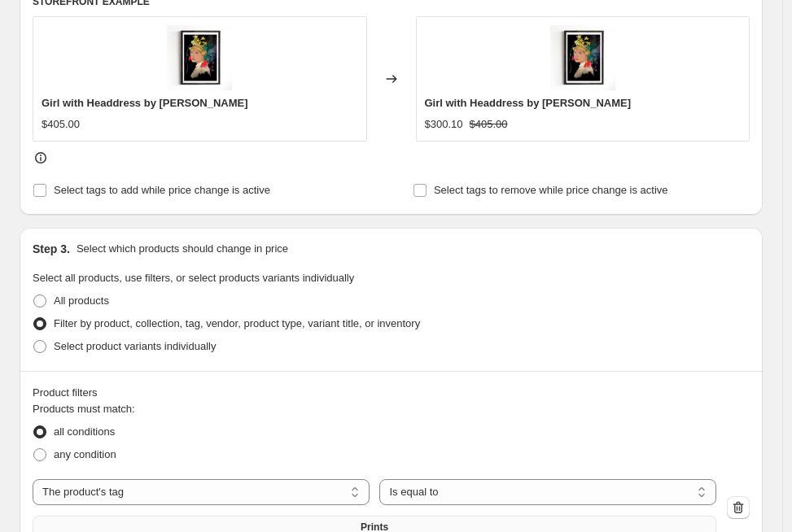
scroll to position [360, 0]
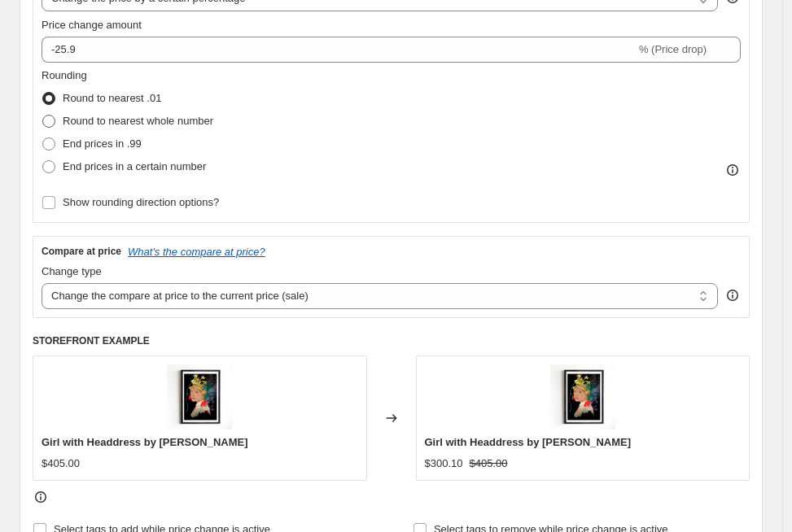
click at [138, 113] on span "Round to nearest whole number" at bounding box center [138, 121] width 151 height 16
click at [43, 115] on input "Round to nearest whole number" at bounding box center [42, 115] width 1 height 1
radio input "true"
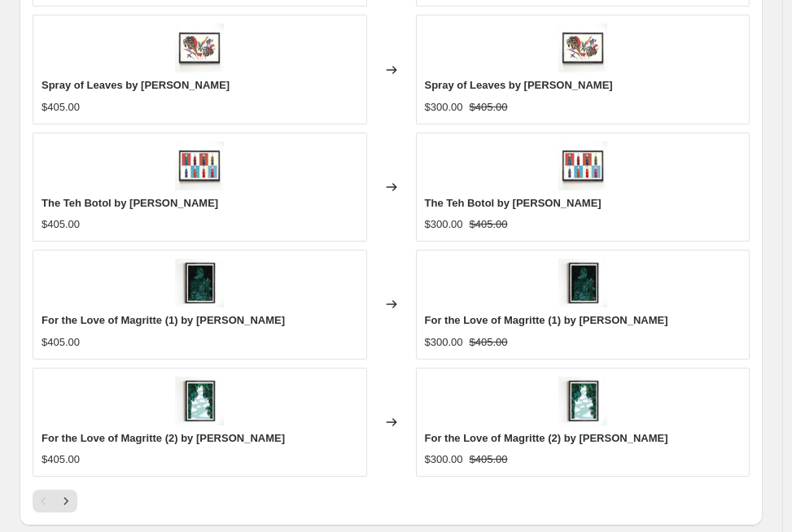
scroll to position [1688, 0]
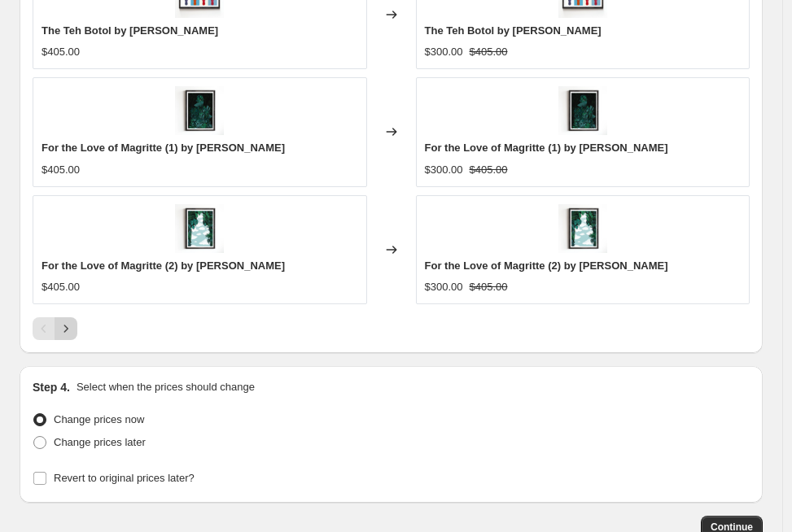
click at [66, 326] on icon "Next" at bounding box center [66, 329] width 16 height 16
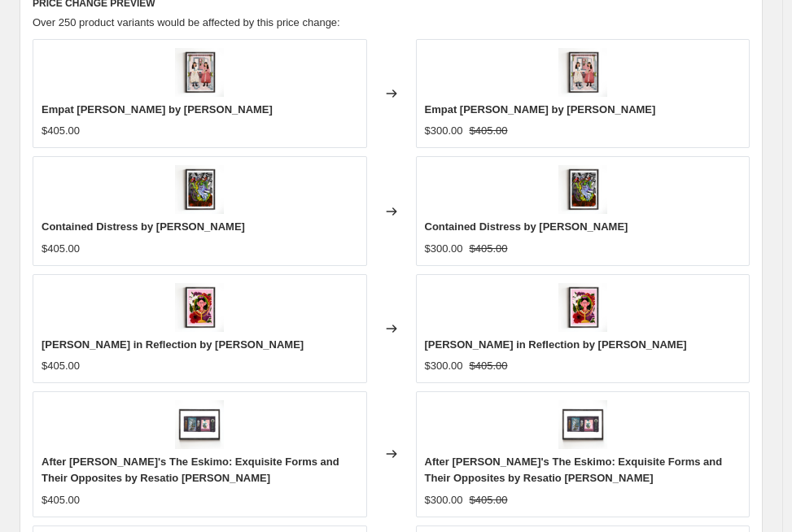
scroll to position [1664, 0]
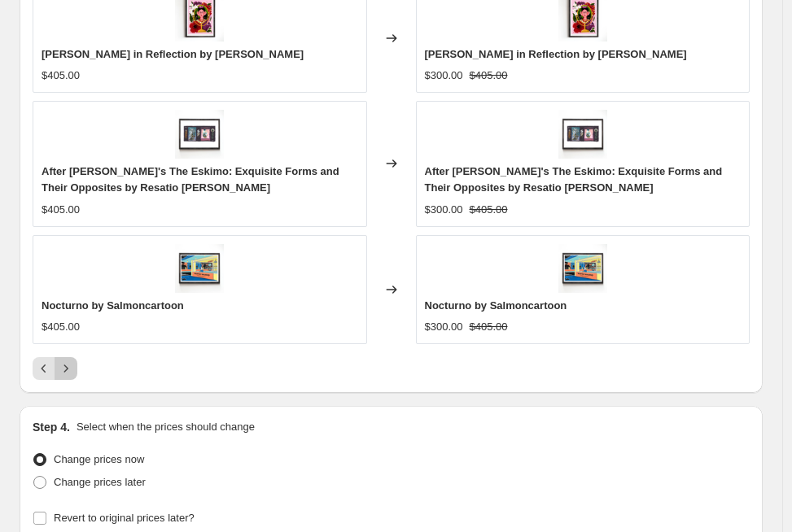
click at [72, 369] on icon "Next" at bounding box center [66, 368] width 16 height 16
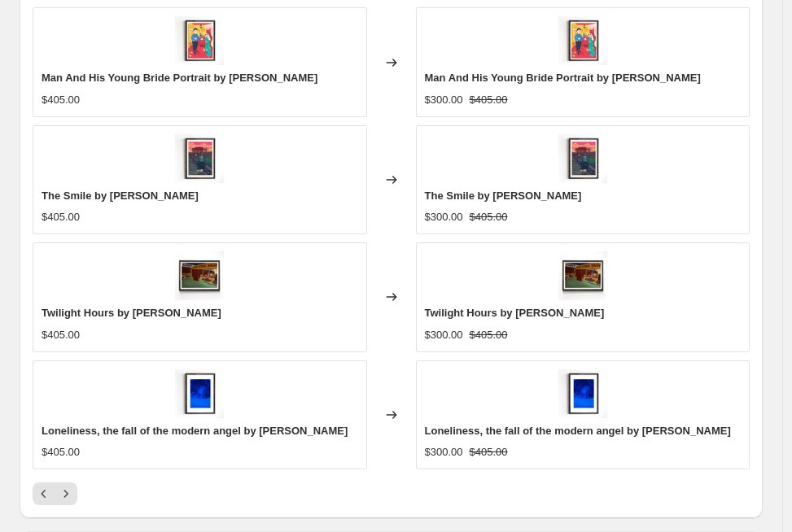
scroll to position [1634, 0]
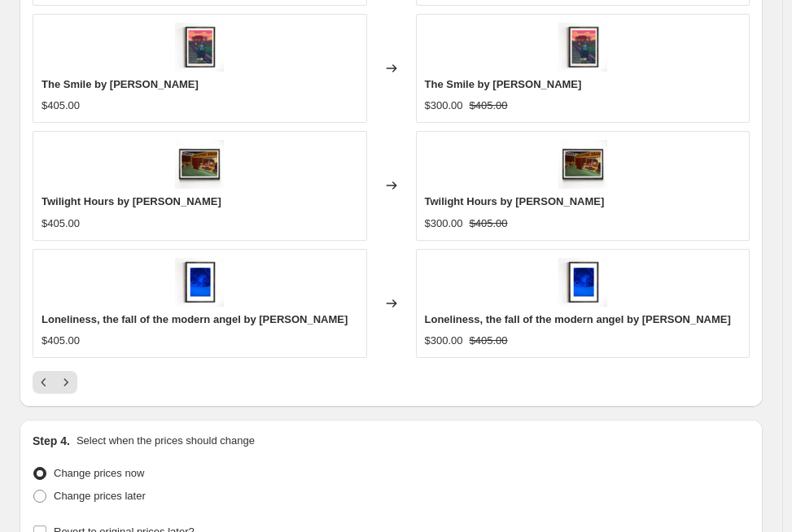
click at [67, 395] on div "PRICE CHANGE PREVIEW Over 250 product variants would be affected by this price …" at bounding box center [391, 65] width 743 height 684
click at [70, 375] on icon "Next" at bounding box center [66, 382] width 16 height 16
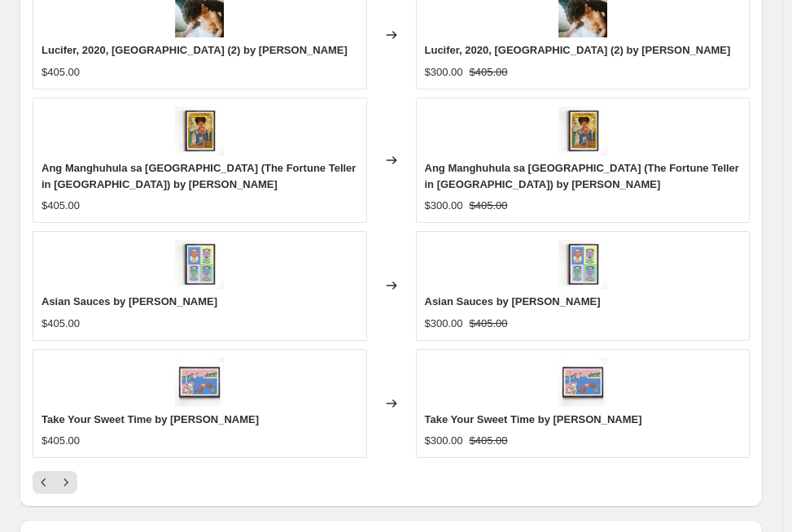
scroll to position [1635, 0]
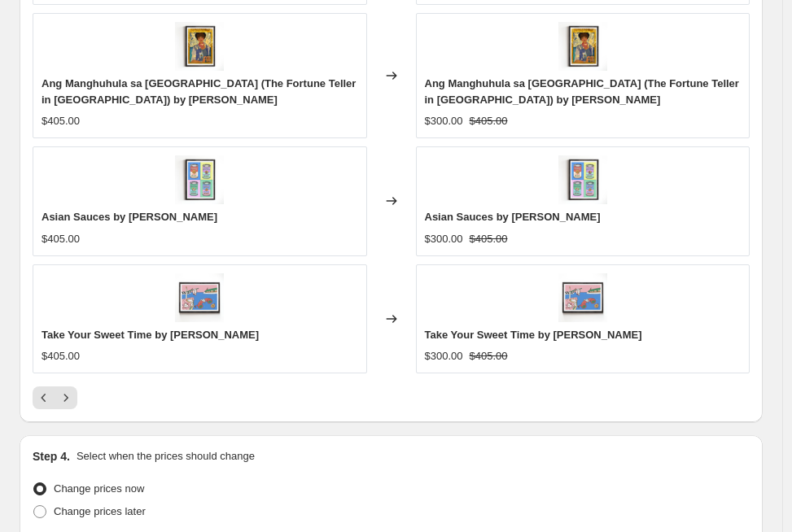
click at [76, 397] on button "Next" at bounding box center [66, 398] width 23 height 23
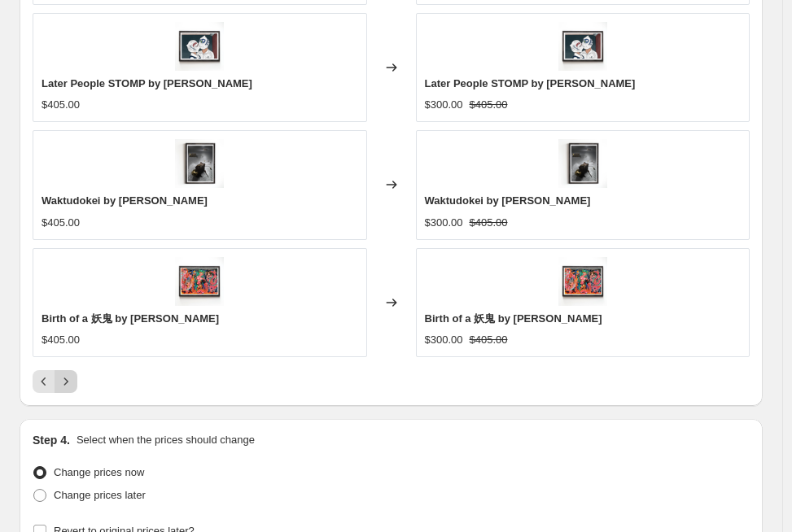
click at [63, 378] on icon "Next" at bounding box center [66, 382] width 16 height 16
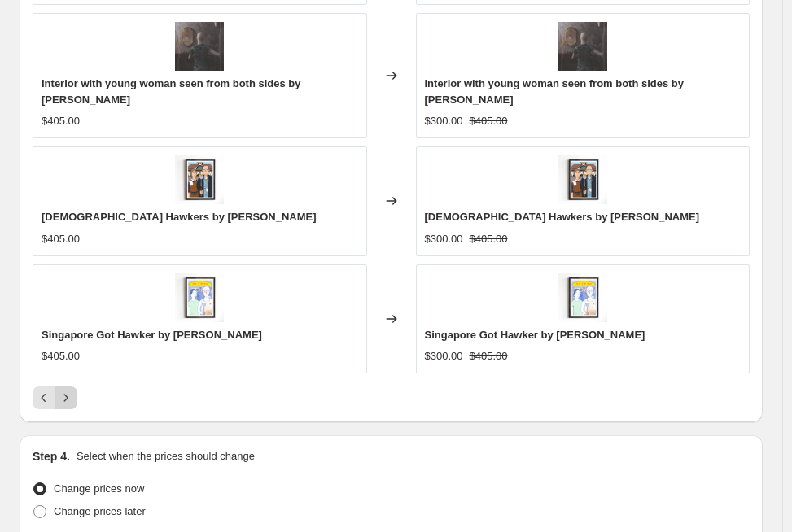
click at [68, 392] on icon "Next" at bounding box center [66, 398] width 16 height 16
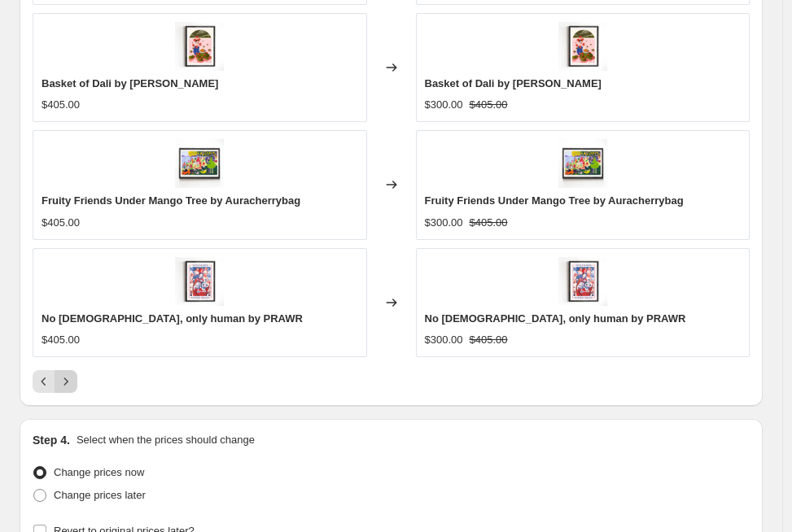
click at [72, 381] on icon "Next" at bounding box center [66, 382] width 16 height 16
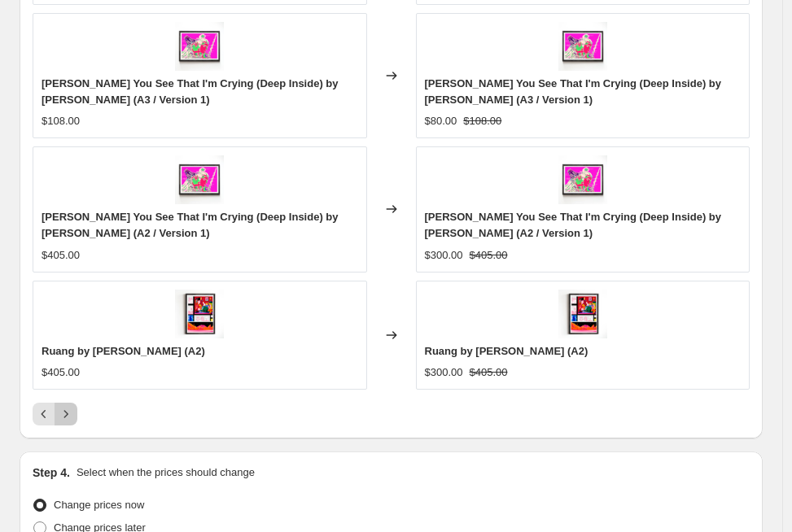
click at [71, 413] on icon "Next" at bounding box center [66, 414] width 16 height 16
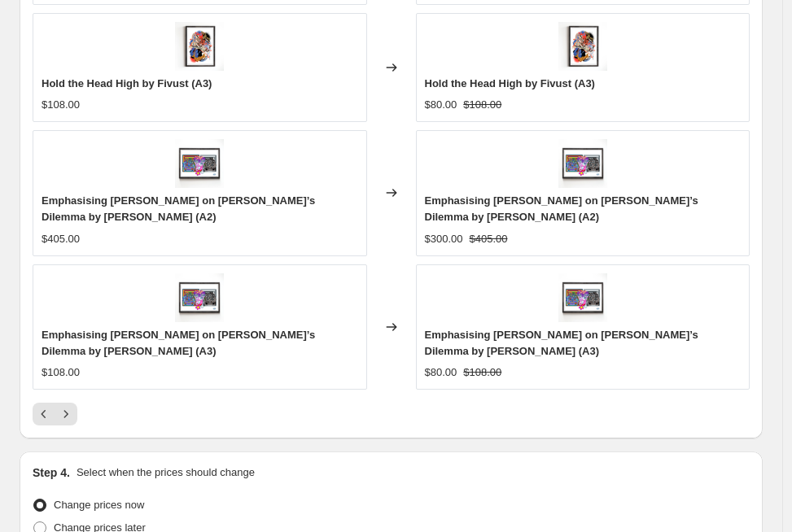
click at [73, 410] on icon "Next" at bounding box center [66, 414] width 16 height 16
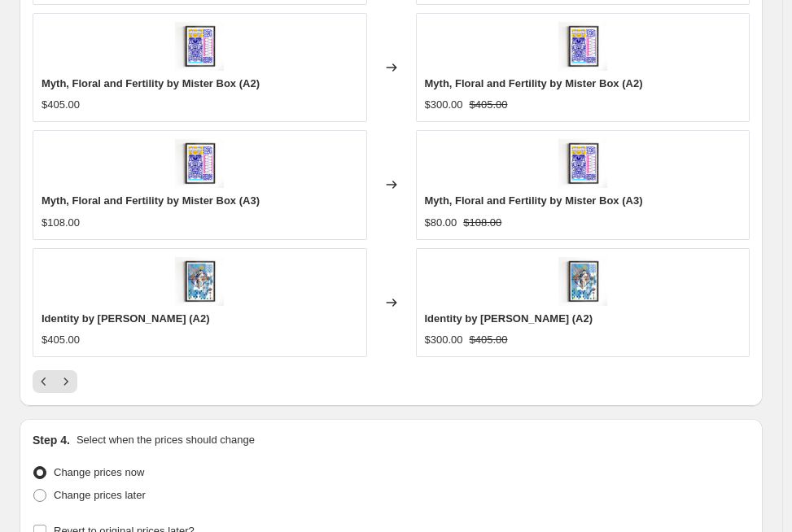
click at [72, 381] on icon "Next" at bounding box center [66, 382] width 16 height 16
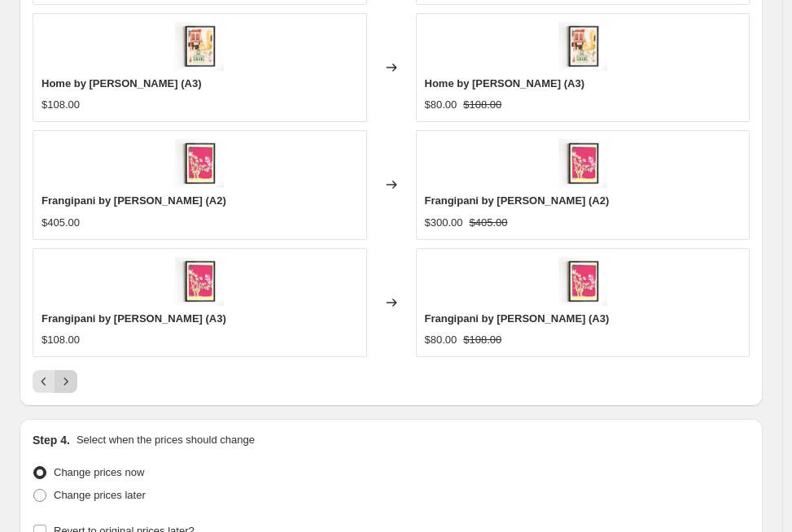
click at [72, 381] on icon "Next" at bounding box center [66, 382] width 16 height 16
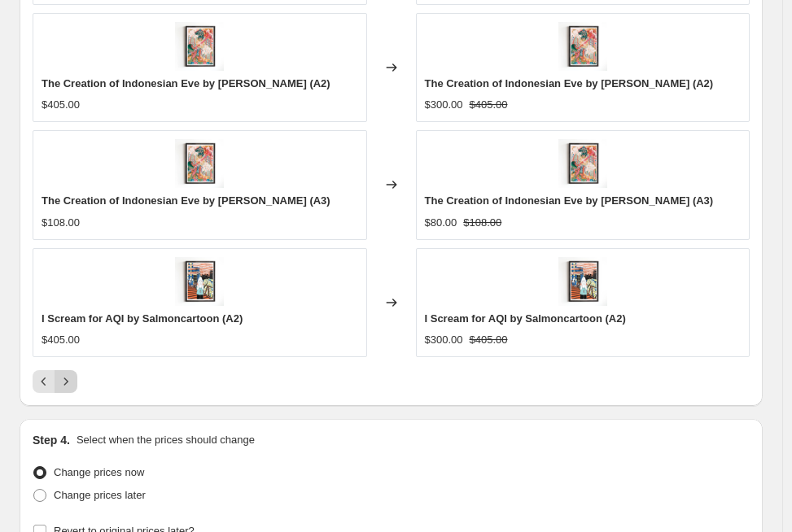
click at [72, 381] on icon "Next" at bounding box center [66, 382] width 16 height 16
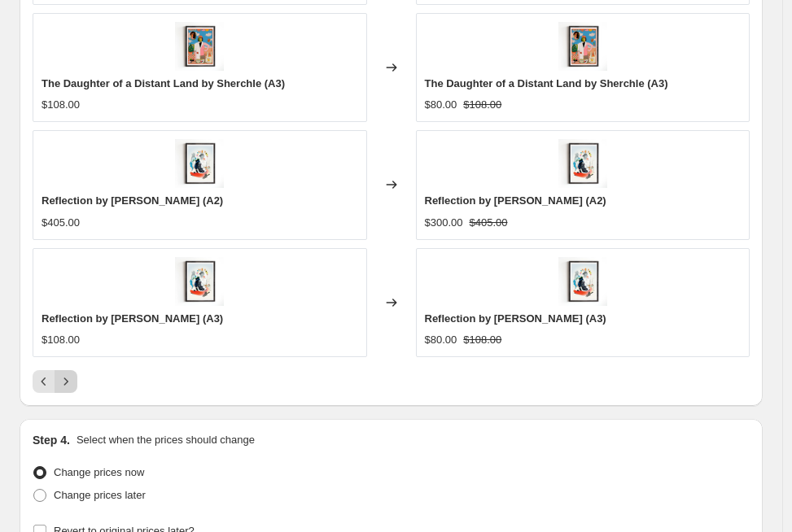
click at [72, 381] on icon "Next" at bounding box center [66, 382] width 16 height 16
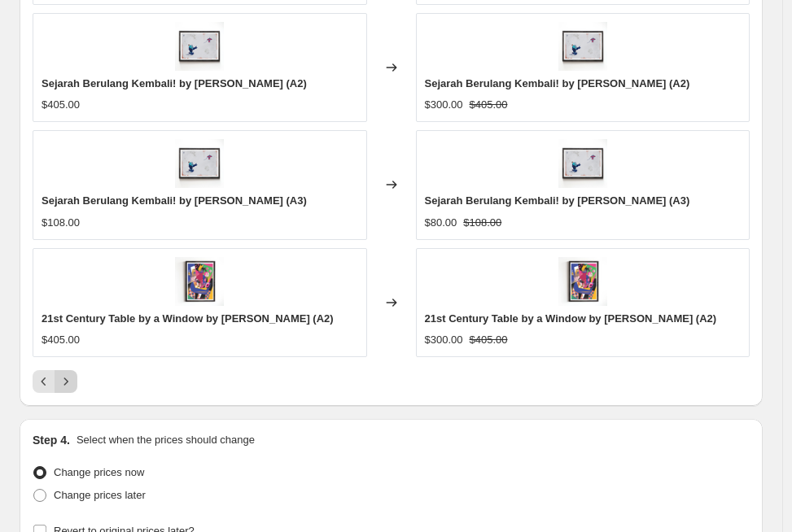
click at [72, 381] on icon "Next" at bounding box center [66, 382] width 16 height 16
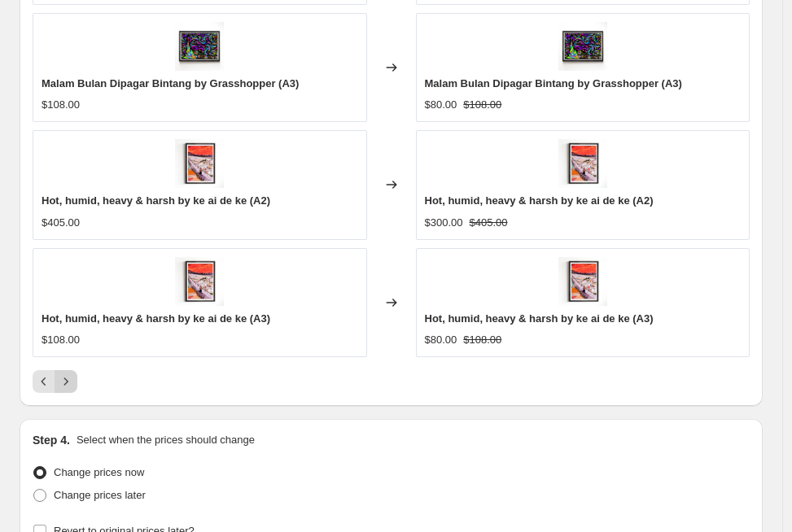
click at [72, 381] on icon "Next" at bounding box center [66, 382] width 16 height 16
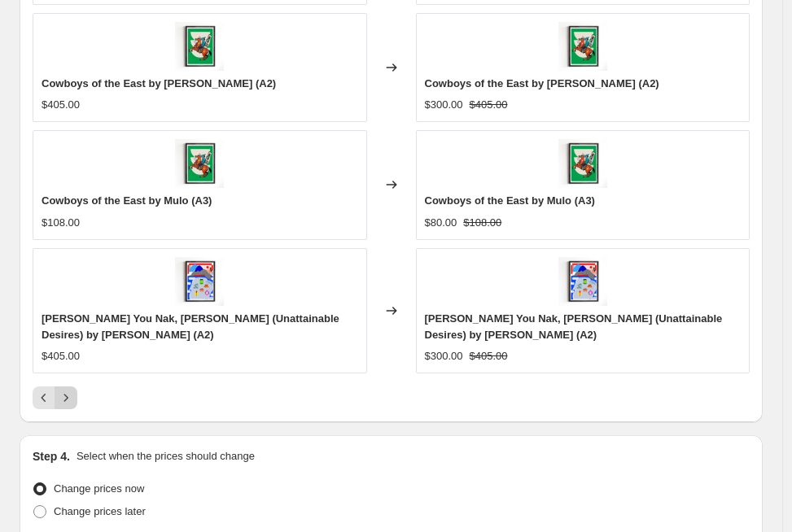
click at [73, 406] on button "Next" at bounding box center [66, 398] width 23 height 23
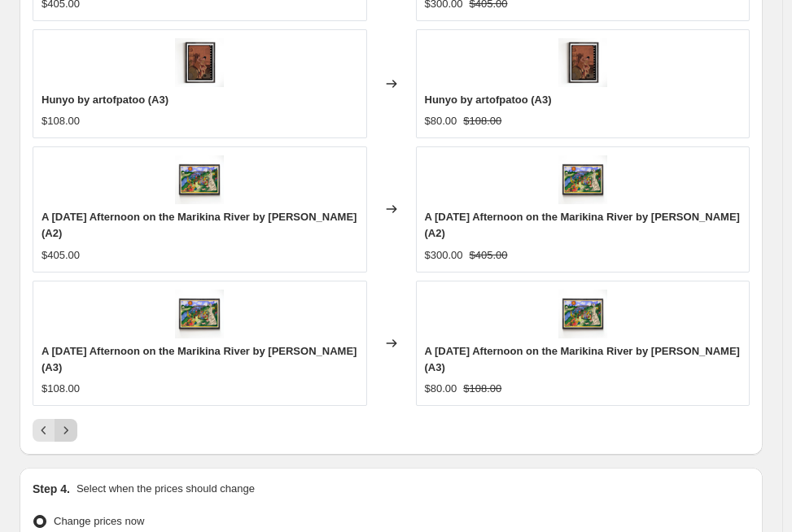
click at [72, 422] on icon "Next" at bounding box center [66, 430] width 16 height 16
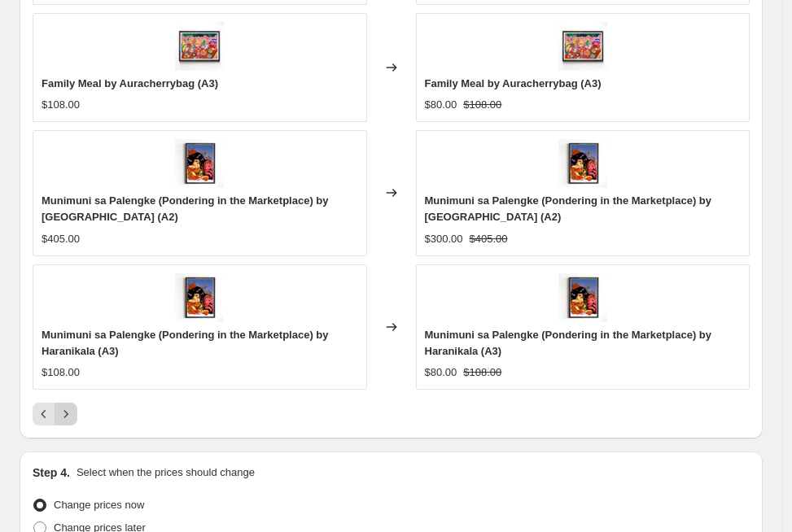
click at [72, 405] on button "Next" at bounding box center [66, 414] width 23 height 23
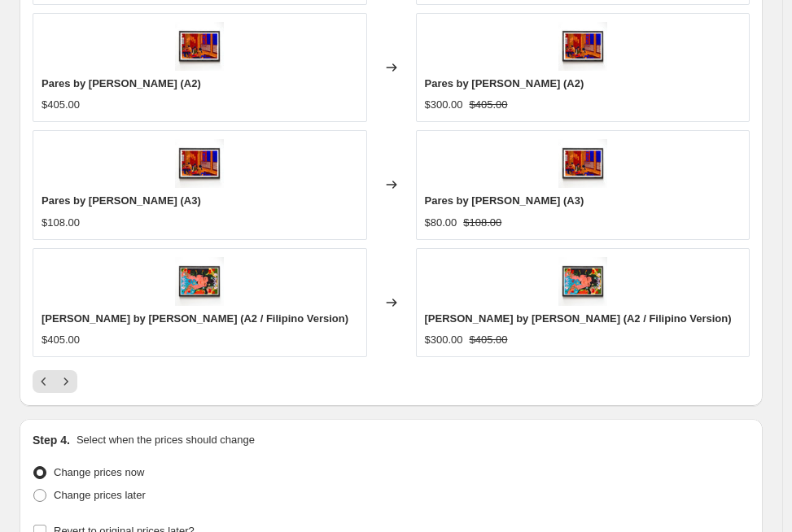
click at [72, 379] on icon "Next" at bounding box center [66, 382] width 16 height 16
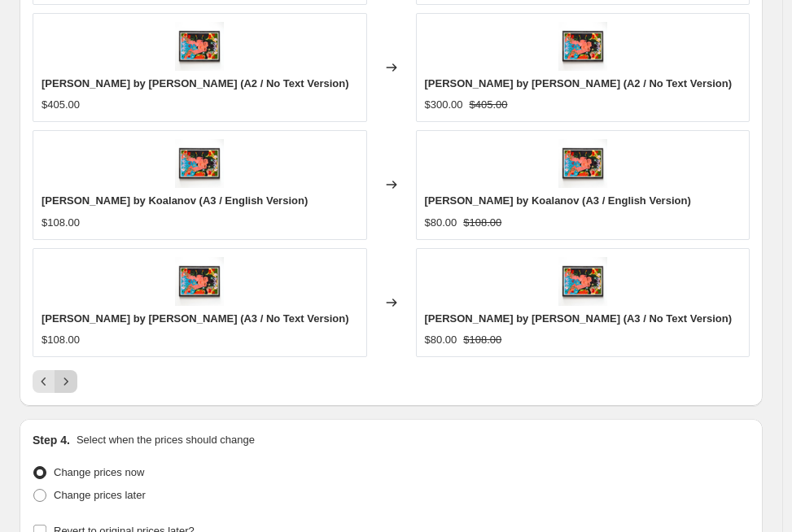
click at [72, 383] on icon "Next" at bounding box center [66, 382] width 16 height 16
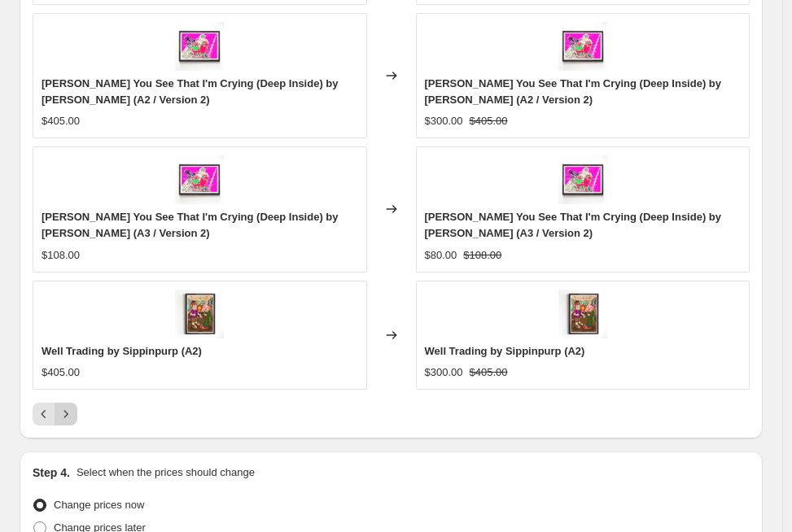
click at [68, 408] on icon "Next" at bounding box center [66, 414] width 16 height 16
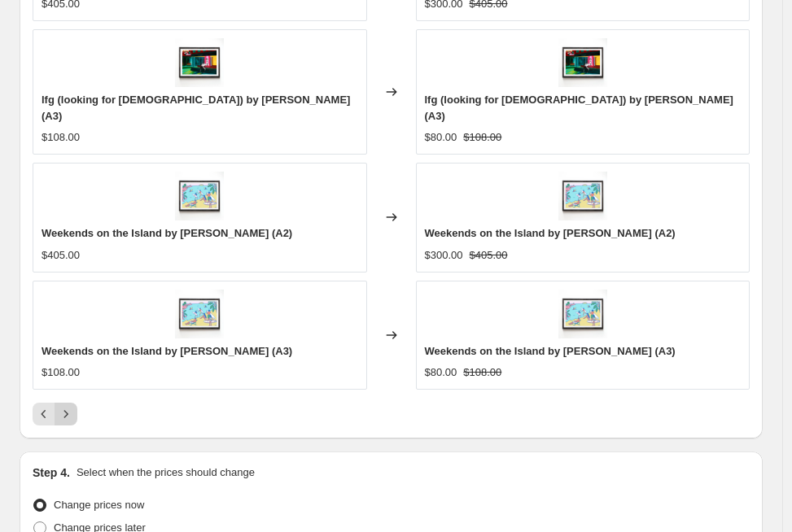
click at [71, 406] on icon "Next" at bounding box center [66, 414] width 16 height 16
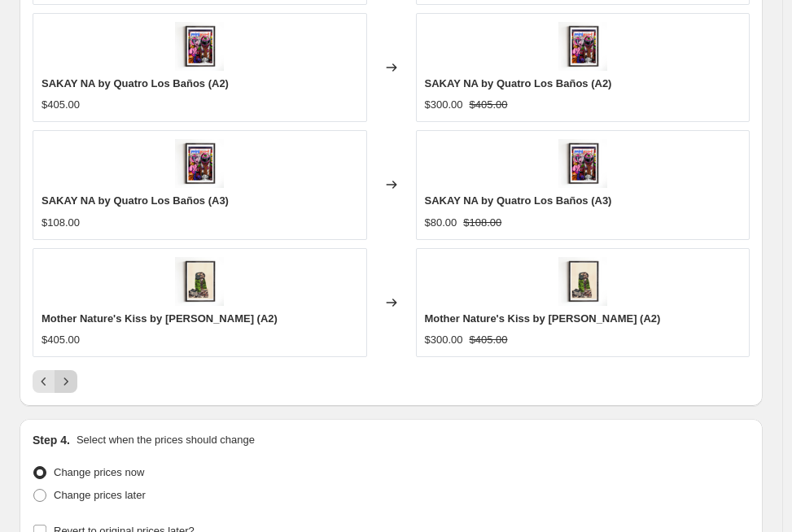
click at [71, 387] on icon "Next" at bounding box center [66, 382] width 16 height 16
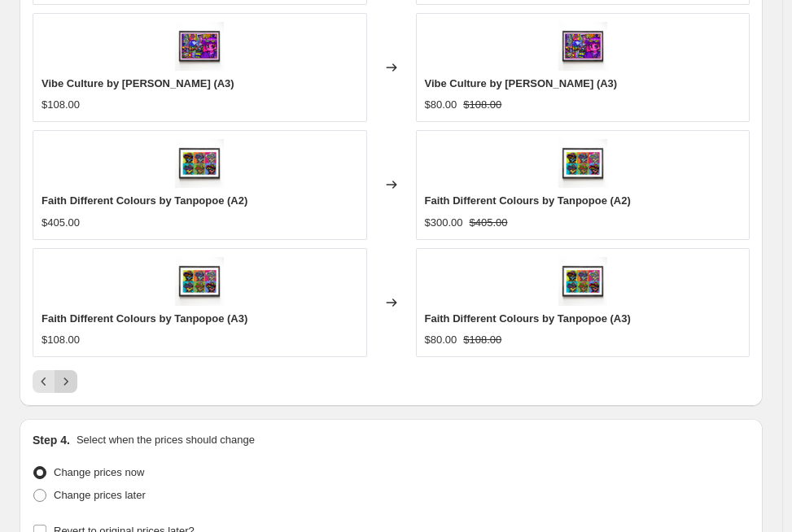
click at [71, 387] on icon "Next" at bounding box center [66, 382] width 16 height 16
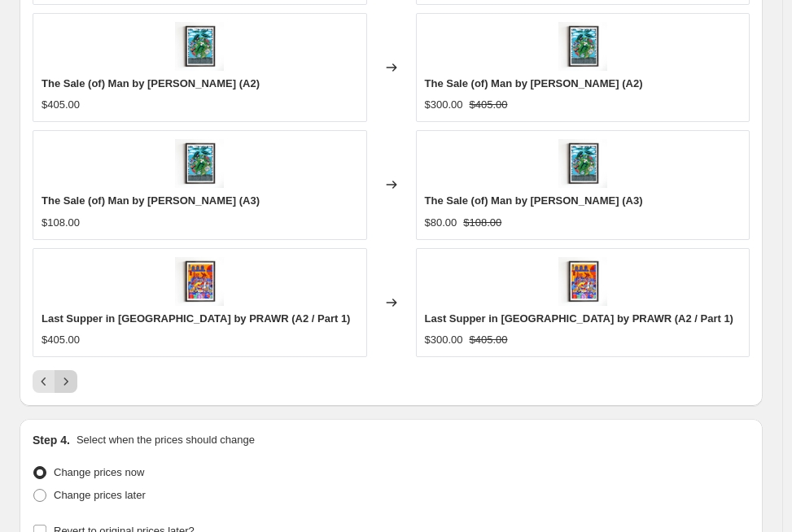
click at [71, 387] on icon "Next" at bounding box center [66, 382] width 16 height 16
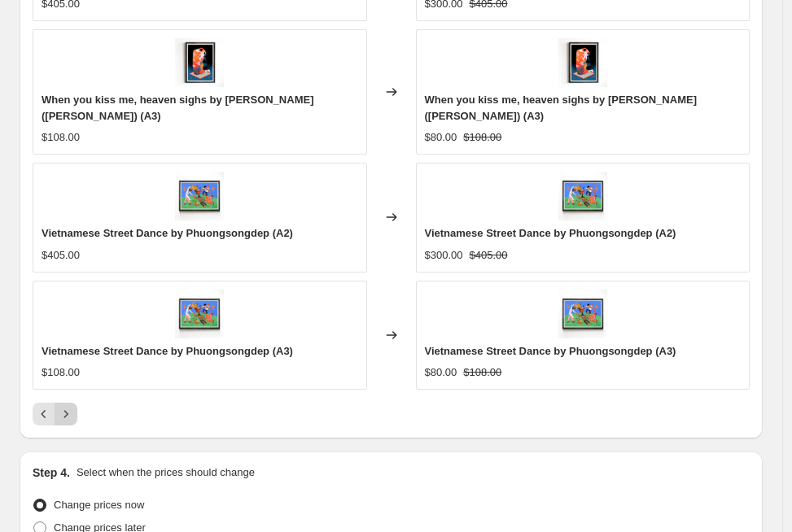
click at [71, 406] on icon "Next" at bounding box center [66, 414] width 16 height 16
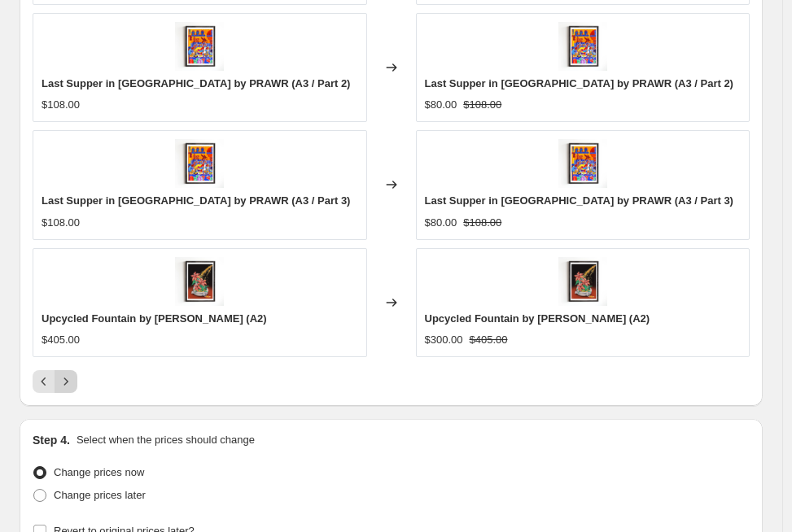
click at [71, 387] on icon "Next" at bounding box center [66, 382] width 16 height 16
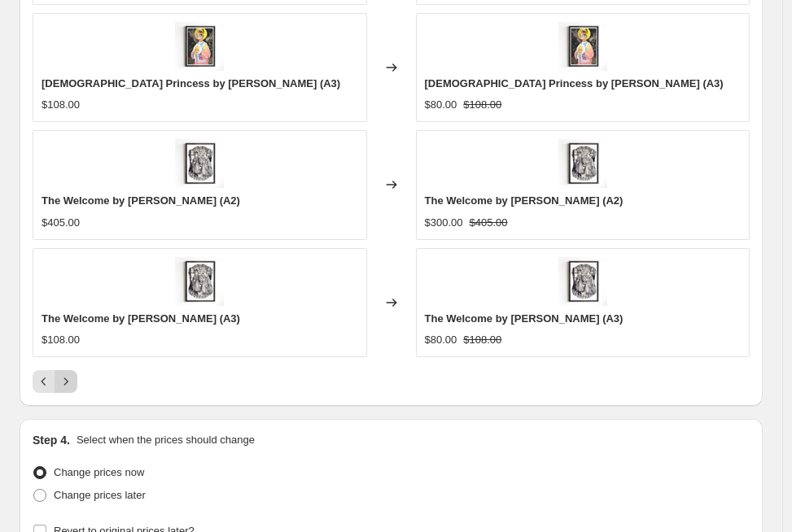
click at [72, 387] on icon "Next" at bounding box center [66, 382] width 16 height 16
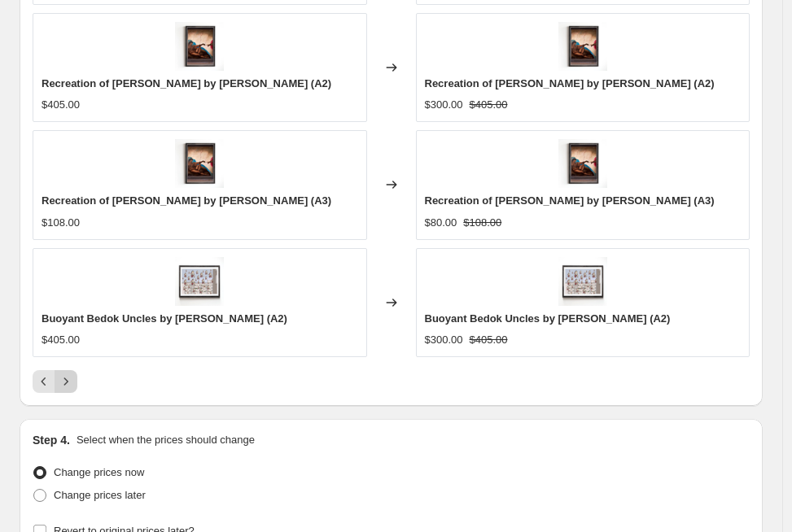
click at [72, 387] on icon "Next" at bounding box center [66, 382] width 16 height 16
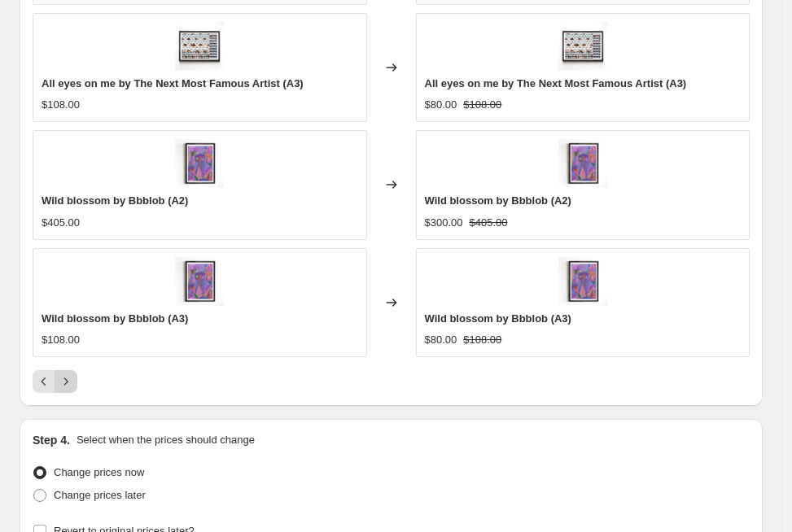
click at [72, 387] on icon "Next" at bounding box center [66, 382] width 16 height 16
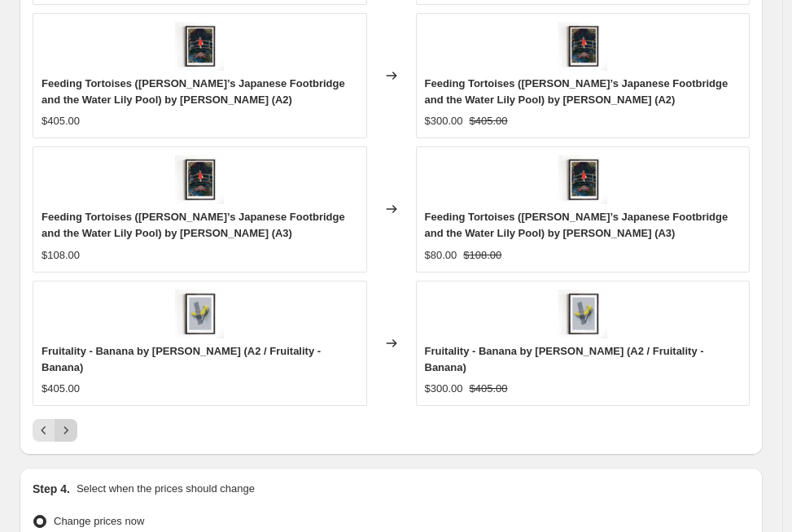
click at [72, 387] on div "Fruitality - Banana by Eddy EDXZA (A2 / Fruitality - Banana) $405.00" at bounding box center [200, 343] width 334 height 125
click at [73, 419] on button "Next" at bounding box center [66, 430] width 23 height 23
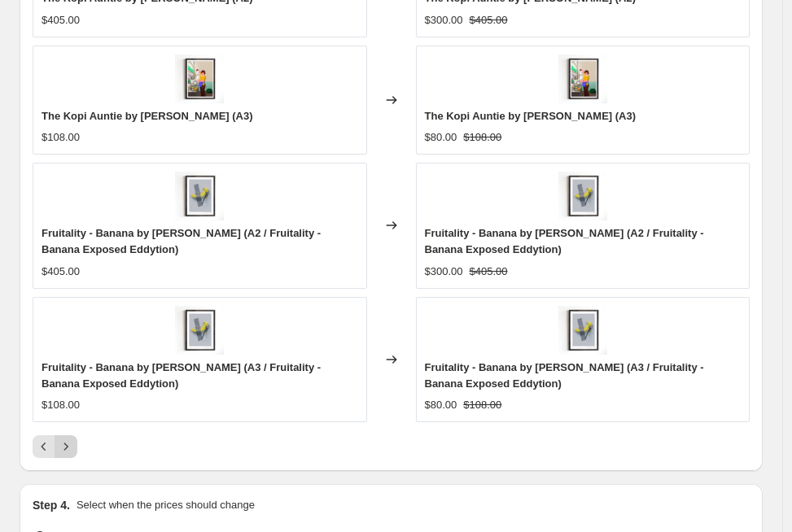
click at [71, 439] on icon "Next" at bounding box center [66, 447] width 16 height 16
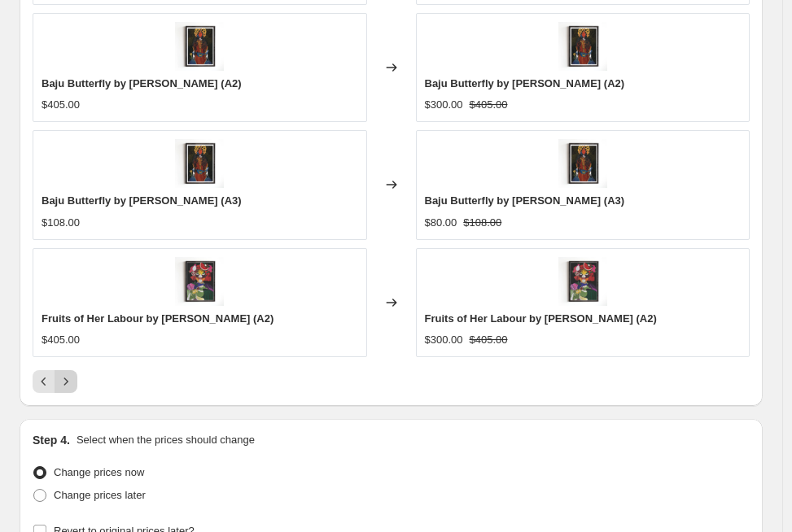
click at [70, 381] on icon "Next" at bounding box center [66, 382] width 16 height 16
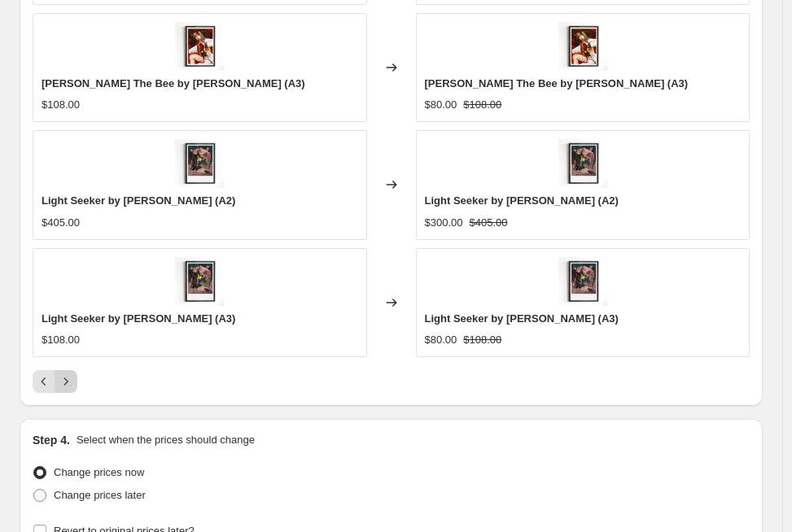
click at [70, 382] on icon "Next" at bounding box center [66, 382] width 16 height 16
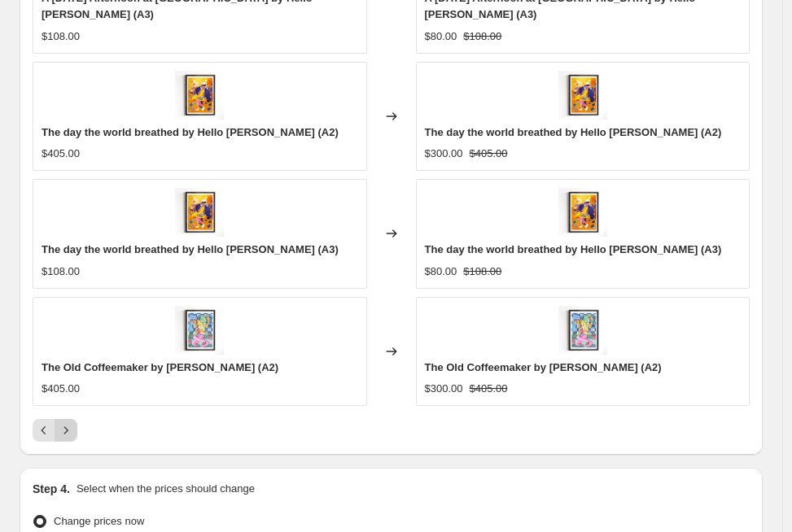
click at [70, 422] on icon "Next" at bounding box center [66, 430] width 16 height 16
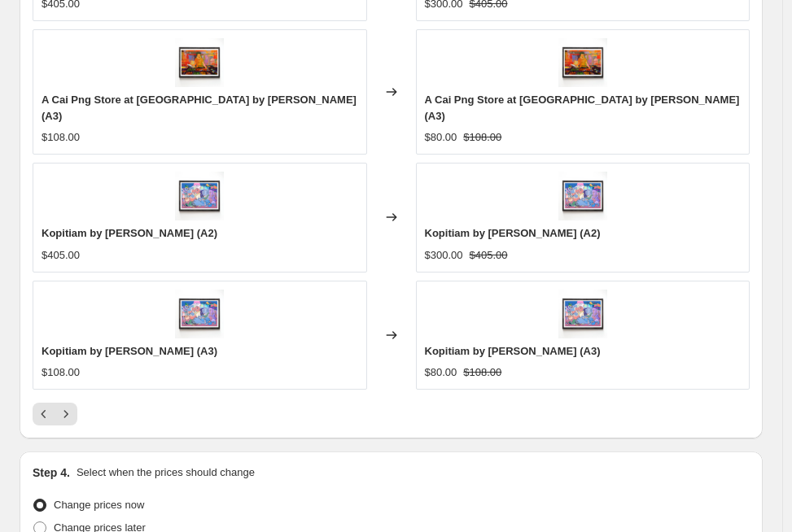
click at [70, 403] on button "Next" at bounding box center [66, 414] width 23 height 23
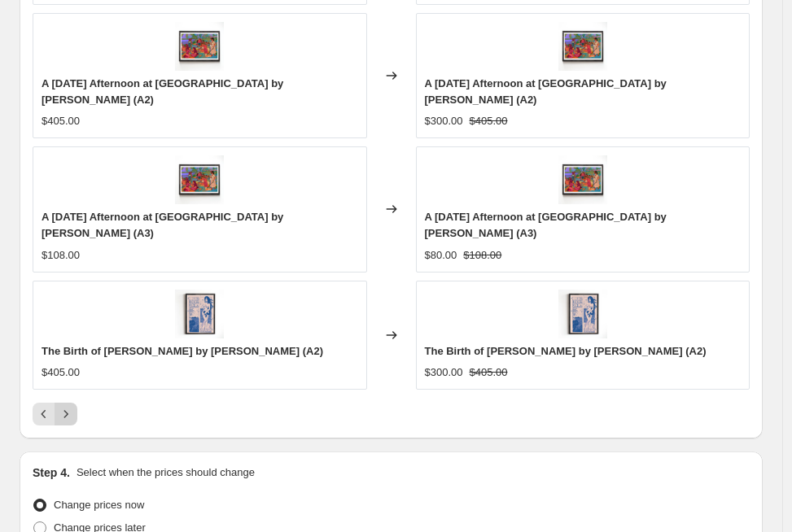
click at [70, 406] on icon "Next" at bounding box center [66, 414] width 16 height 16
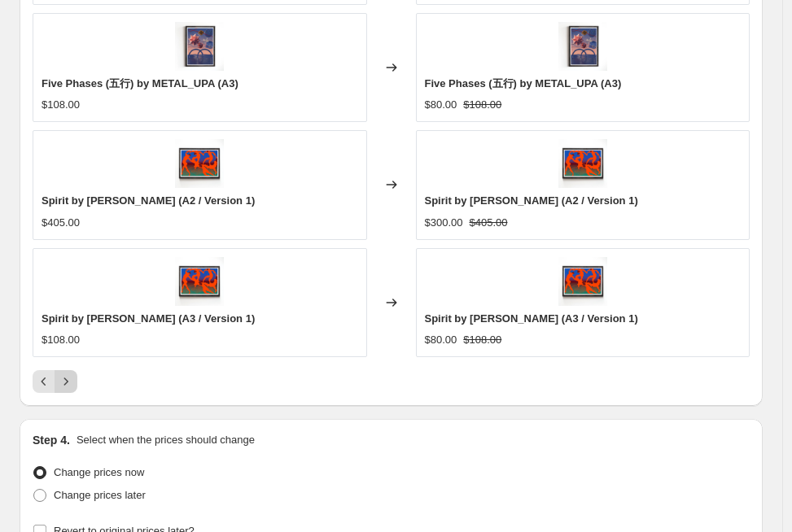
click at [72, 387] on icon "Next" at bounding box center [66, 382] width 16 height 16
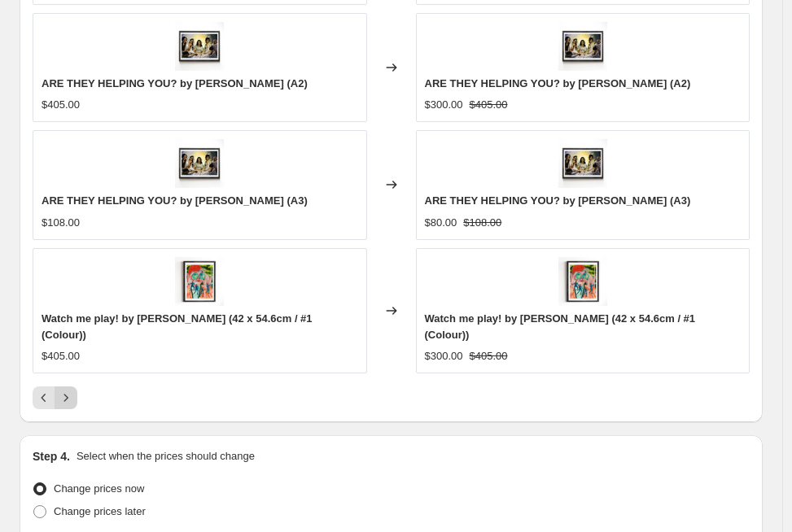
click at [72, 390] on icon "Next" at bounding box center [66, 398] width 16 height 16
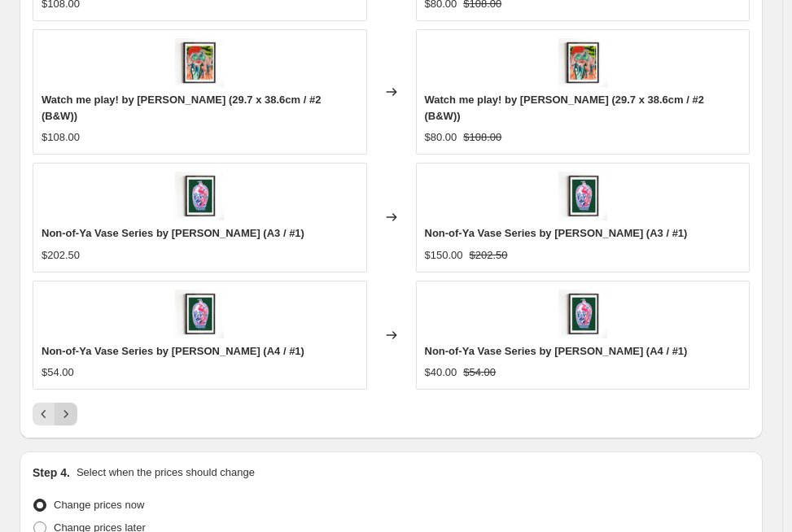
click at [72, 406] on icon "Next" at bounding box center [66, 414] width 16 height 16
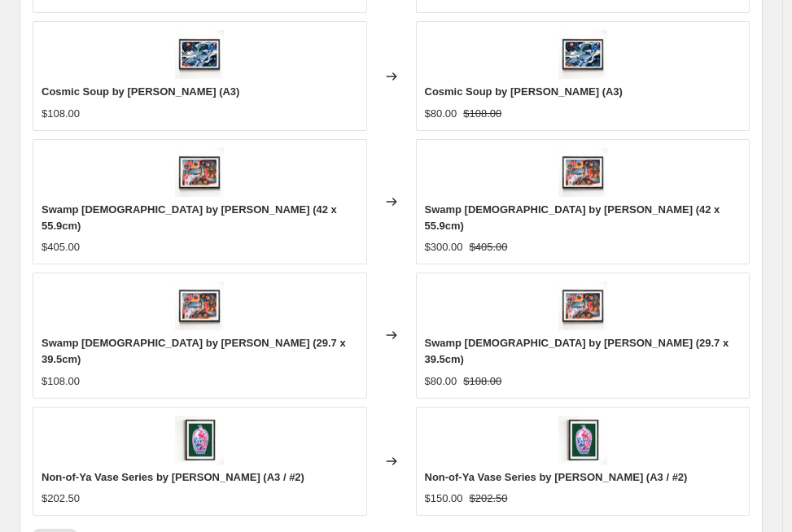
scroll to position [1509, 0]
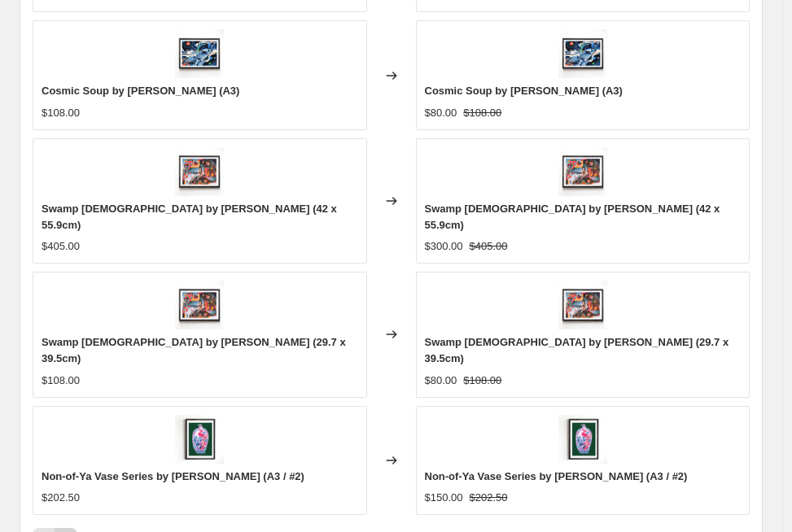
click at [71, 528] on button "Next" at bounding box center [66, 539] width 23 height 23
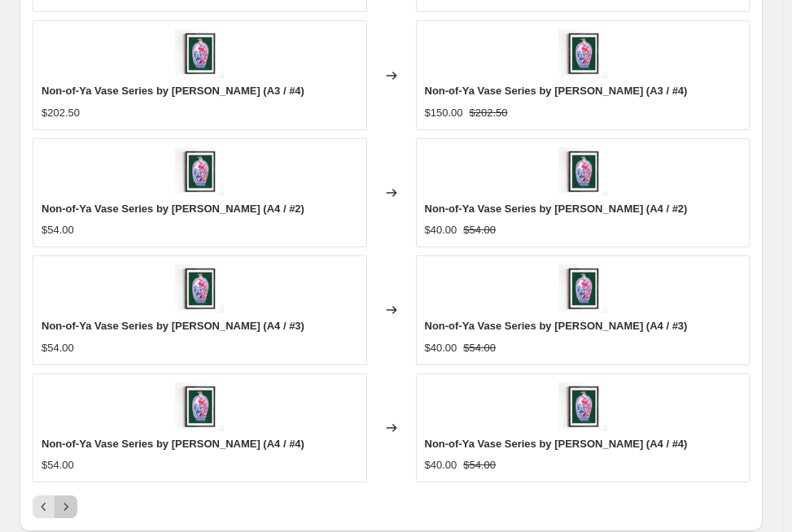
click at [71, 500] on icon "Next" at bounding box center [66, 507] width 16 height 16
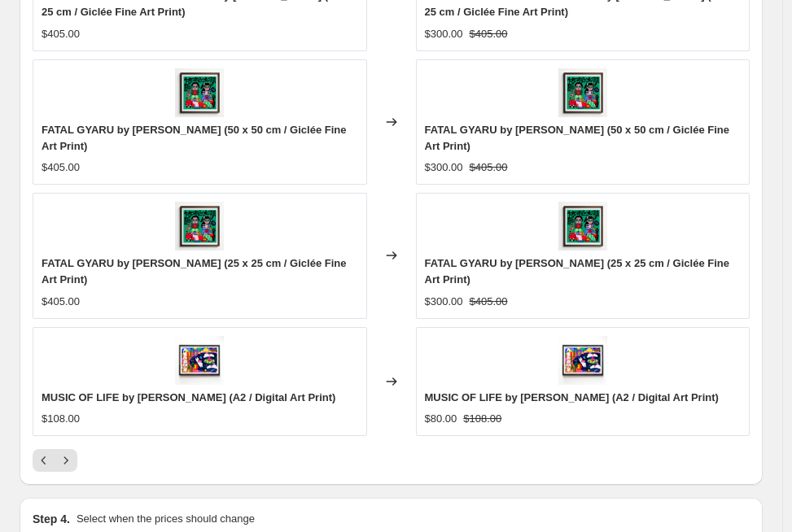
scroll to position [1787, 0]
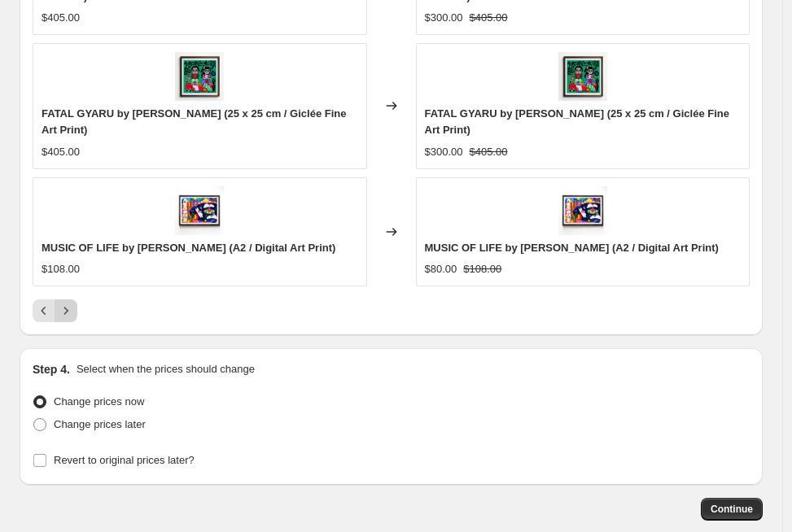
click at [72, 314] on icon "Next" at bounding box center [66, 311] width 16 height 16
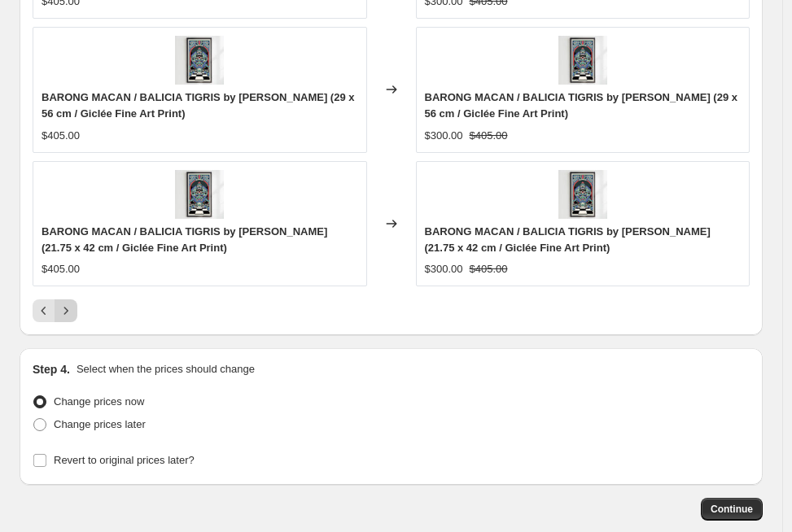
click at [72, 314] on icon "Next" at bounding box center [66, 311] width 16 height 16
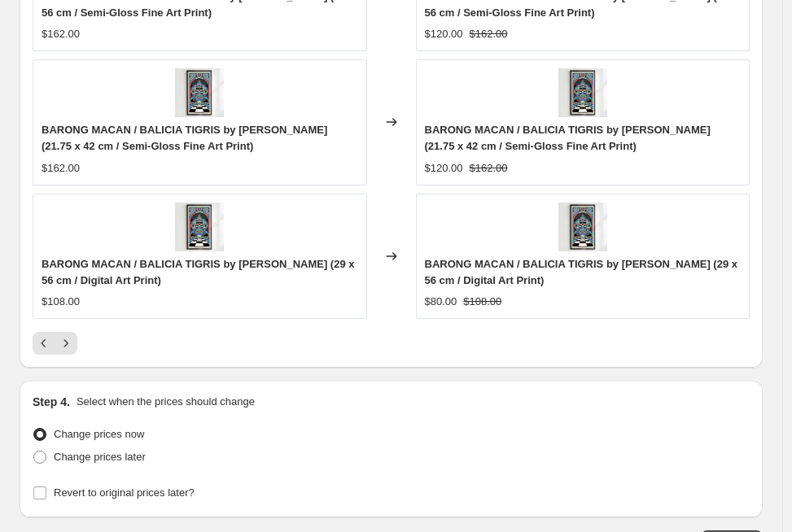
click at [72, 335] on icon "Next" at bounding box center [66, 343] width 16 height 16
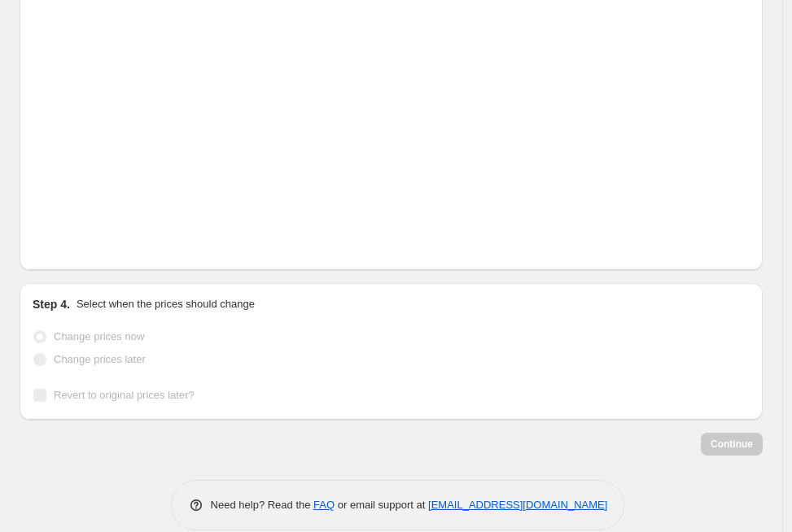
scroll to position [1787, 0]
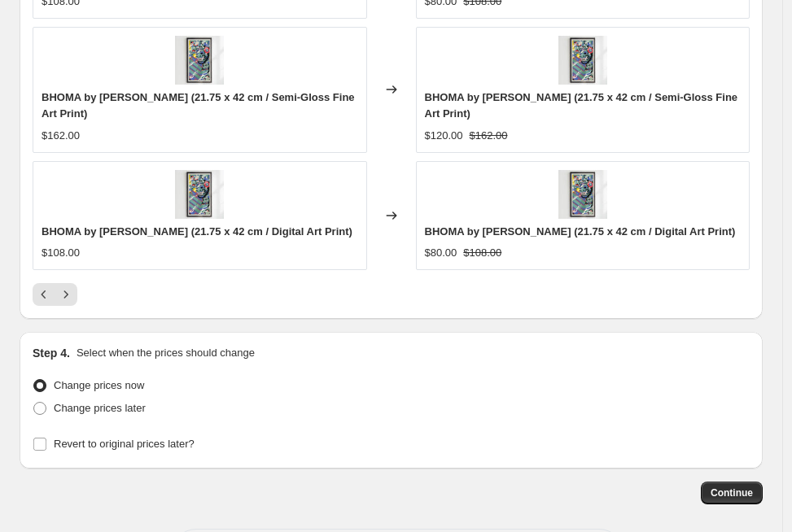
click at [72, 295] on icon "Next" at bounding box center [66, 294] width 16 height 16
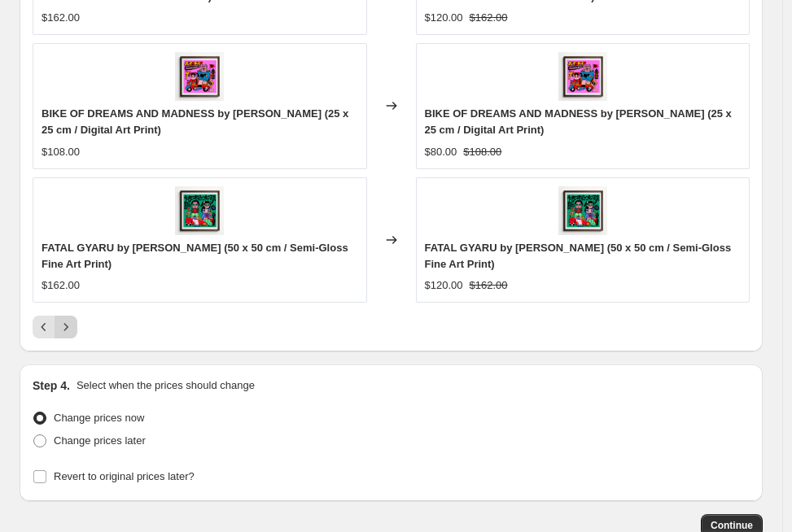
click at [70, 325] on icon "Next" at bounding box center [66, 327] width 16 height 16
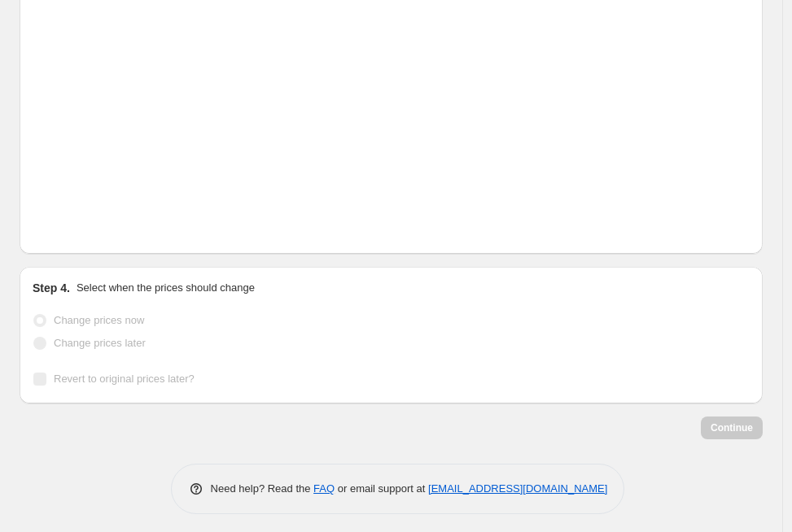
scroll to position [1771, 0]
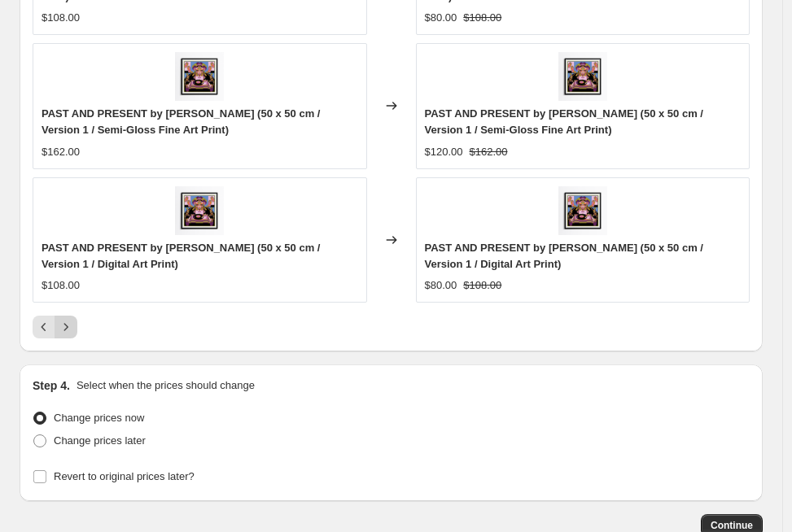
click at [63, 319] on icon "Next" at bounding box center [66, 327] width 16 height 16
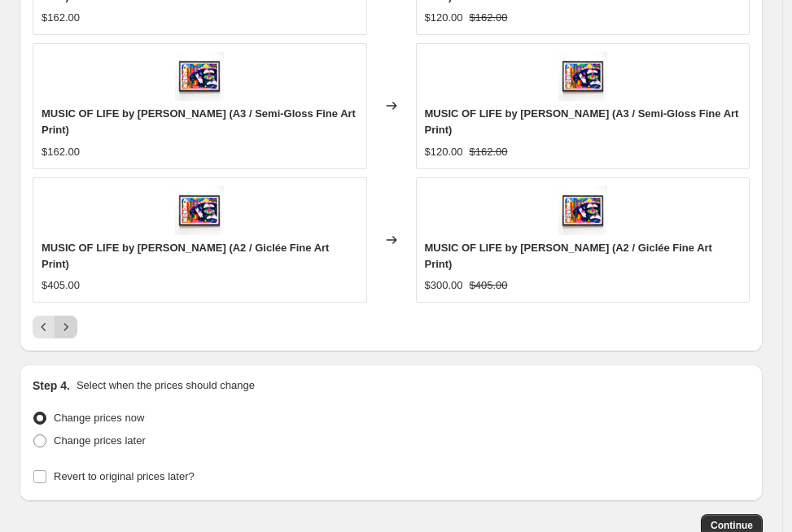
click at [71, 319] on icon "Next" at bounding box center [66, 327] width 16 height 16
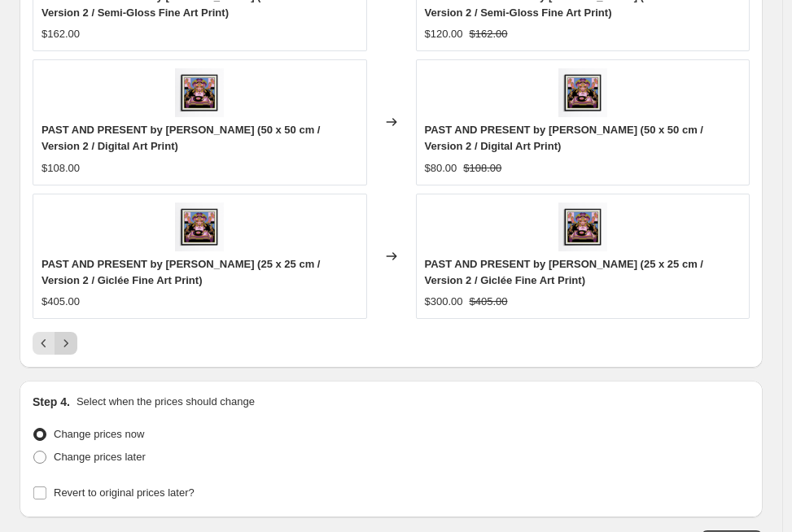
click at [68, 335] on icon "Next" at bounding box center [66, 343] width 16 height 16
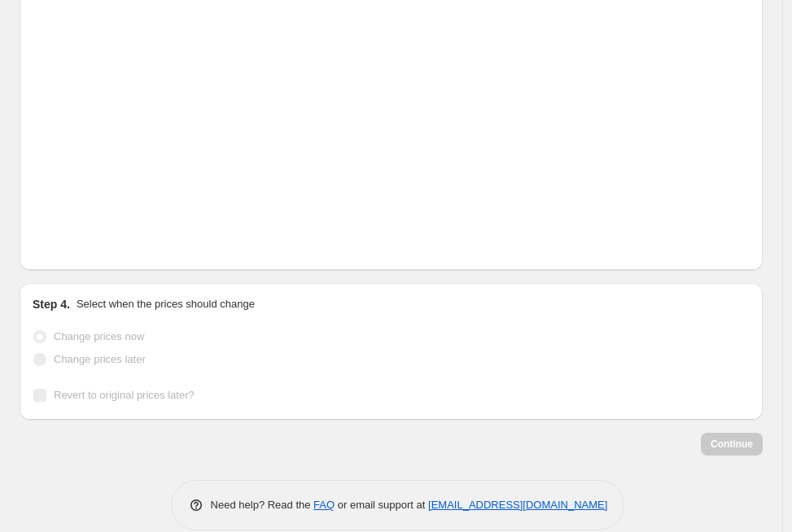
scroll to position [1787, 0]
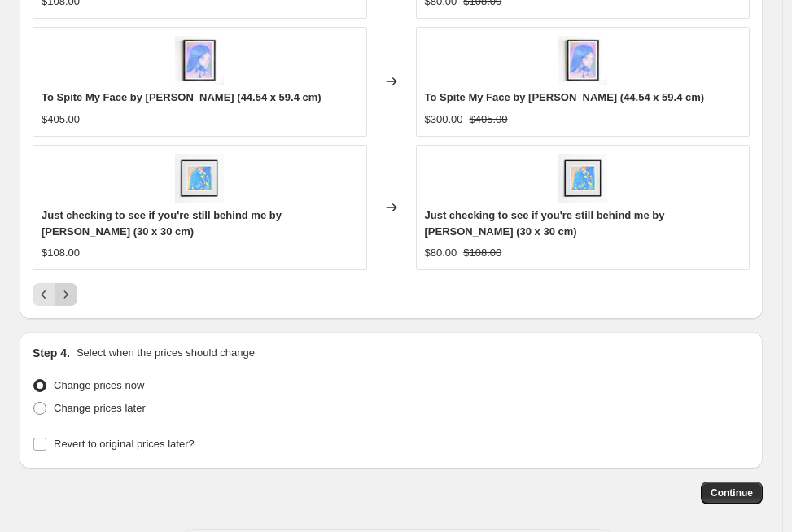
click at [68, 304] on button "Next" at bounding box center [66, 294] width 23 height 23
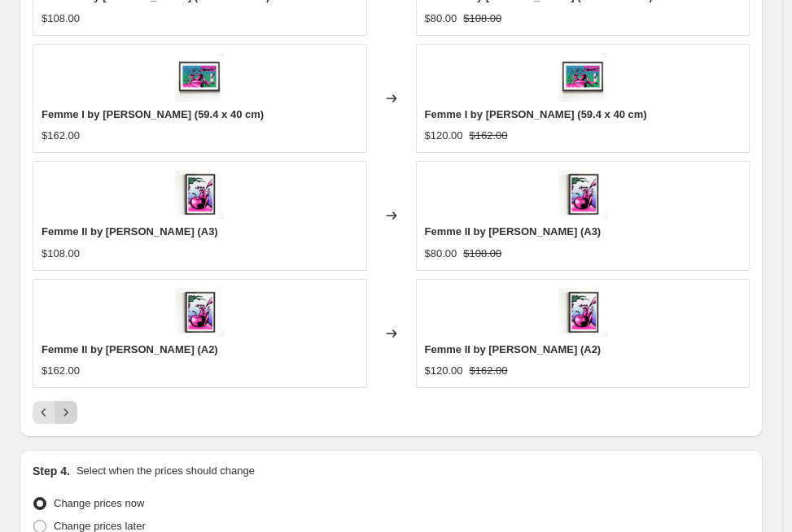
scroll to position [1553, 0]
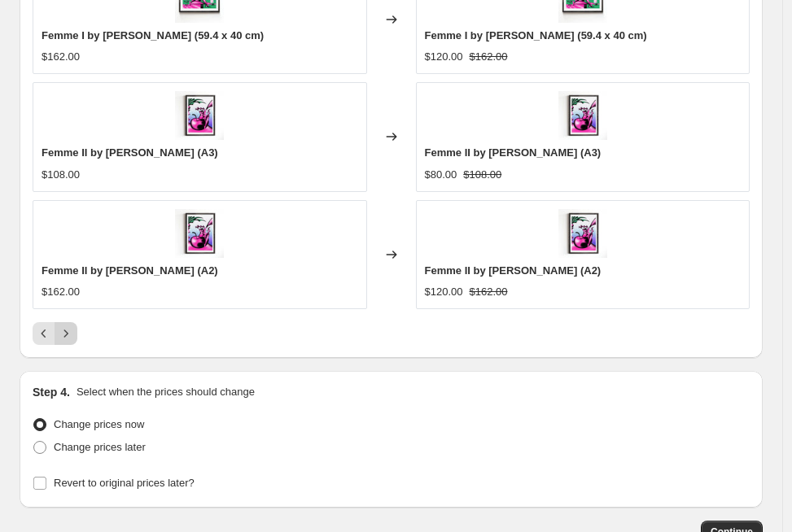
click at [71, 330] on icon "Next" at bounding box center [66, 333] width 16 height 16
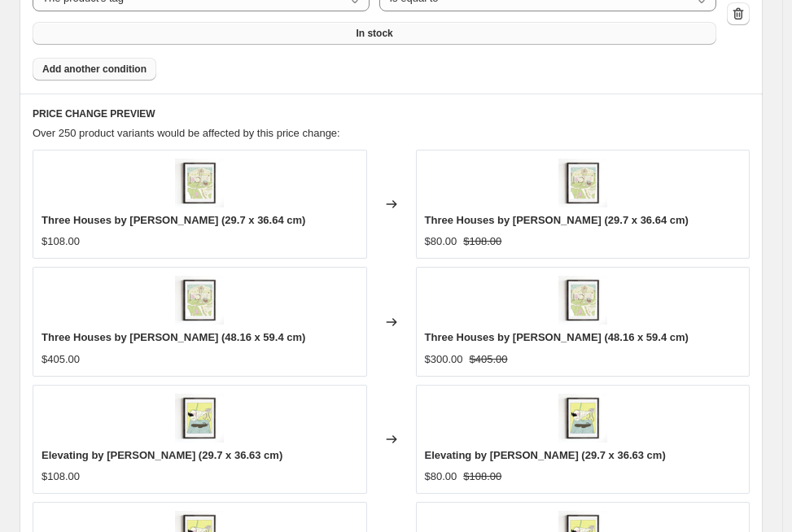
scroll to position [1593, 0]
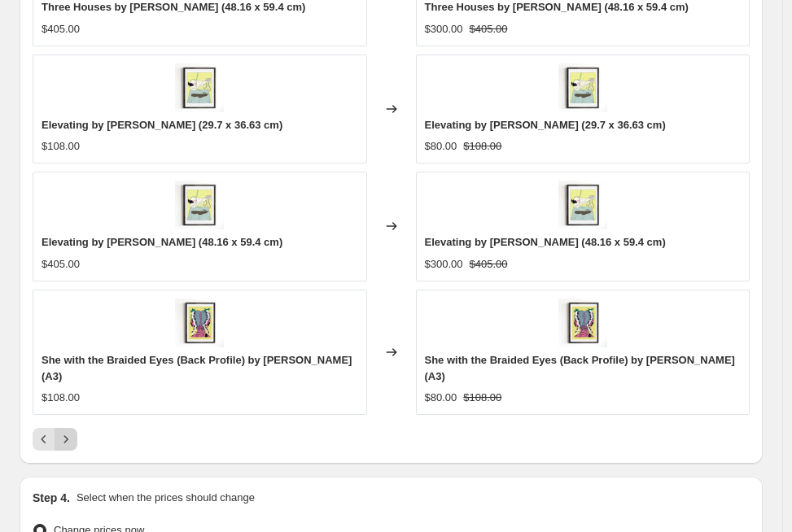
click at [75, 428] on button "Next" at bounding box center [66, 439] width 23 height 23
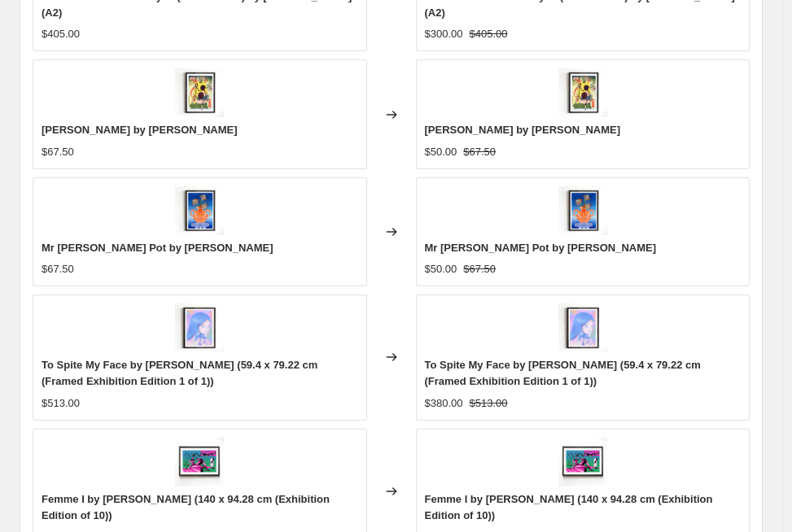
scroll to position [1597, 0]
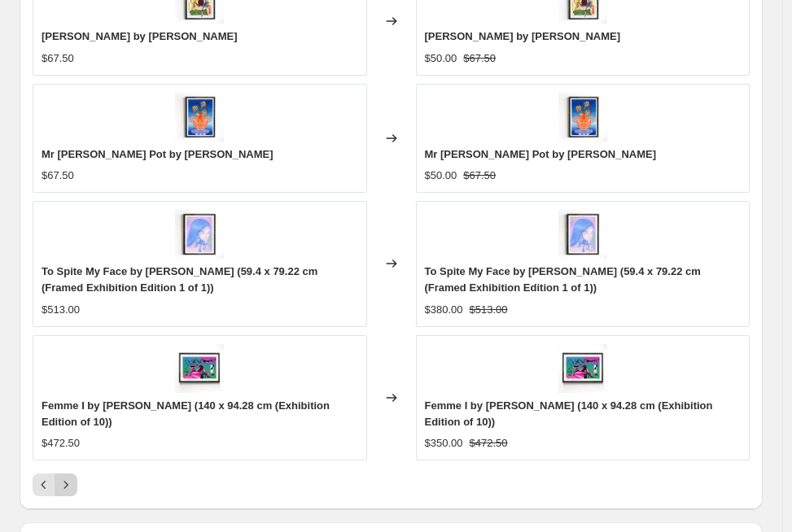
click at [68, 477] on icon "Next" at bounding box center [66, 485] width 16 height 16
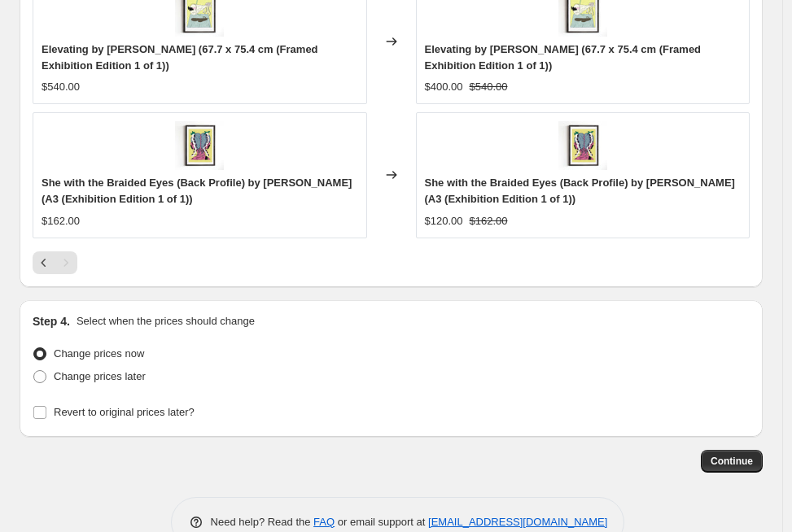
scroll to position [1757, 0]
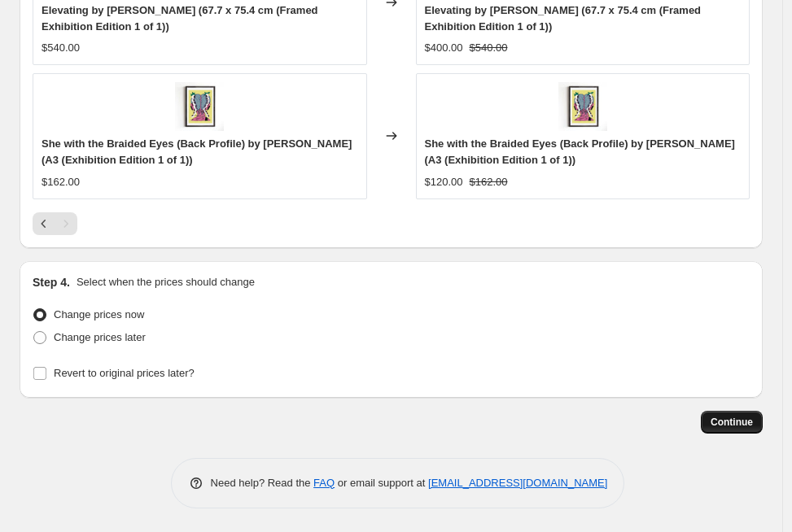
click at [753, 418] on span "Continue" at bounding box center [731, 422] width 42 height 13
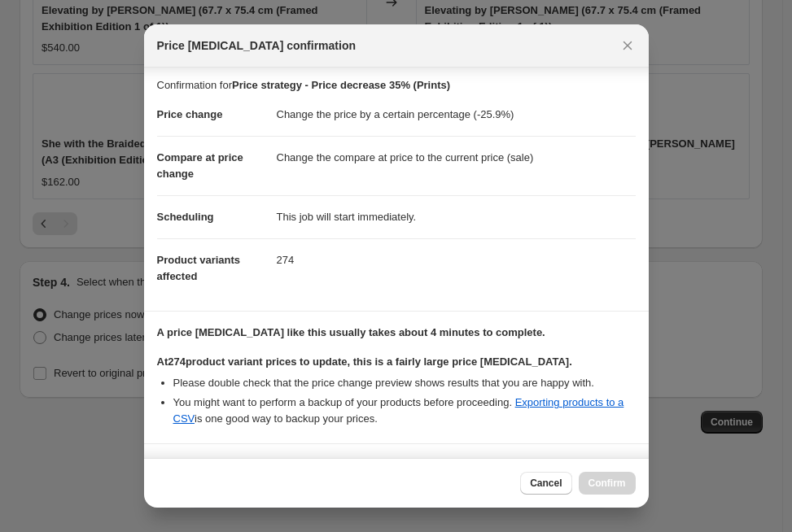
scroll to position [242, 0]
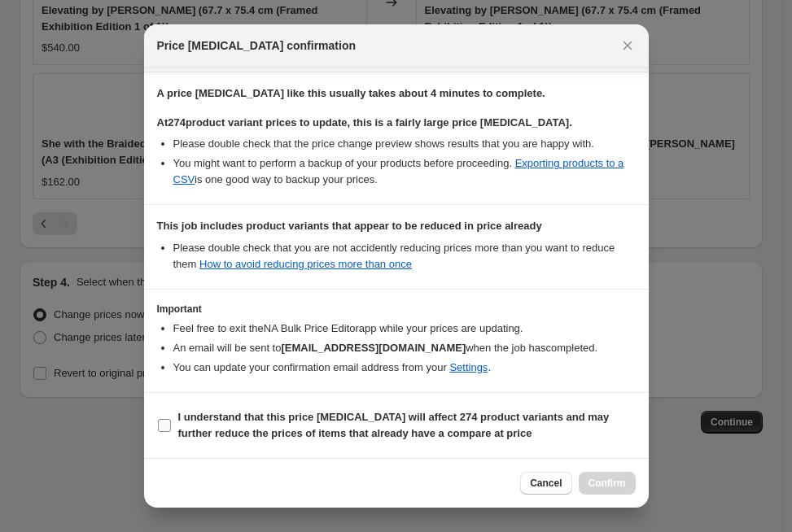
click at [172, 422] on label "I understand that this price change job will affect 274 product variants and ma…" at bounding box center [396, 425] width 478 height 39
click at [171, 422] on input "I understand that this price change job will affect 274 product variants and ma…" at bounding box center [164, 425] width 13 height 13
checkbox input "true"
click at [628, 480] on button "Confirm" at bounding box center [607, 483] width 57 height 23
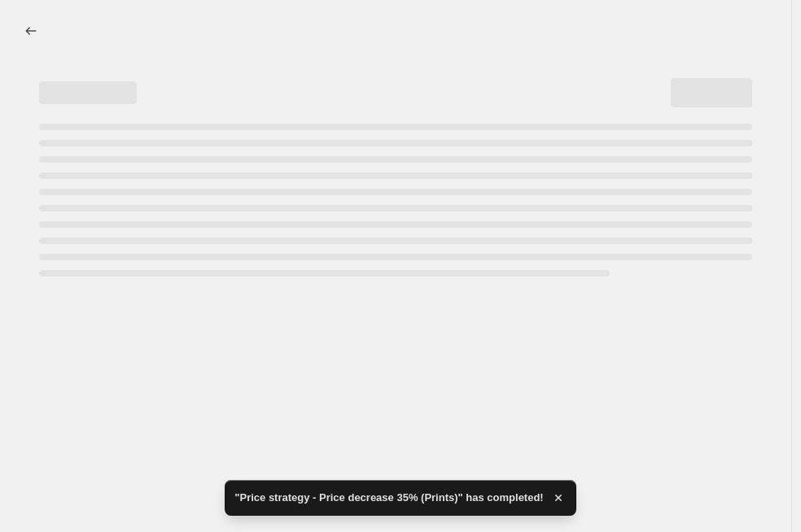
select select "percentage"
select select "tag"
